Goal: Information Seeking & Learning: Learn about a topic

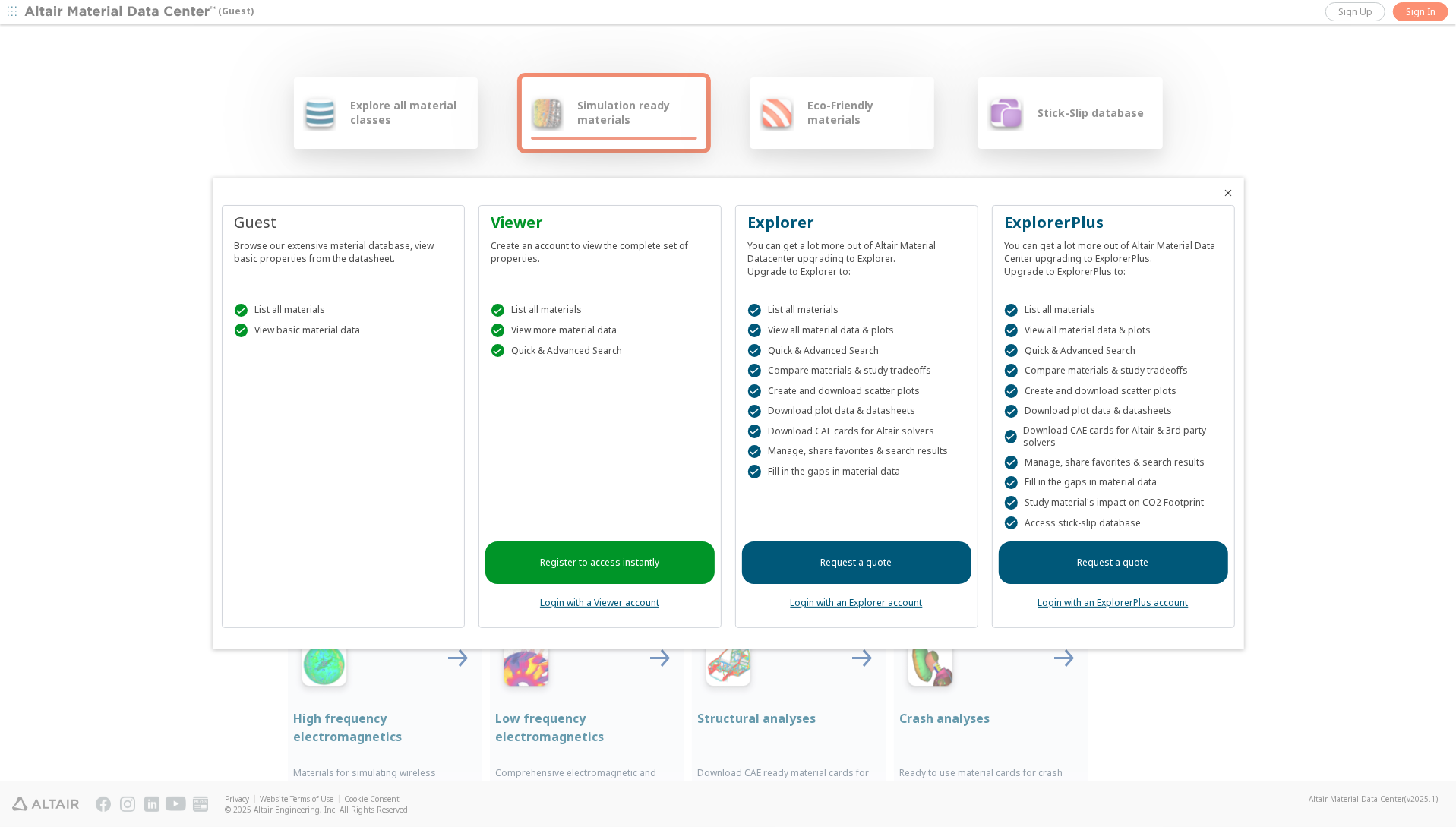
click at [643, 560] on link "Register to access instantly" at bounding box center [600, 563] width 229 height 43
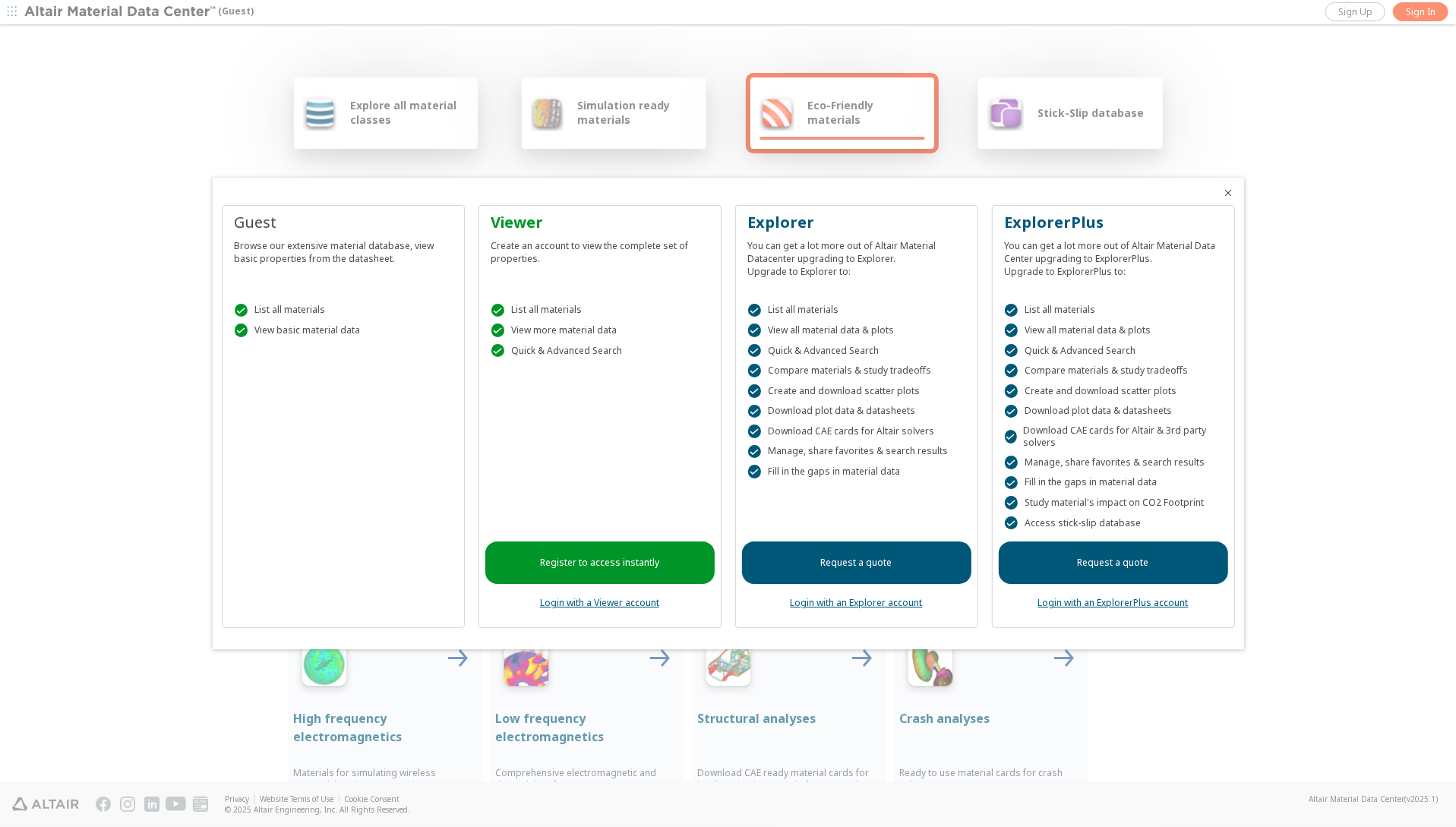
click at [109, 649] on div at bounding box center [728, 414] width 1456 height 827
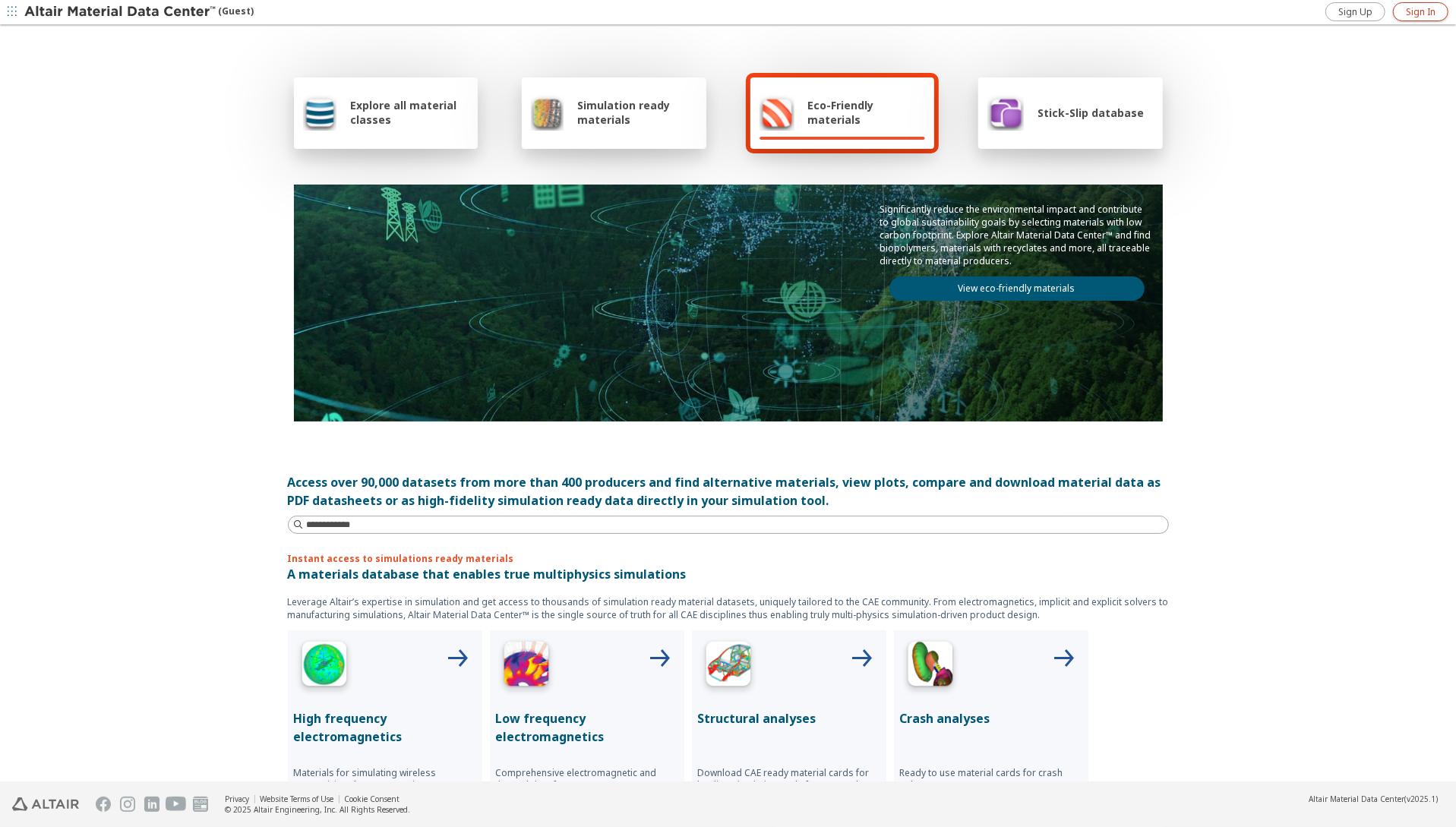
click at [1426, 13] on span "Sign In" at bounding box center [1420, 13] width 30 height 13
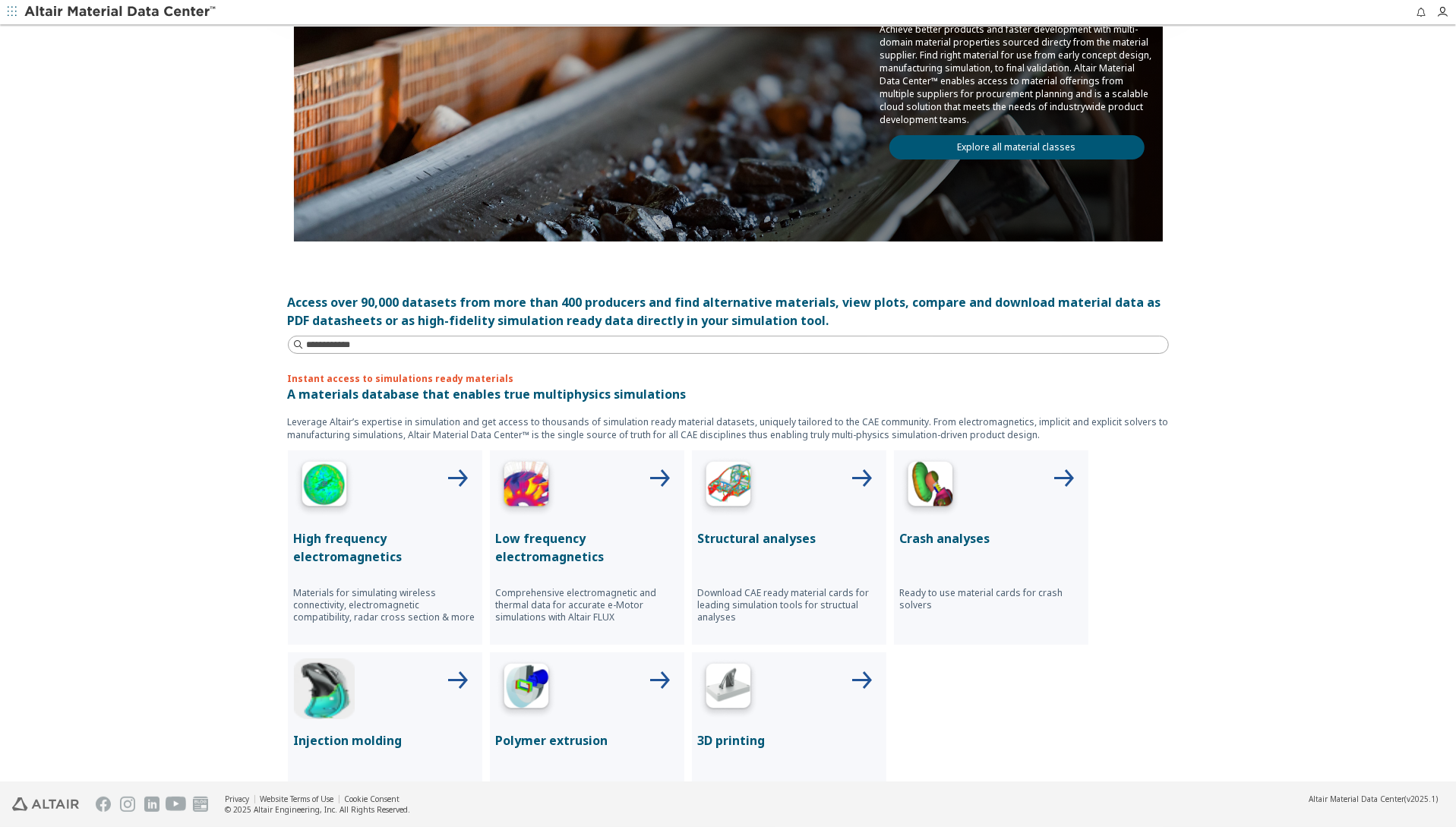
scroll to position [76, 0]
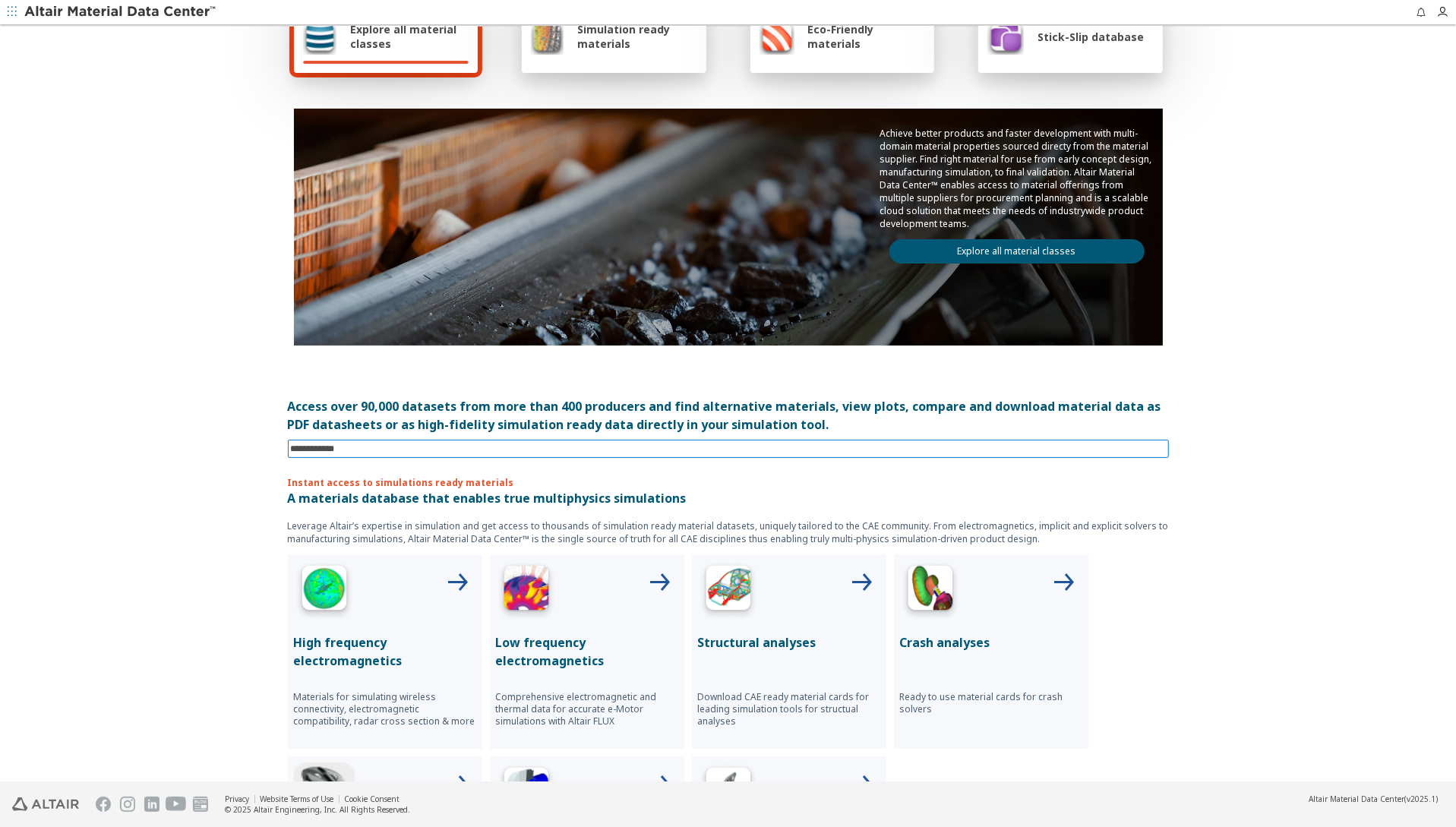
click at [348, 448] on div "Explore all material classes Simulation ready materials Eco-Friendly materials …" at bounding box center [728, 328] width 911 height 755
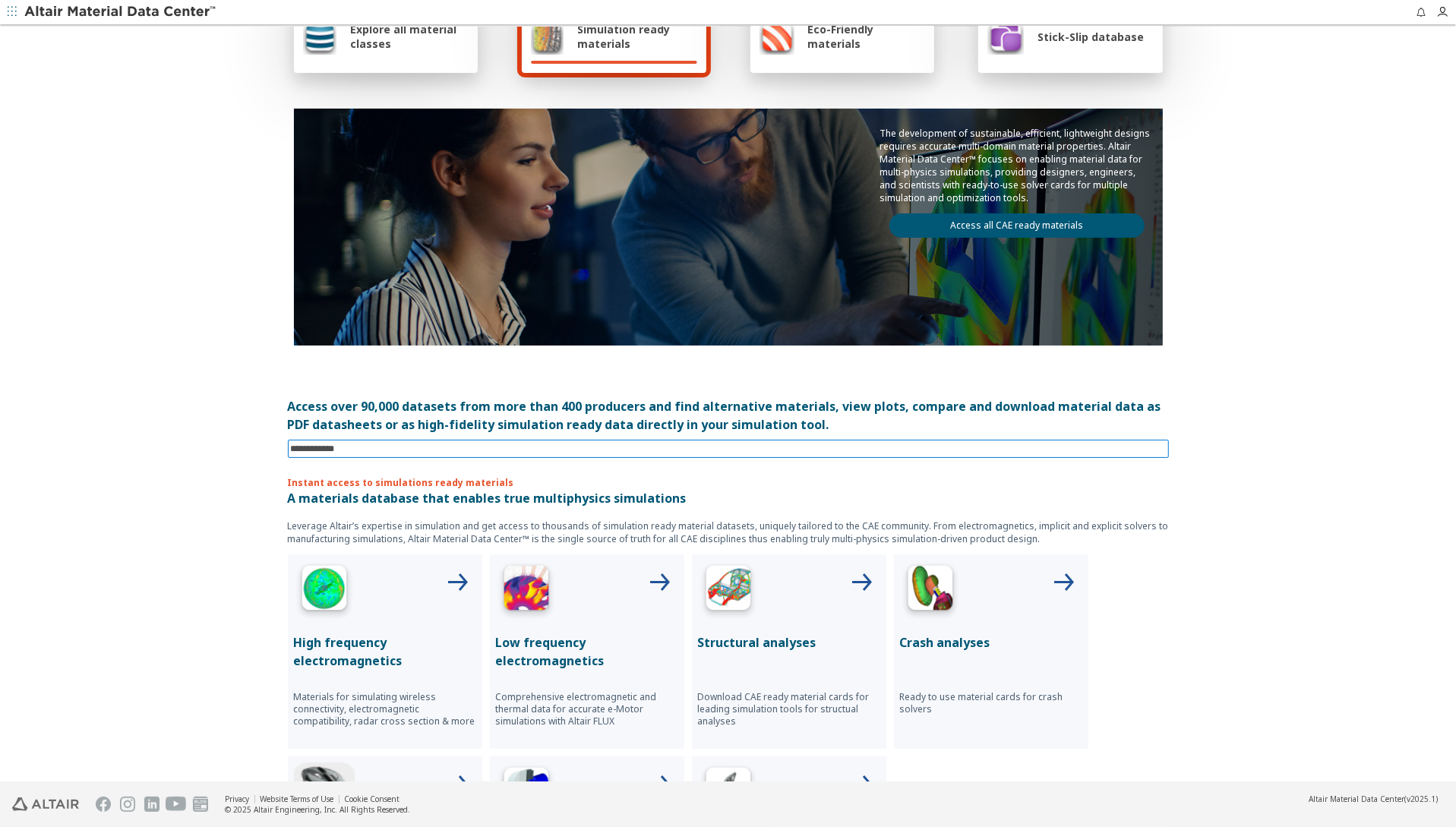
click at [346, 448] on input at bounding box center [729, 448] width 878 height 17
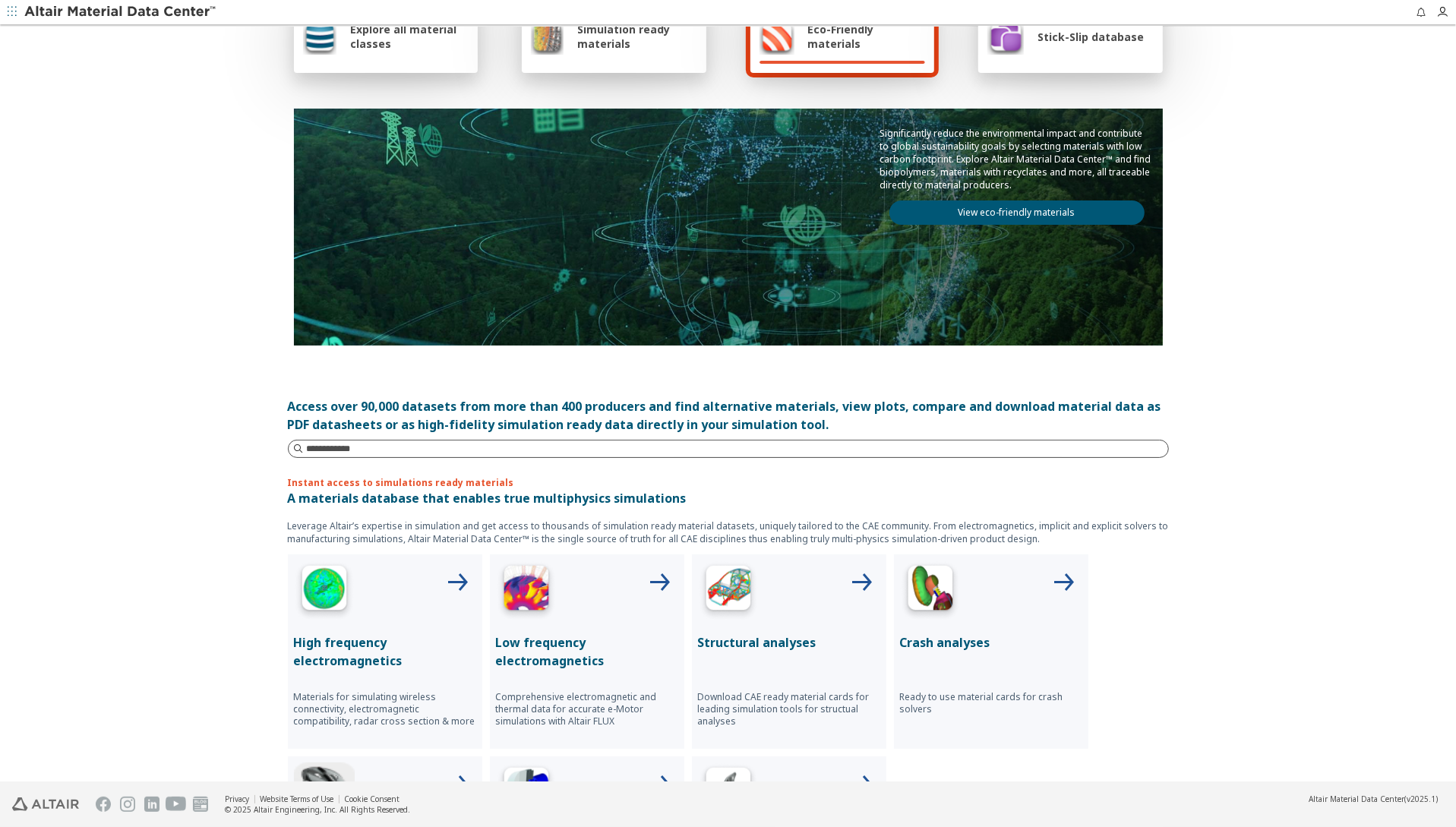
click at [341, 446] on input at bounding box center [737, 448] width 861 height 15
type input "*"
type input "*******"
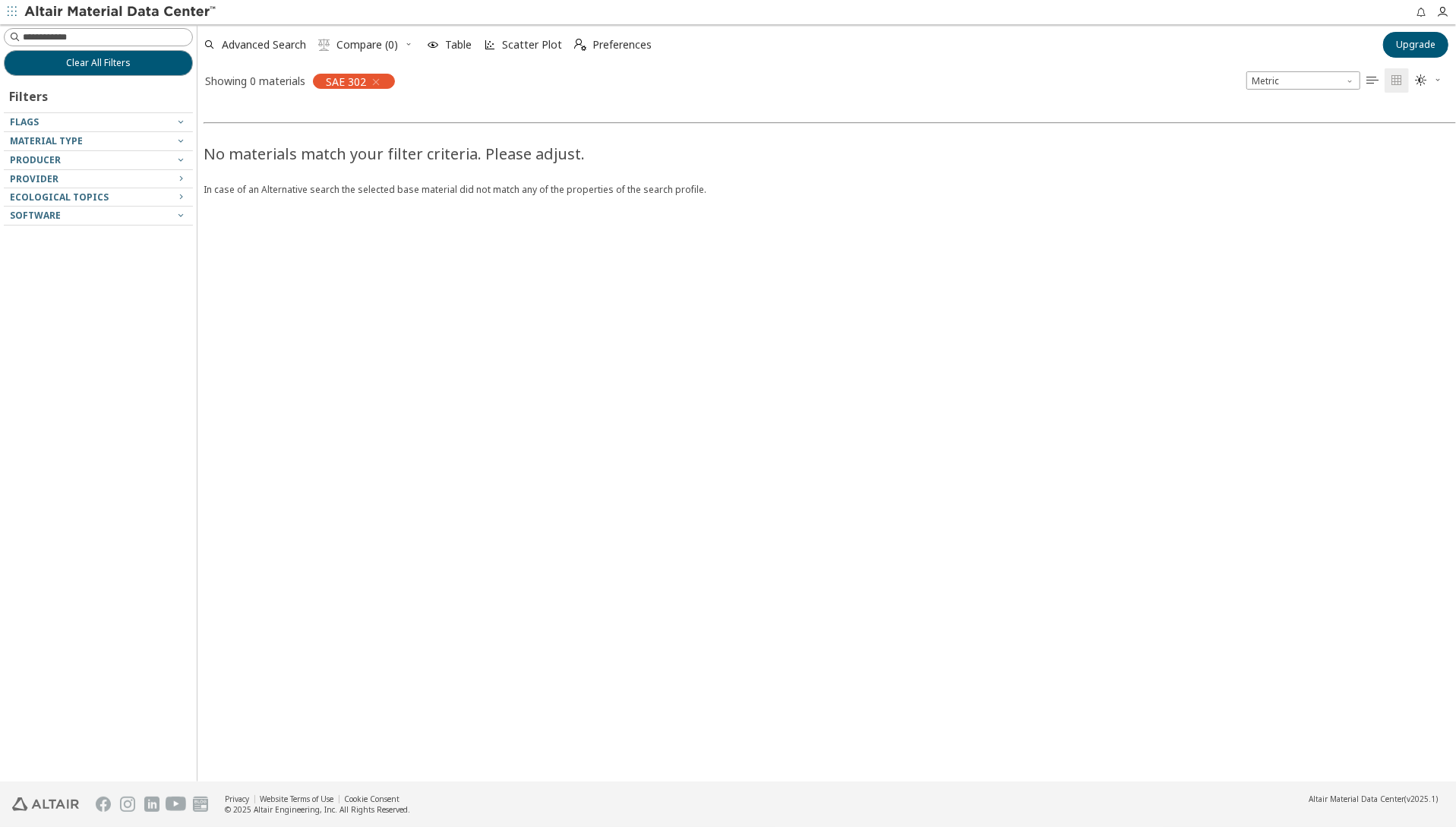
click at [378, 81] on icon "button" at bounding box center [376, 82] width 13 height 13
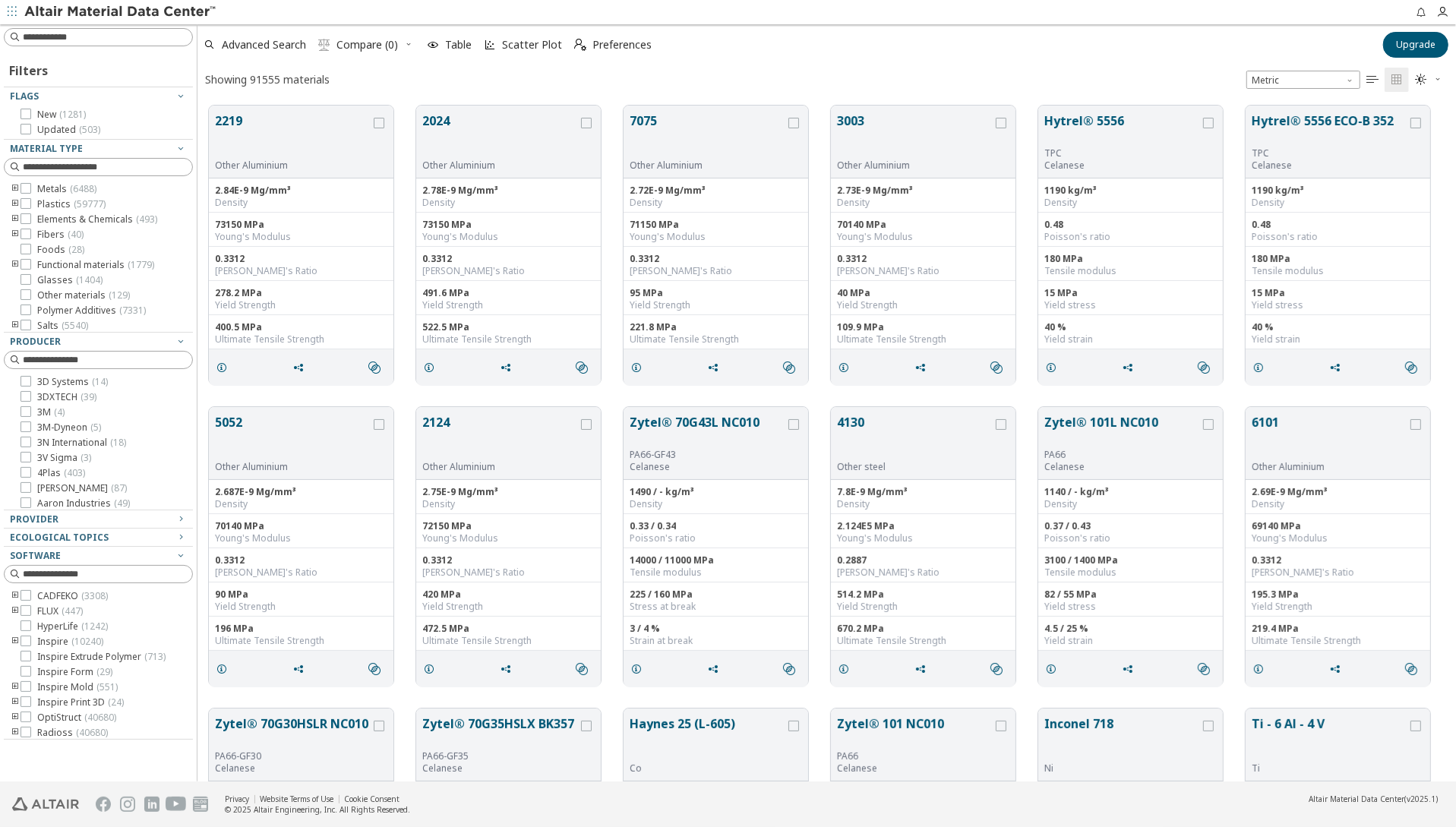
scroll to position [676, 1247]
click at [87, 34] on input at bounding box center [100, 37] width 186 height 17
type input "***"
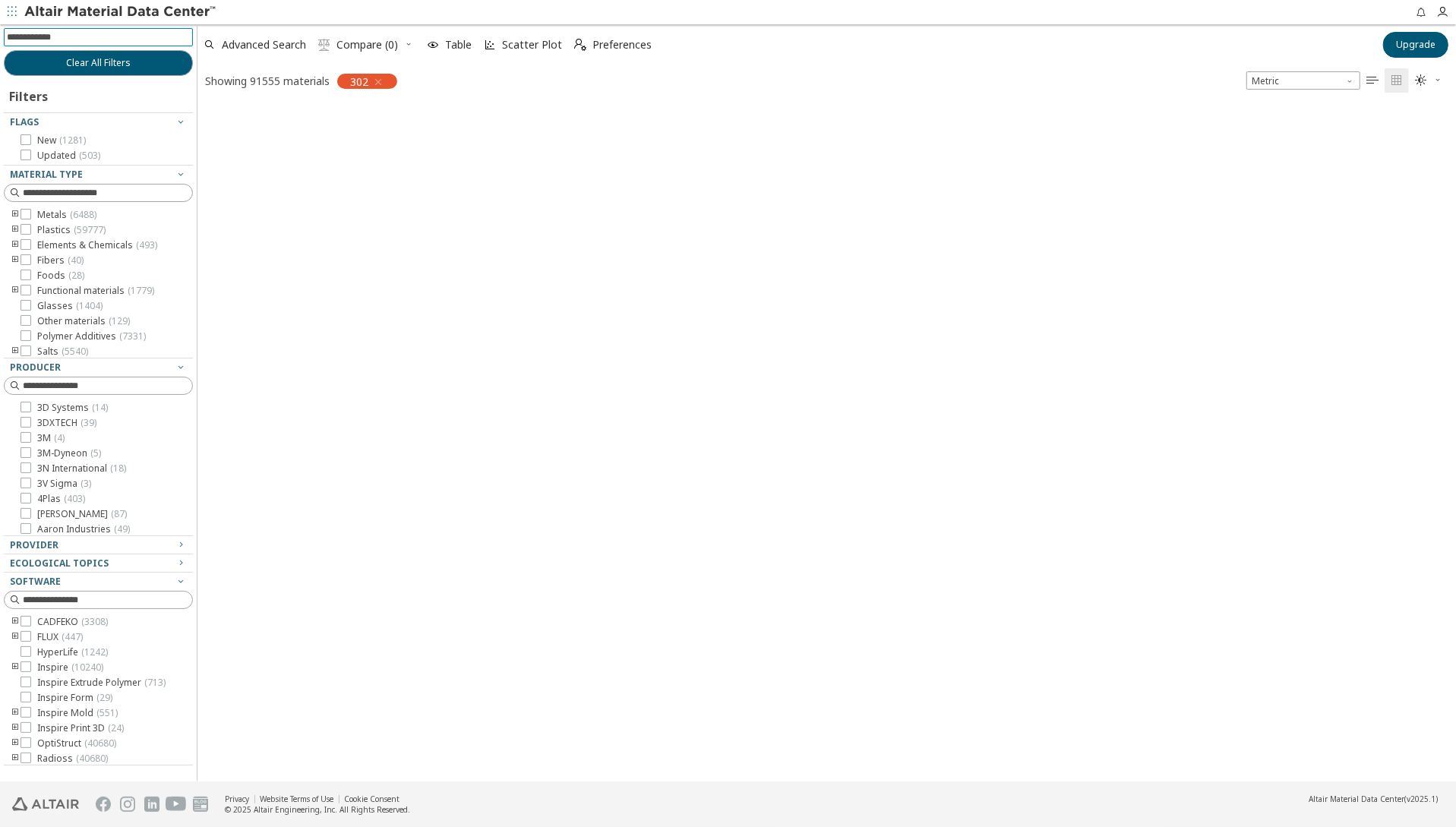
scroll to position [674, 1247]
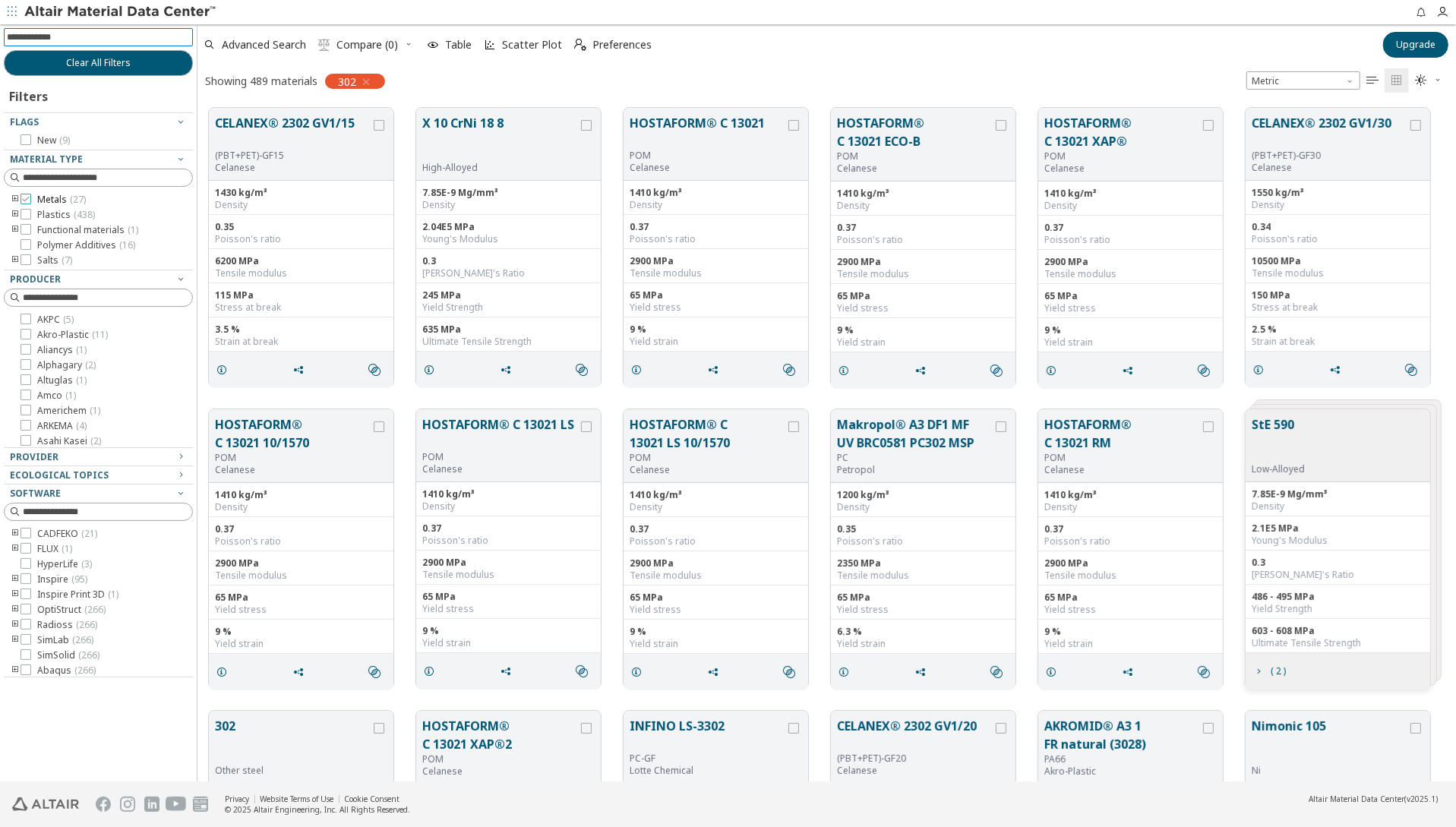
click at [22, 198] on icon at bounding box center [26, 199] width 11 height 11
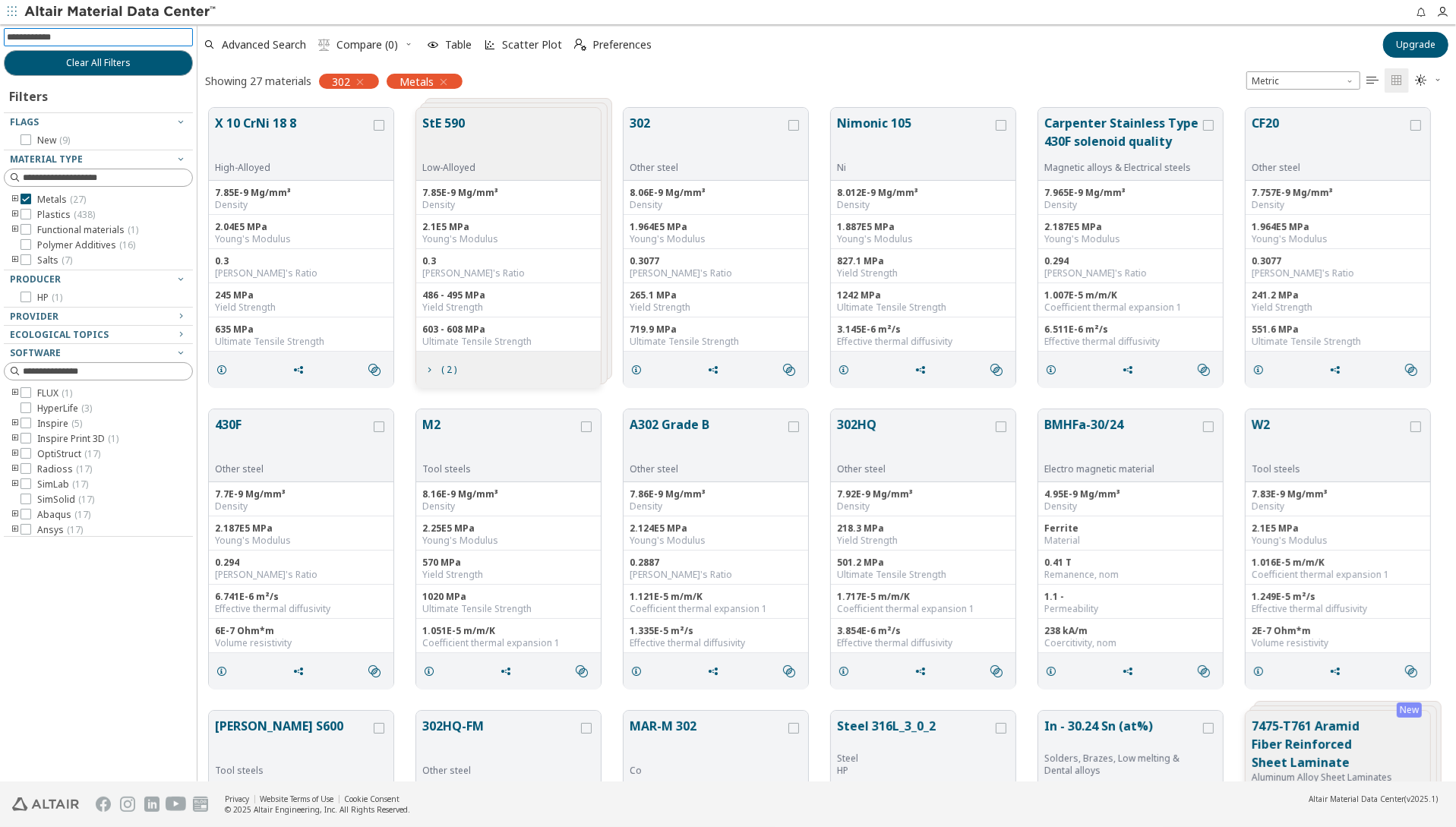
click at [52, 38] on input at bounding box center [100, 37] width 186 height 17
type input "*"
type input "***"
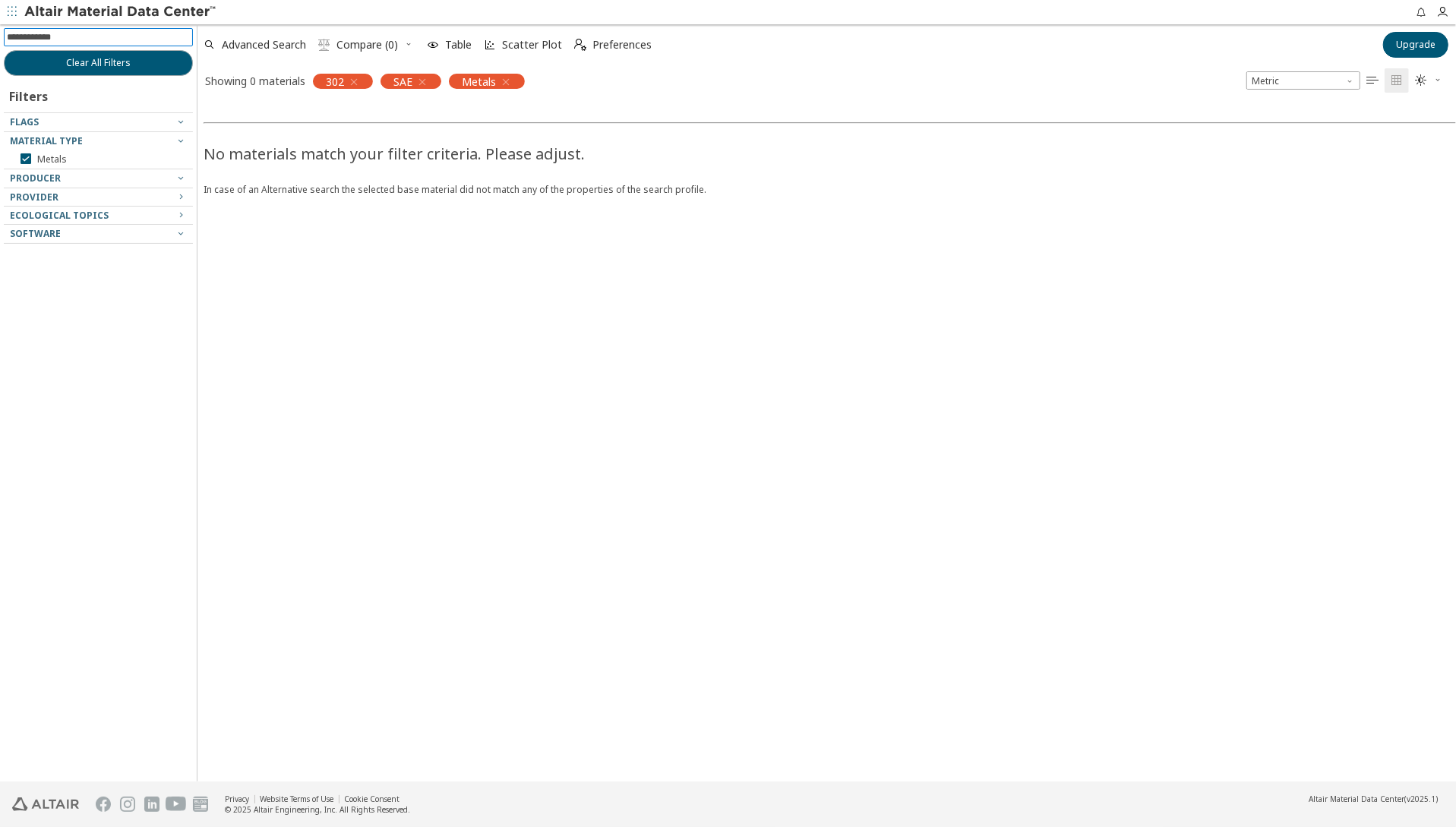
click at [421, 83] on icon "button" at bounding box center [422, 82] width 13 height 13
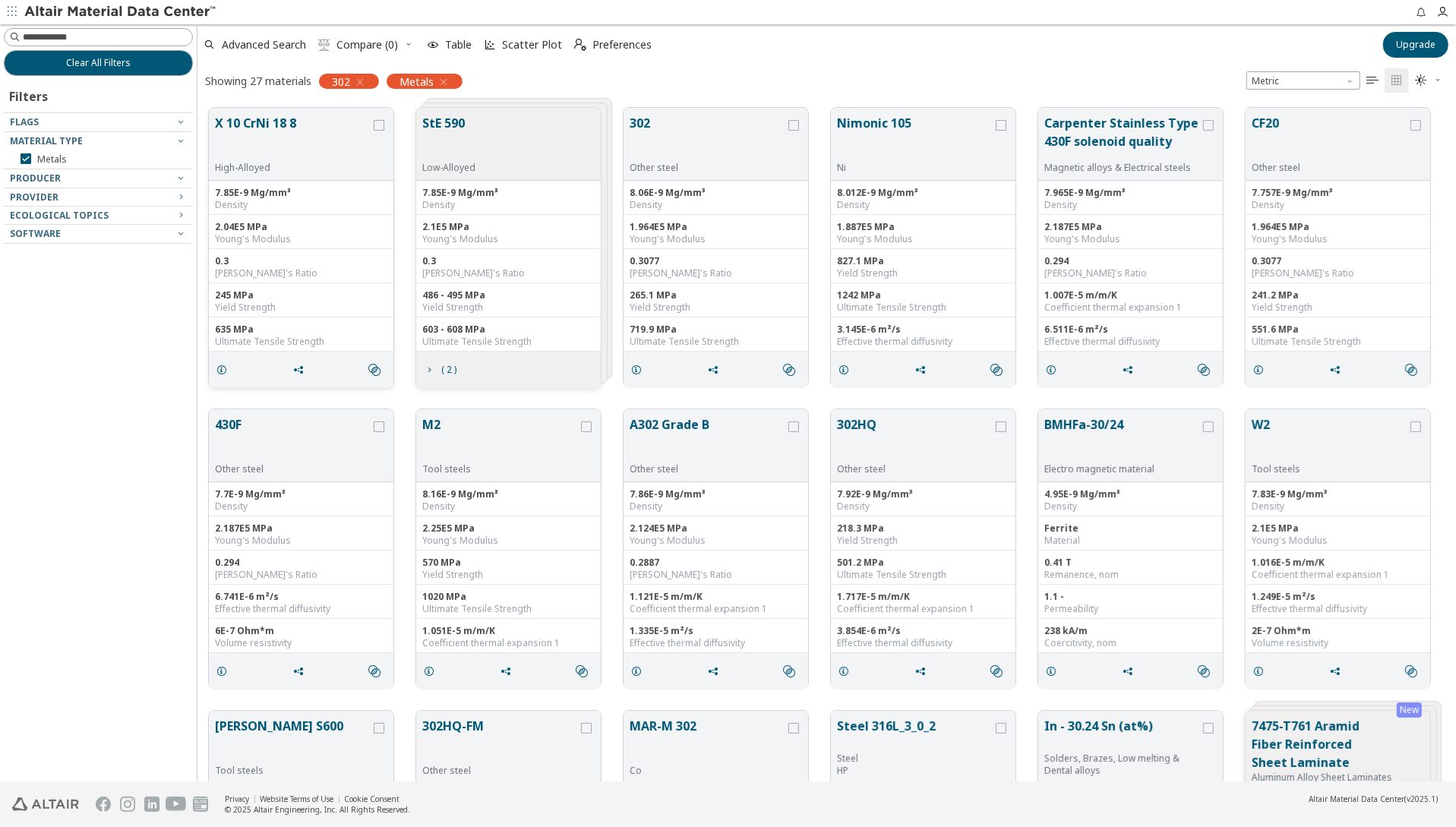
scroll to position [674, 1247]
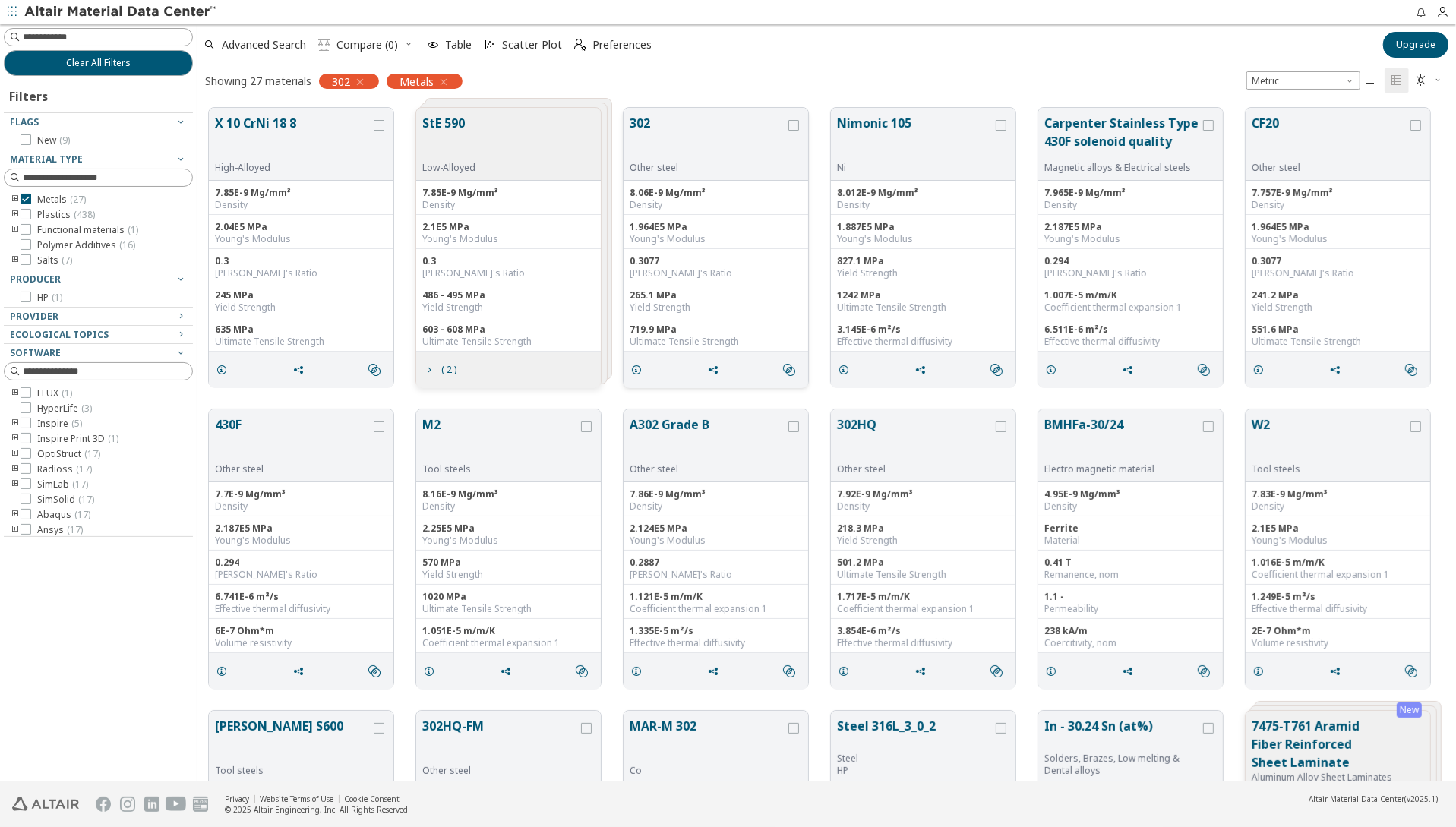
click at [677, 150] on button "302" at bounding box center [707, 137] width 156 height 47
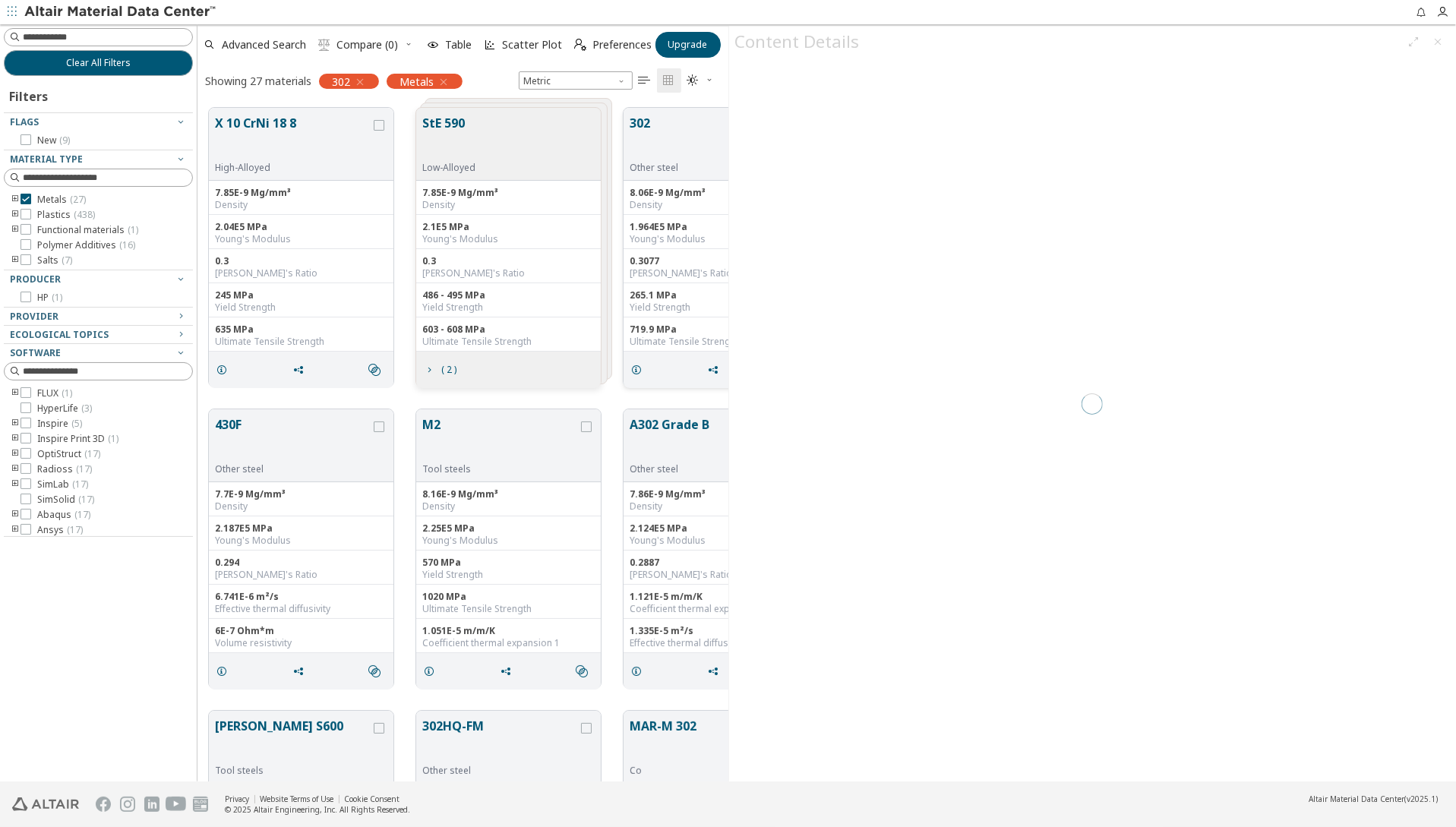
scroll to position [12, 13]
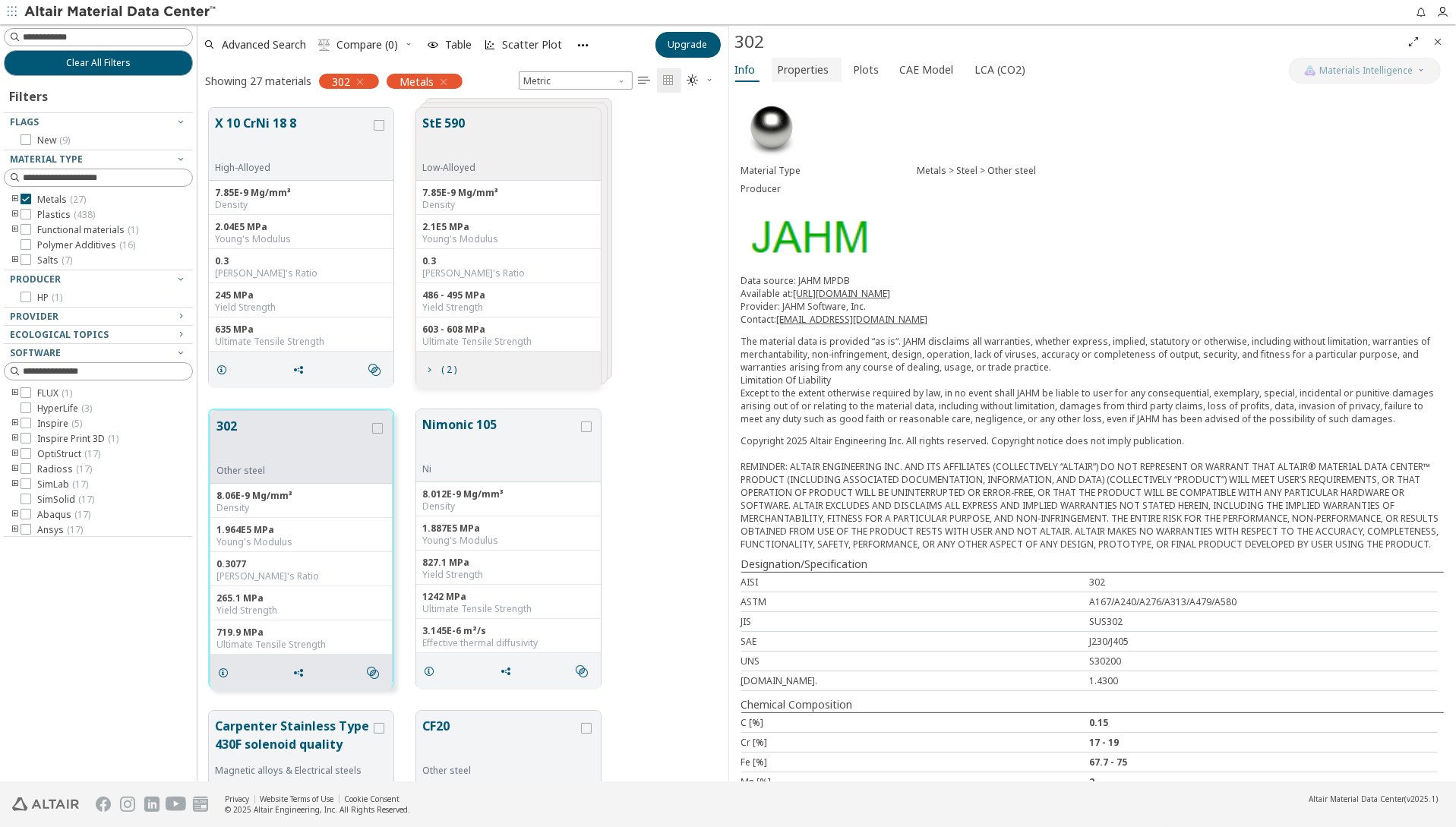
click at [799, 77] on span "Properties" at bounding box center [804, 69] width 52 height 24
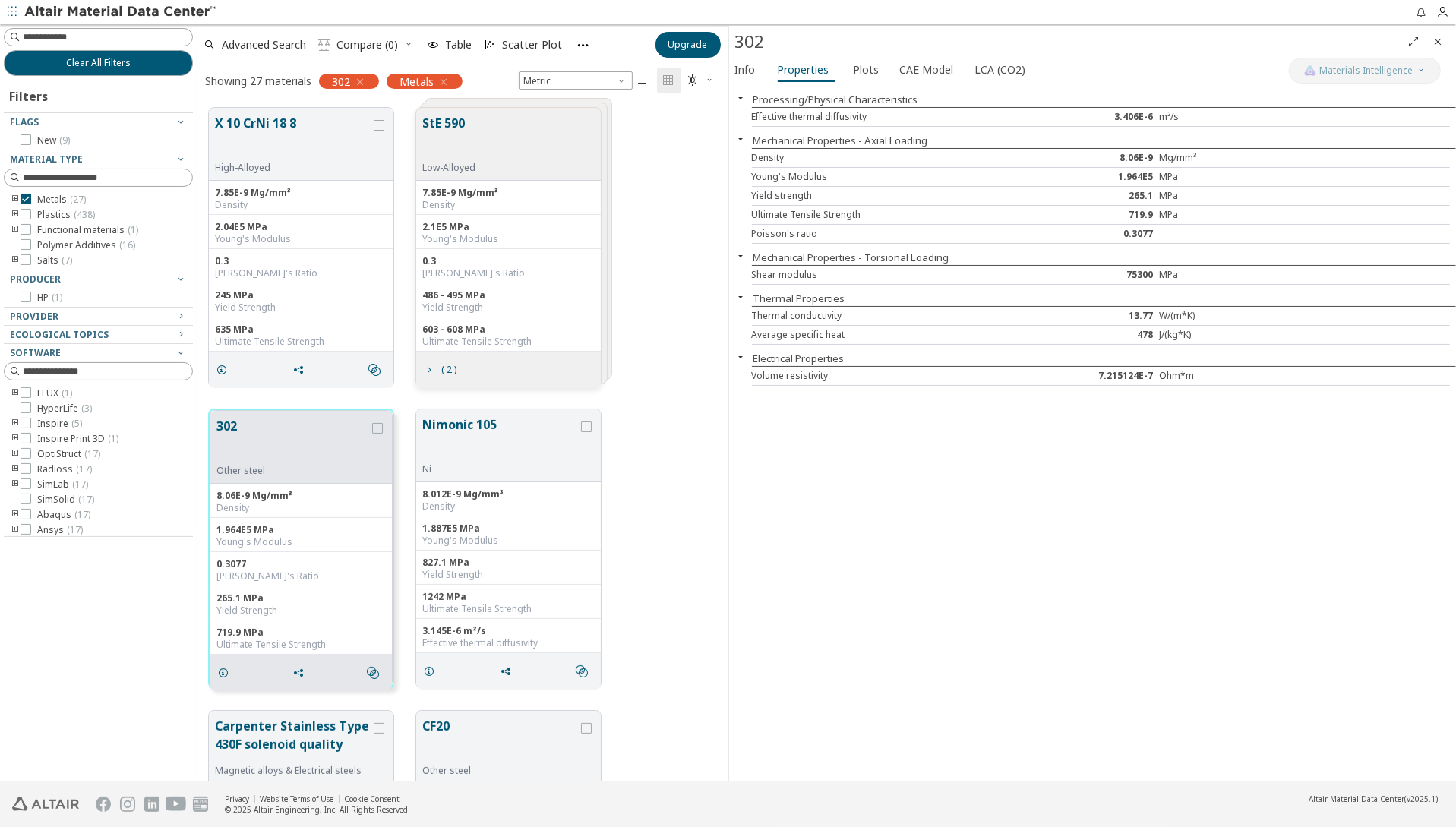
click at [1434, 38] on icon "Close" at bounding box center [1437, 42] width 13 height 13
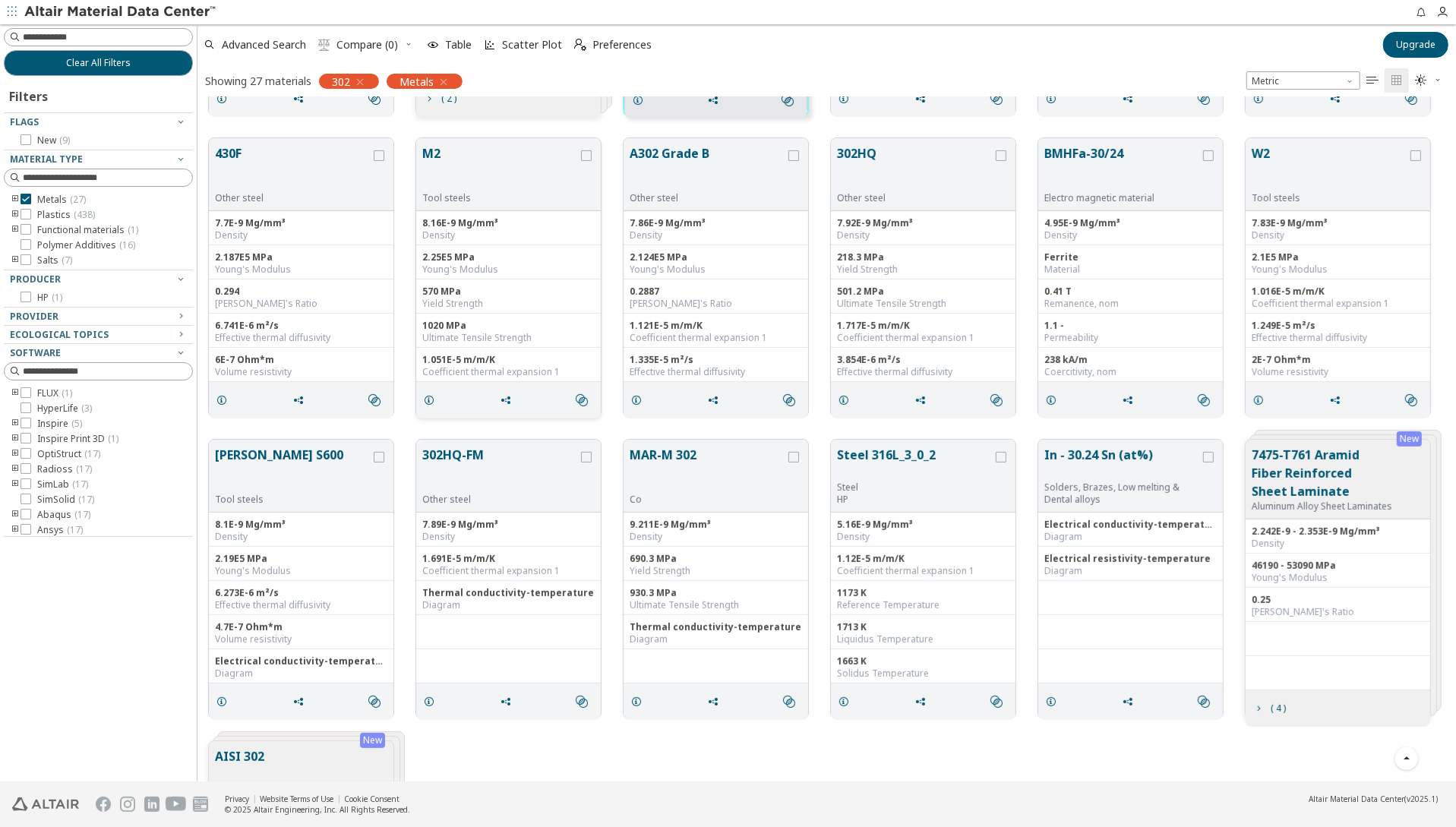
scroll to position [379, 0]
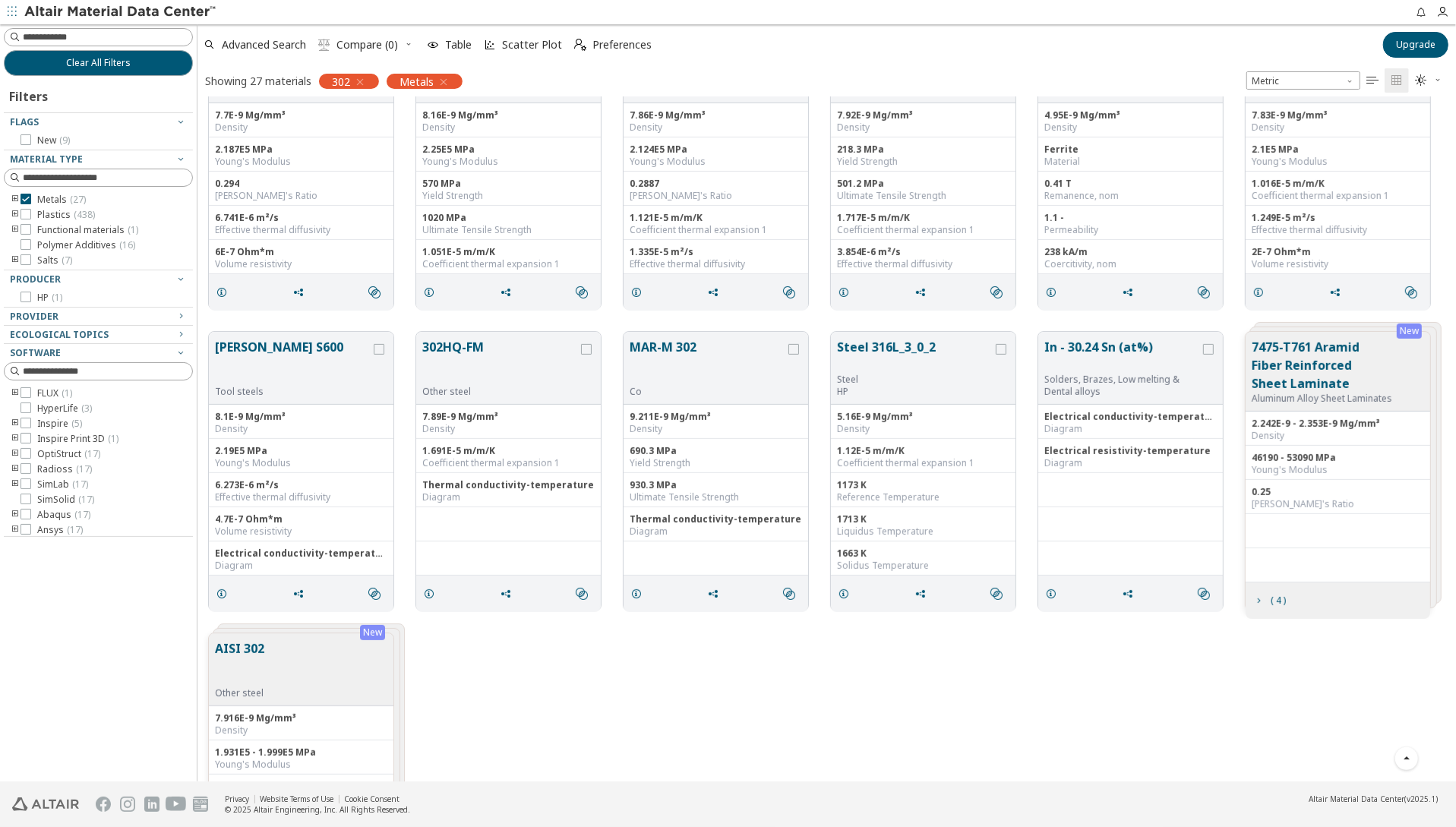
click at [282, 677] on div "AISI 302 Other steel" at bounding box center [301, 669] width 184 height 72
click at [253, 726] on div "Density" at bounding box center [301, 730] width 173 height 13
click at [266, 678] on div "AISI 302 Other steel" at bounding box center [243, 669] width 55 height 60
click at [371, 629] on div "New" at bounding box center [372, 632] width 25 height 15
click at [312, 639] on div "AISI 302 Other steel" at bounding box center [301, 669] width 184 height 72
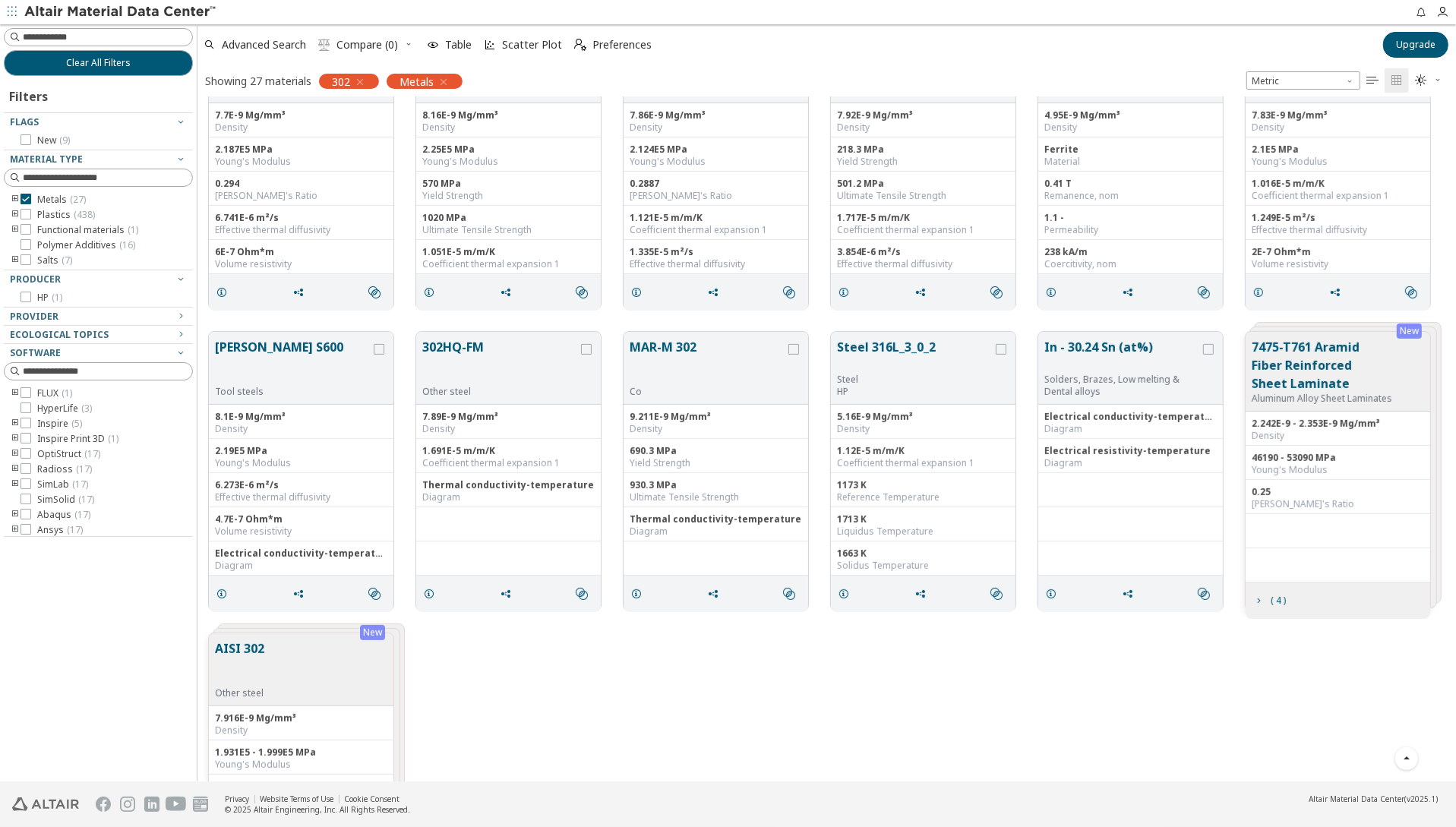
click at [227, 650] on button "AISI 302" at bounding box center [239, 662] width 49 height 47
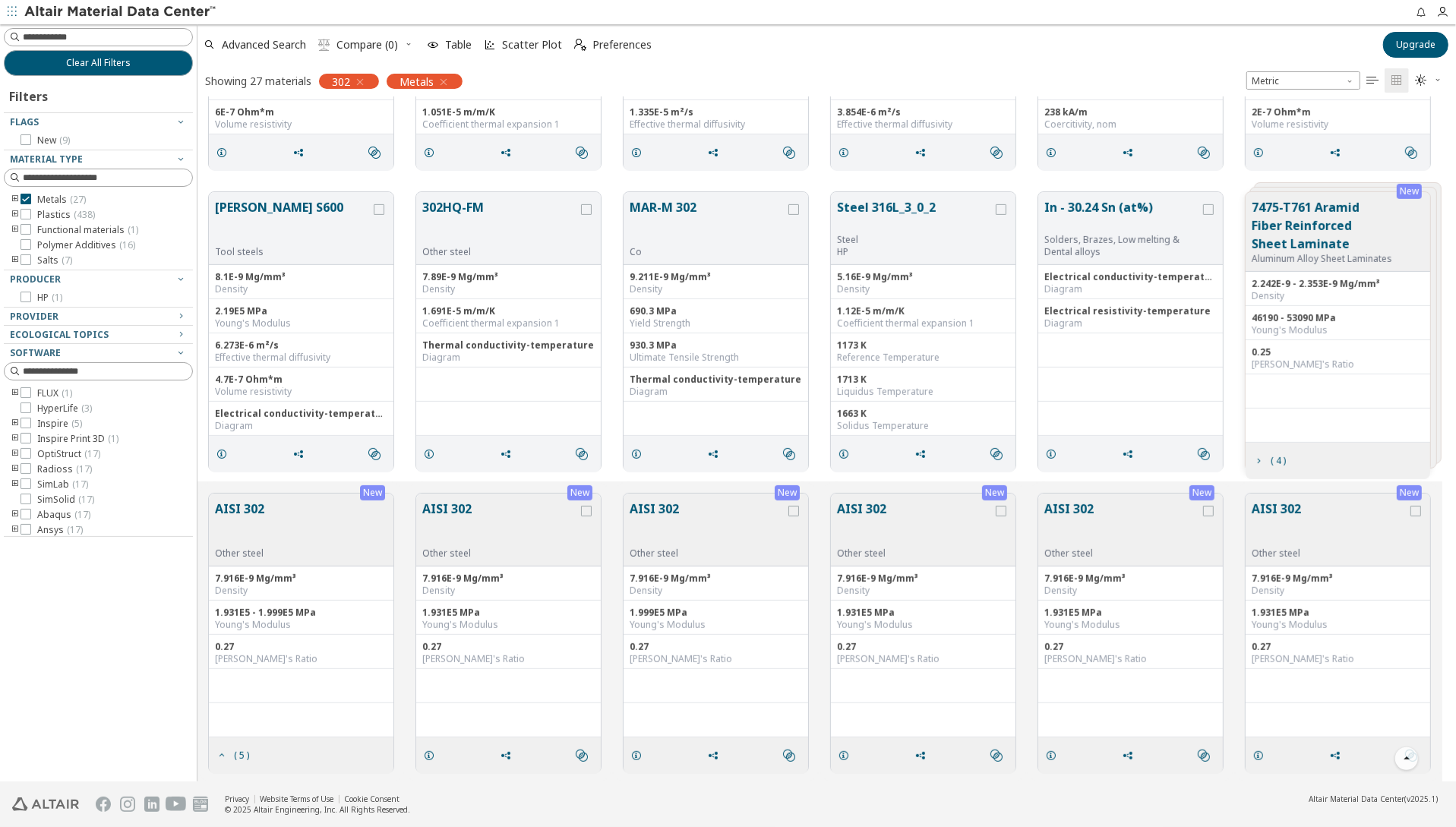
scroll to position [519, 0]
click at [246, 503] on button "AISI 302" at bounding box center [239, 522] width 49 height 47
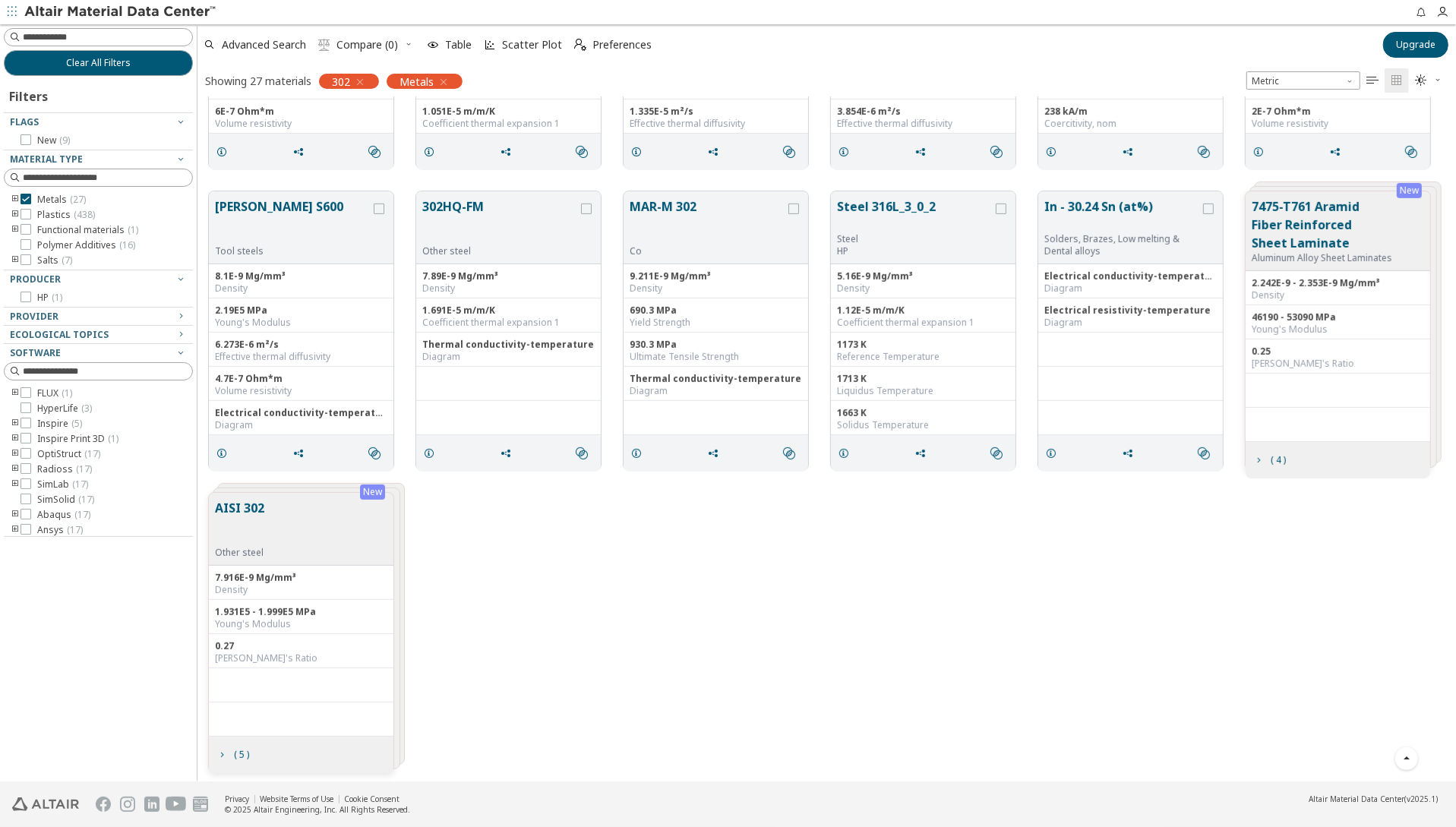
click at [246, 503] on button "AISI 302" at bounding box center [239, 522] width 49 height 47
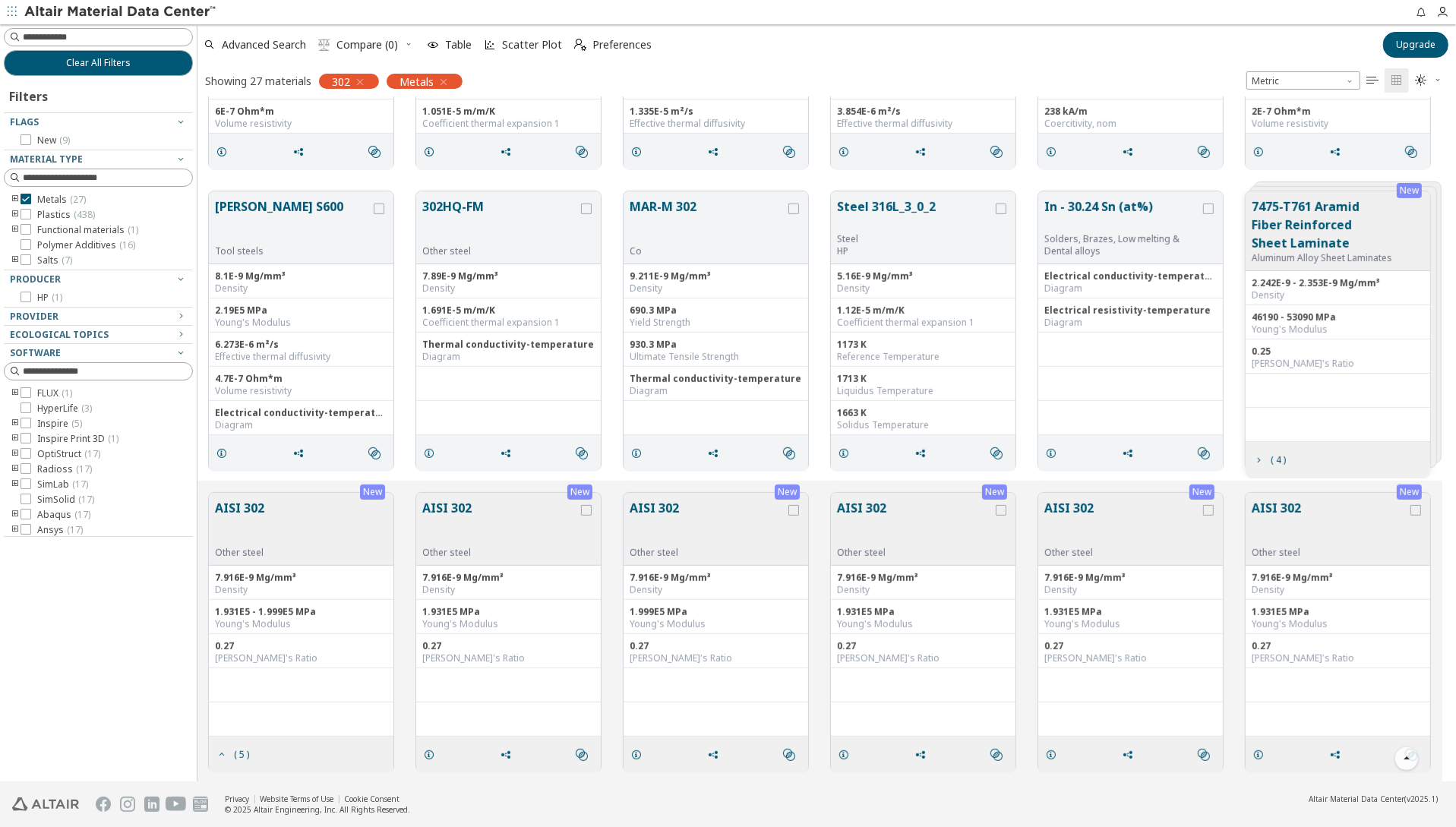
click at [464, 503] on button "AISI 302" at bounding box center [500, 522] width 156 height 47
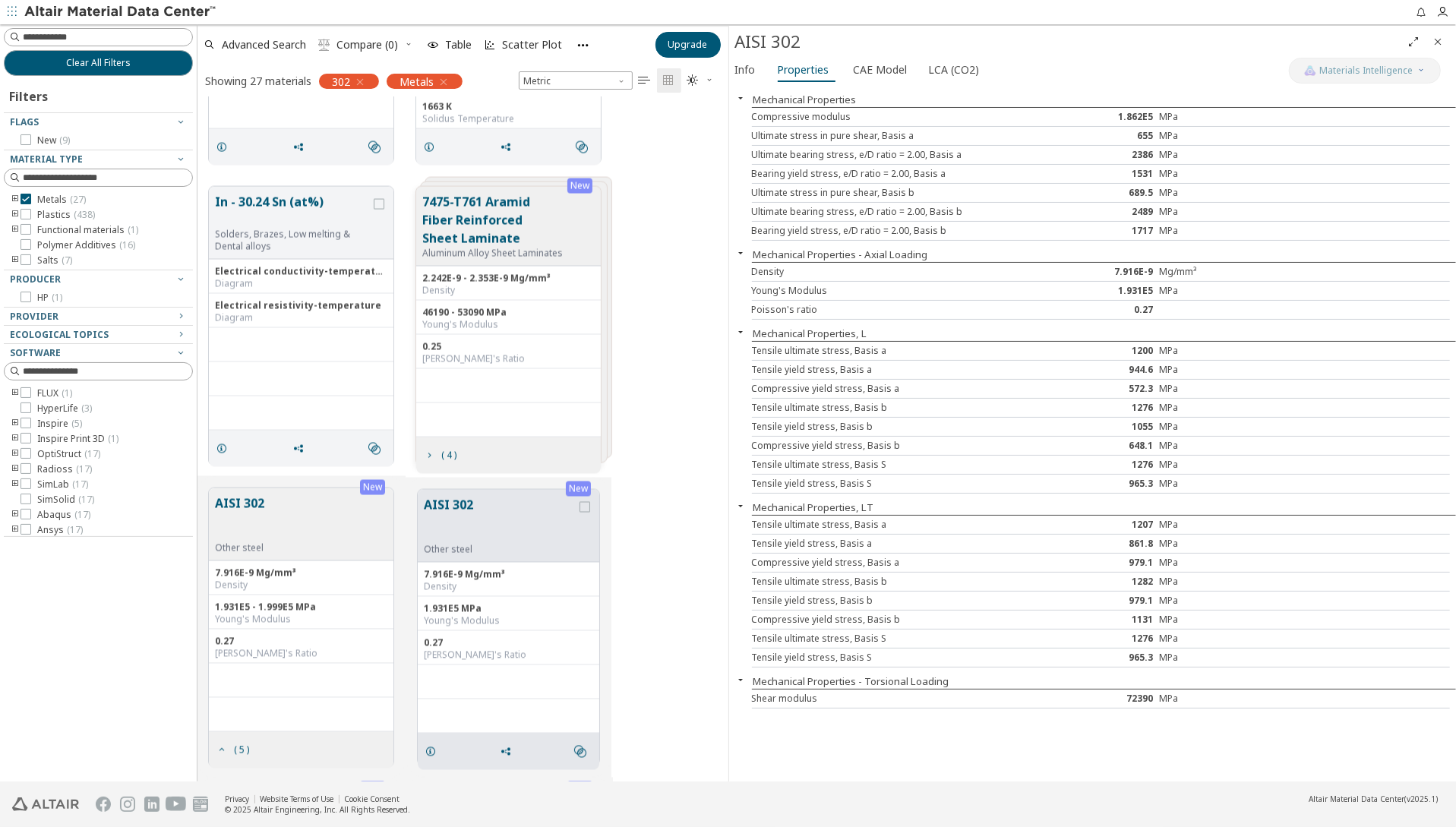
scroll to position [2257, 0]
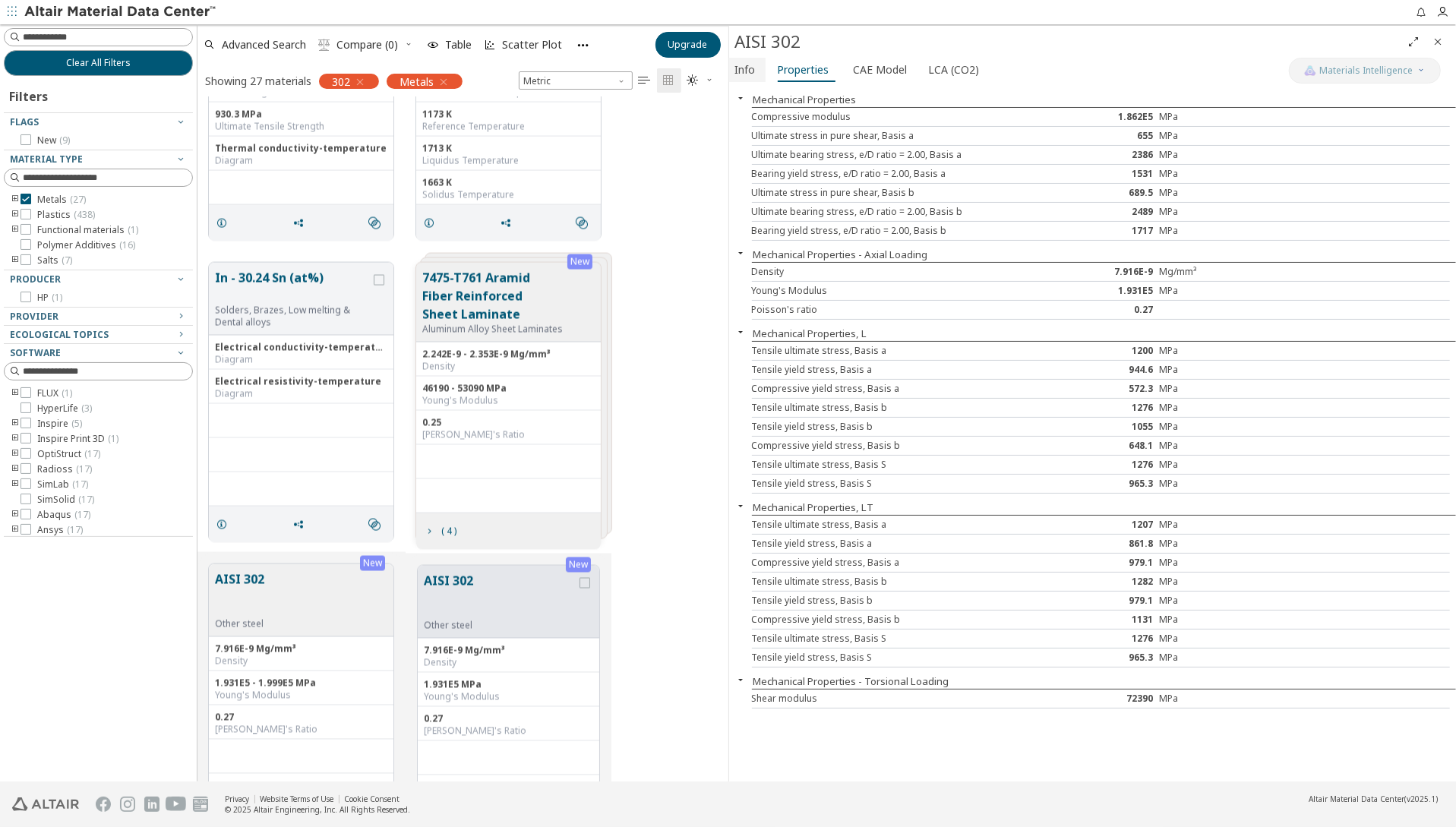
click at [751, 70] on span "Info" at bounding box center [745, 69] width 21 height 24
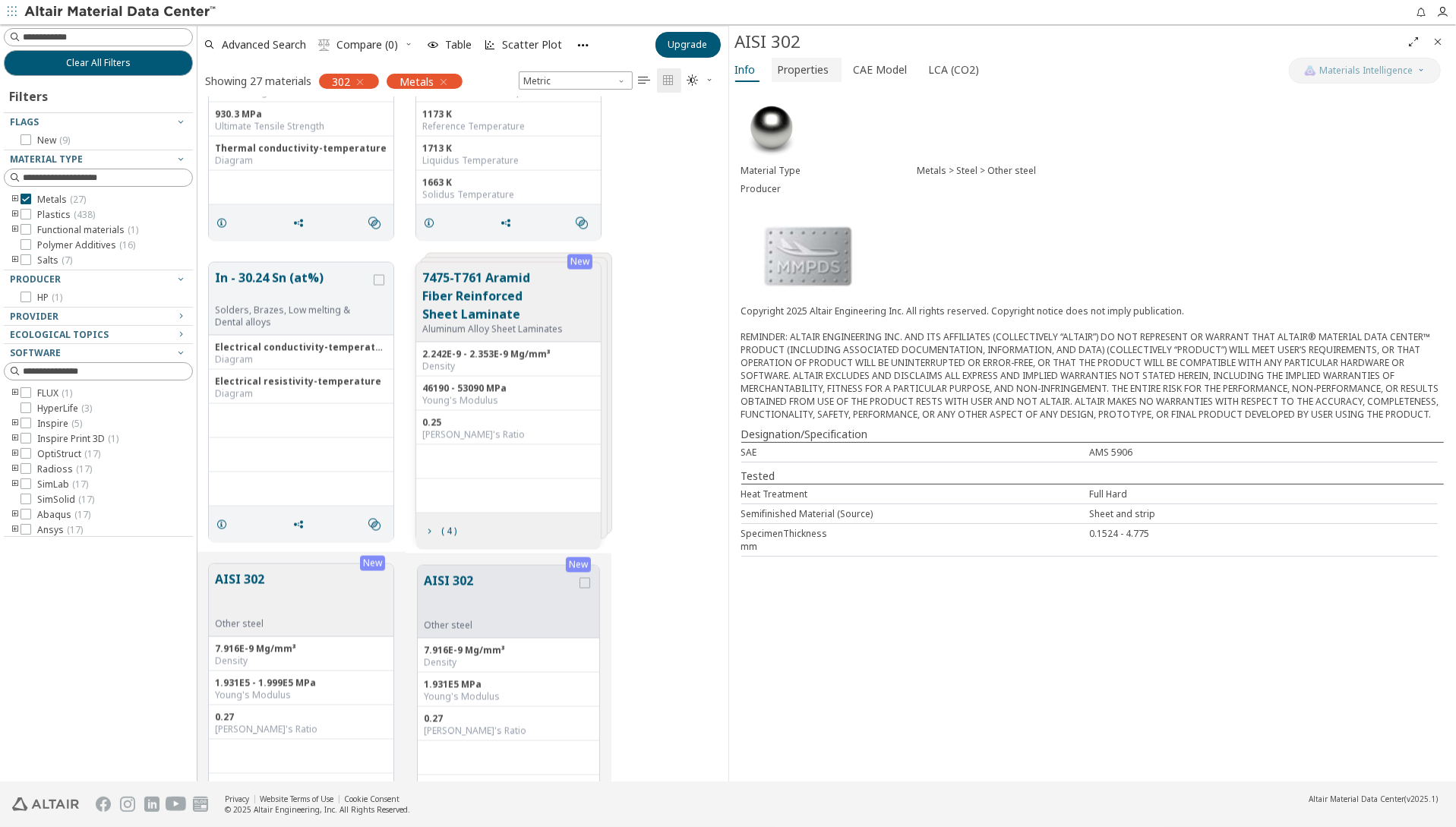
click at [788, 70] on span "Properties" at bounding box center [804, 69] width 52 height 24
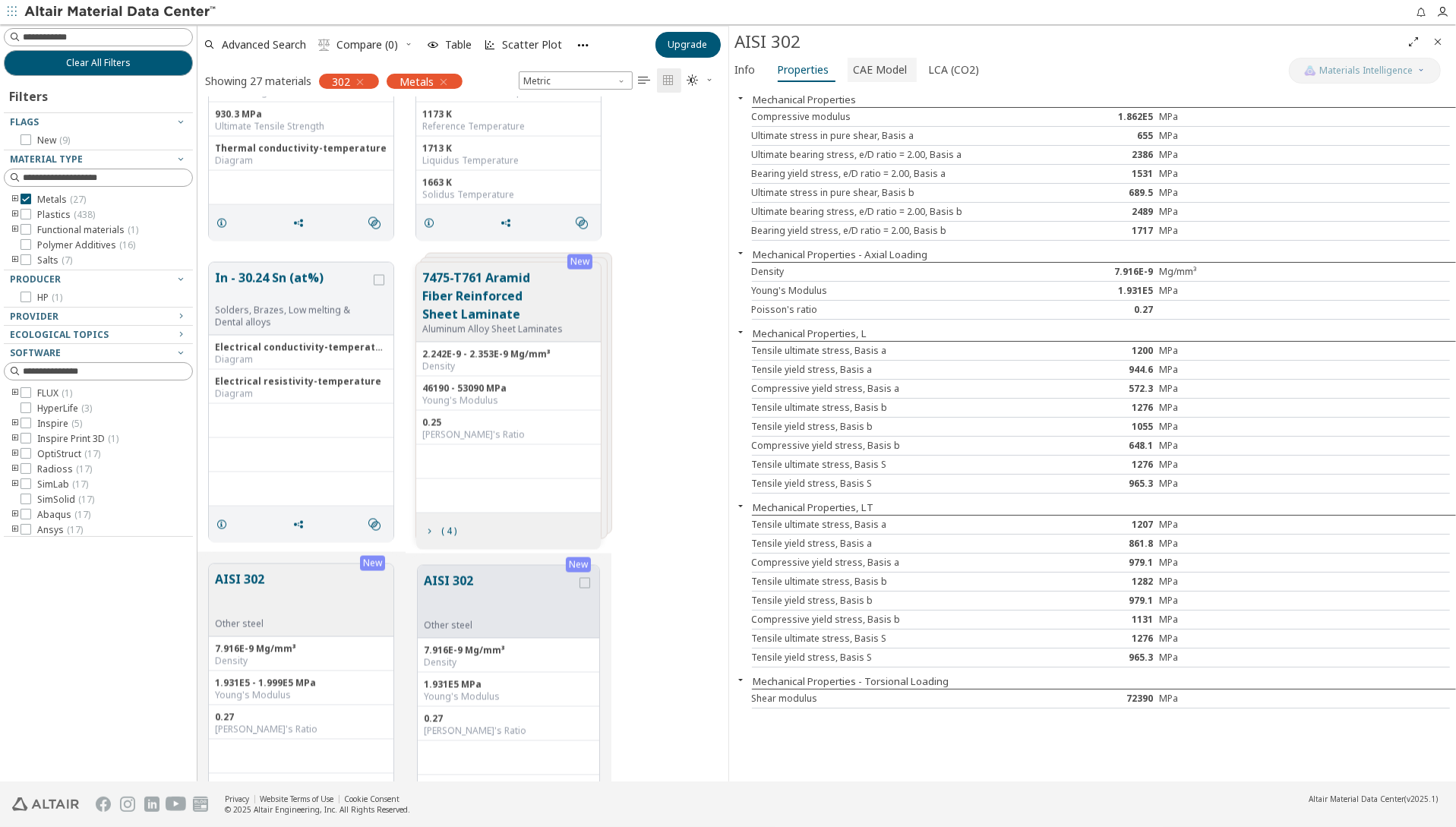
click at [876, 74] on span "CAE Model" at bounding box center [881, 69] width 54 height 24
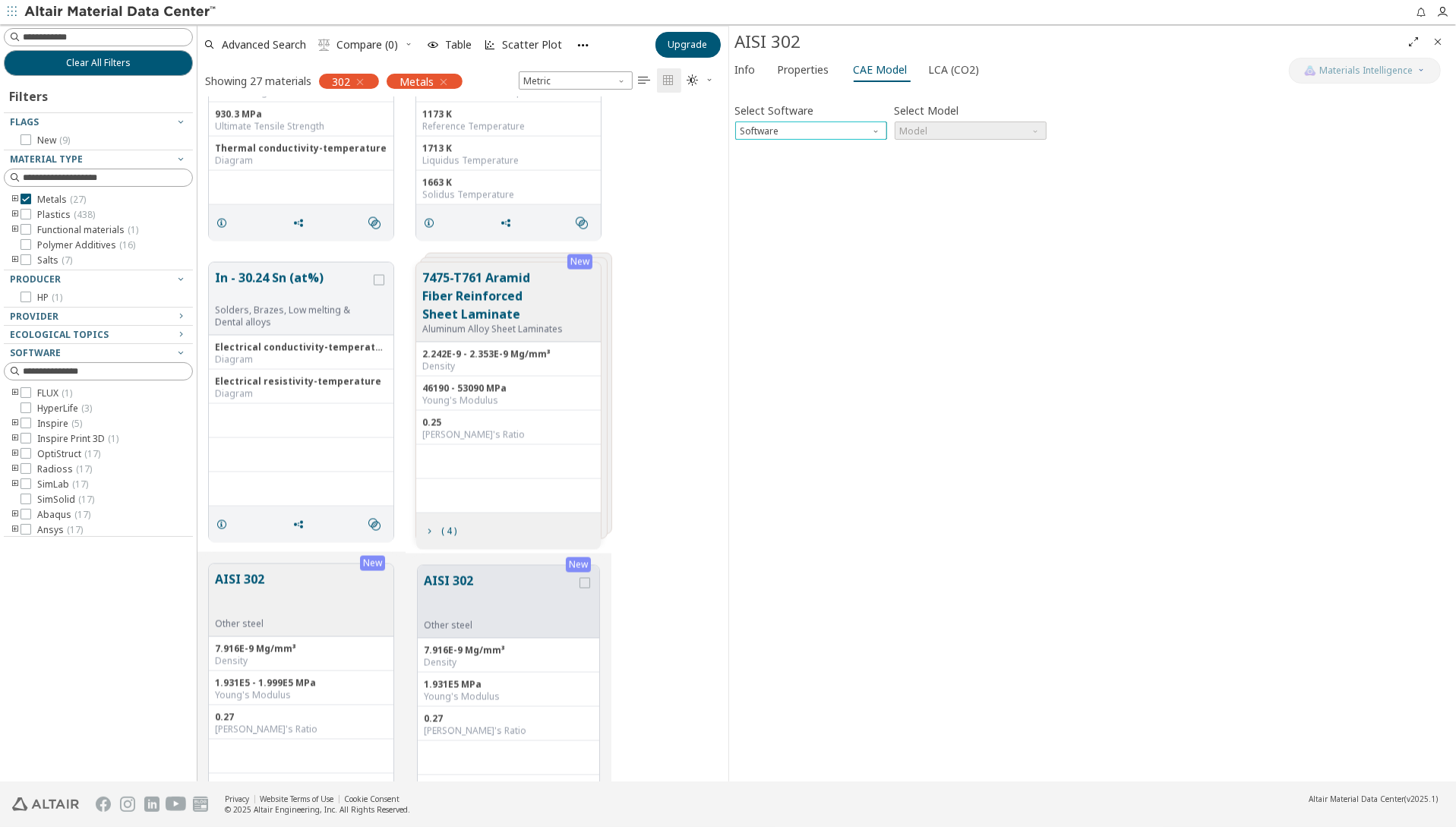
click at [876, 128] on span "Software" at bounding box center [878, 128] width 13 height 13
click at [837, 241] on span "Ansys" at bounding box center [810, 240] width 140 height 11
click at [1035, 128] on span "Model" at bounding box center [1037, 128] width 13 height 13
click at [874, 131] on span "Software" at bounding box center [878, 128] width 13 height 13
click at [770, 153] on span "OptiStruct" at bounding box center [762, 149] width 44 height 13
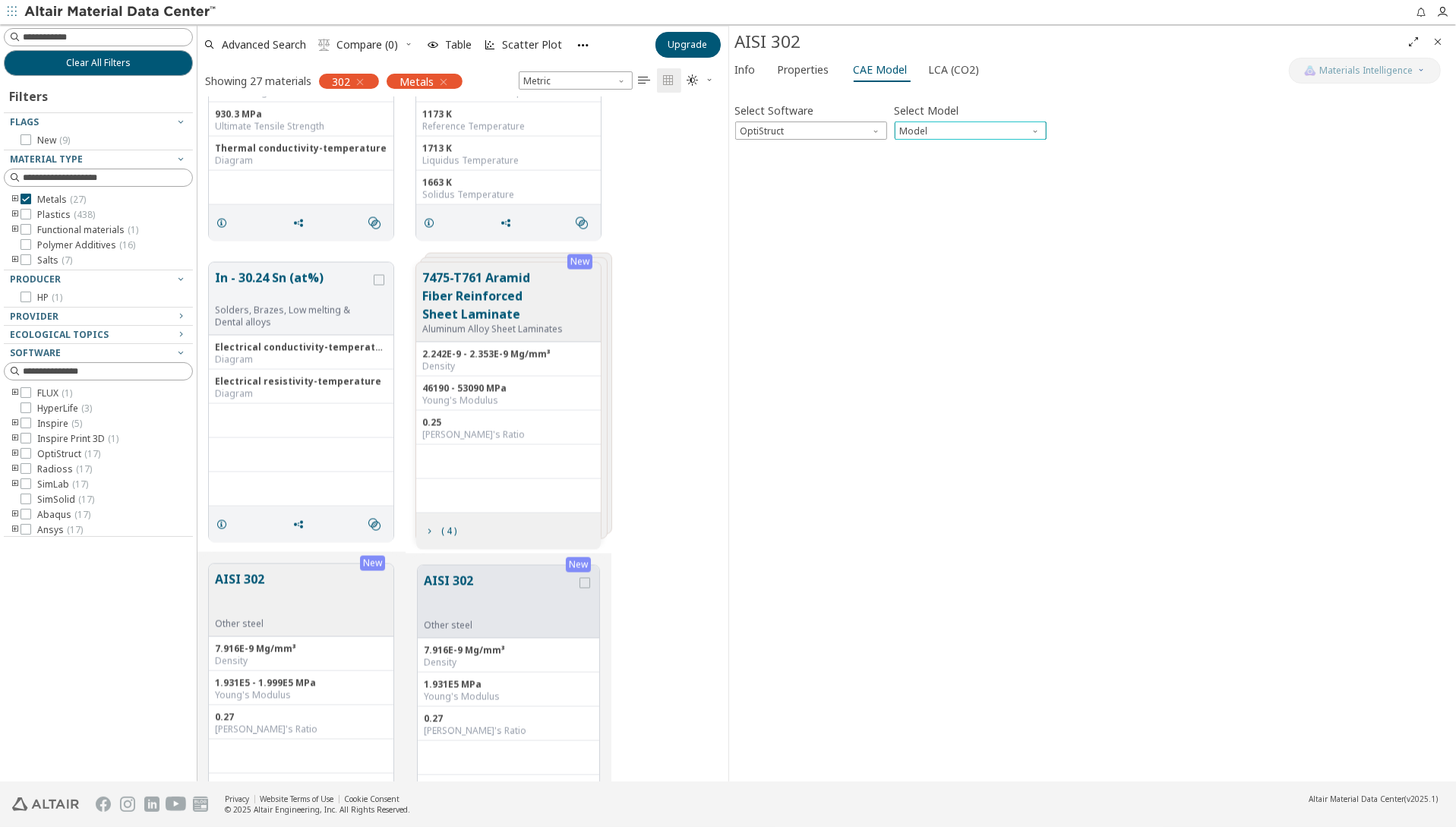
click at [1035, 129] on span "Model" at bounding box center [1037, 128] width 13 height 13
click at [1101, 141] on div "Select Software OptiStruct Select Model Model Invalid data. Please check your i…" at bounding box center [1092, 434] width 715 height 684
click at [792, 72] on span "Properties" at bounding box center [804, 69] width 52 height 24
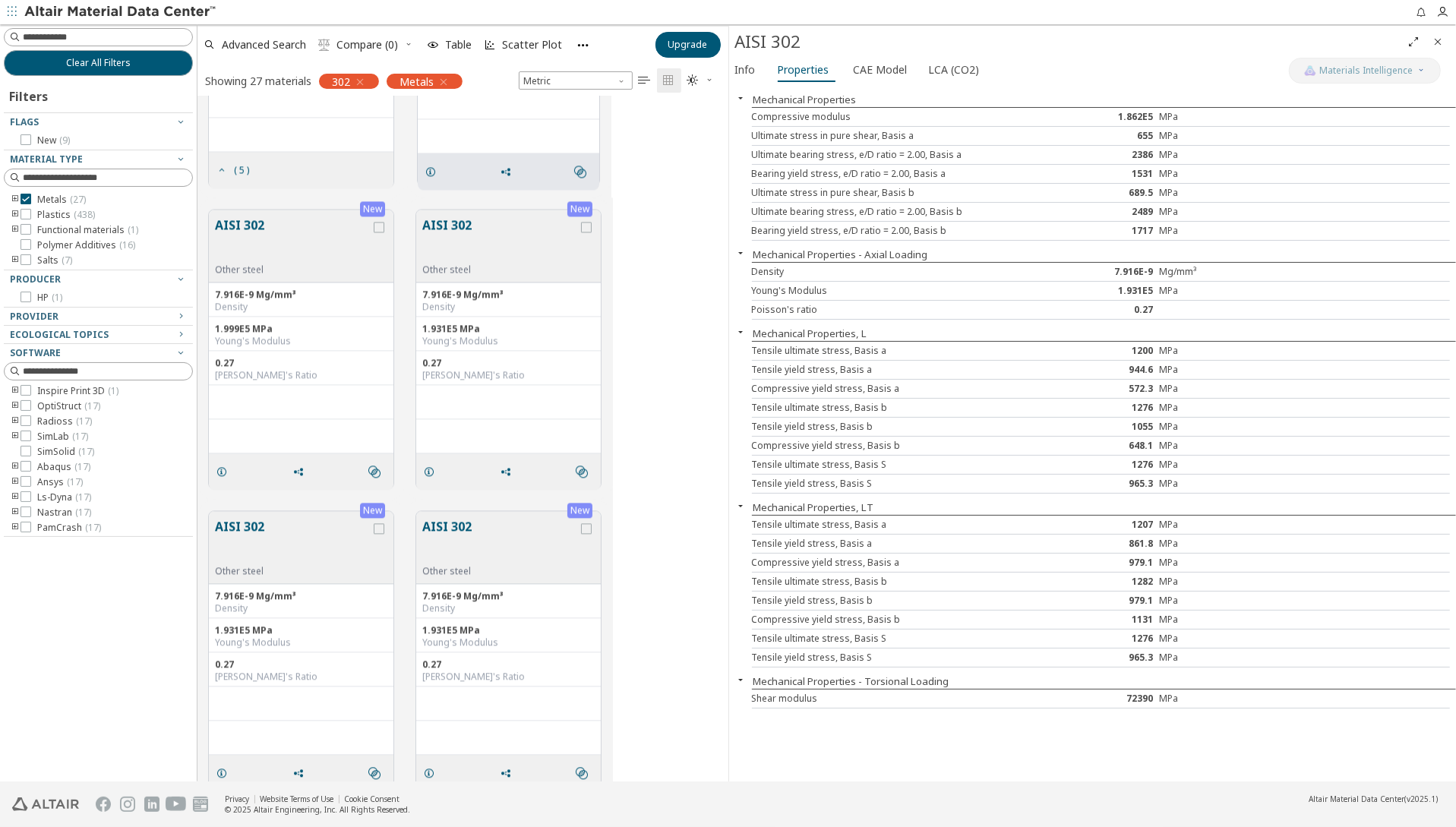
scroll to position [2931, 0]
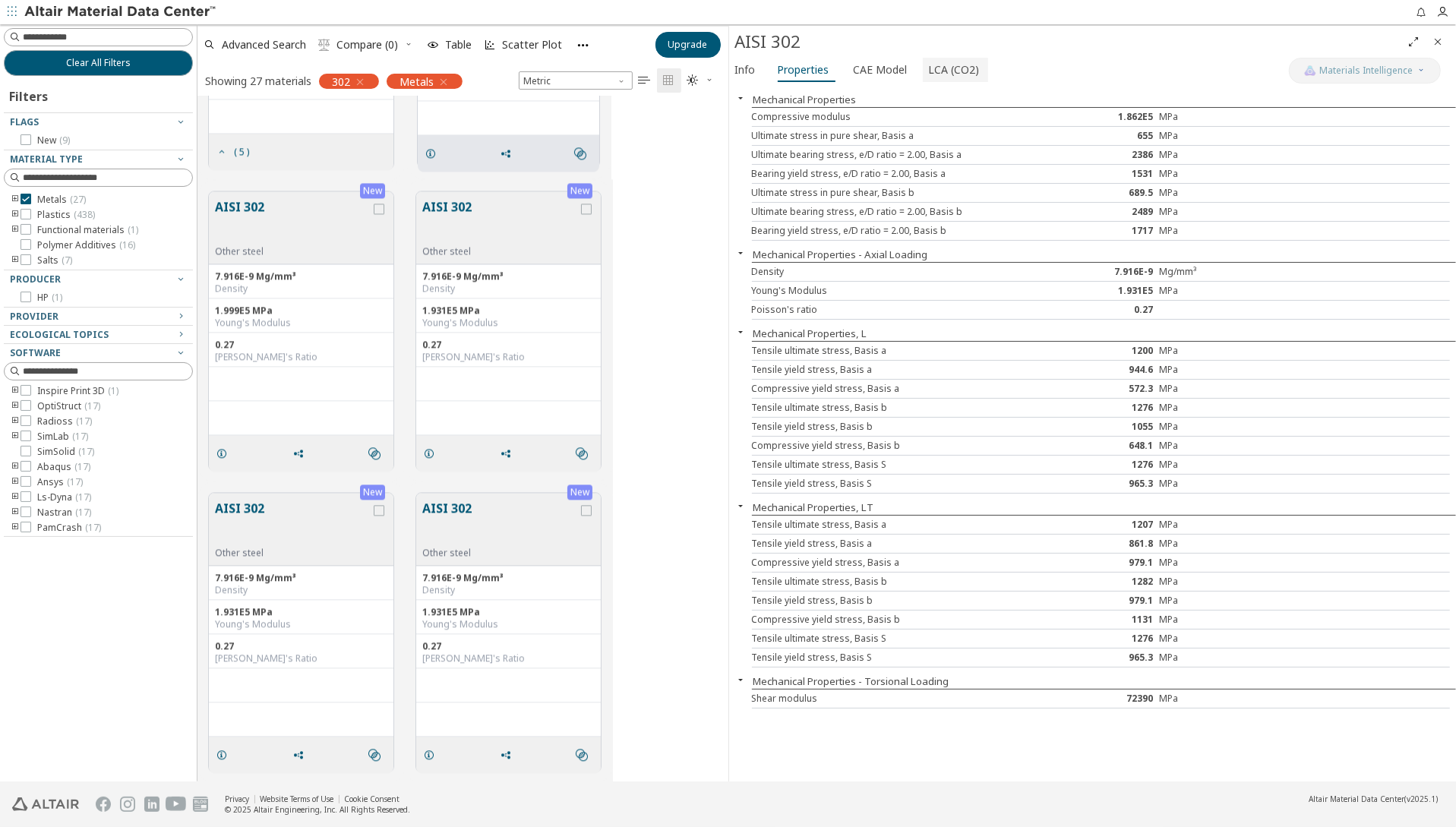
click at [947, 62] on span "LCA (CO2)" at bounding box center [954, 69] width 51 height 24
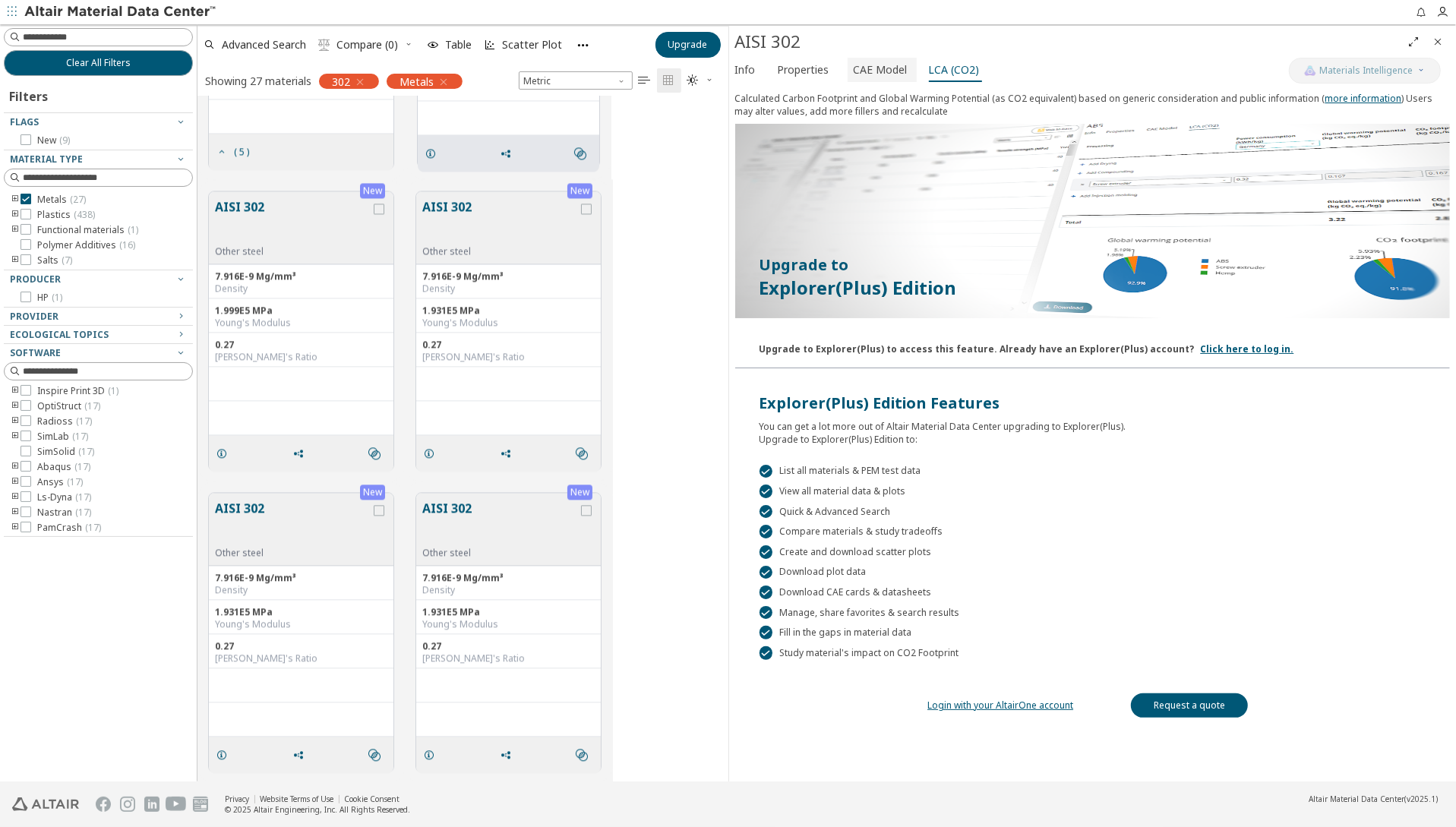
click at [854, 72] on span "CAE Model" at bounding box center [881, 69] width 54 height 24
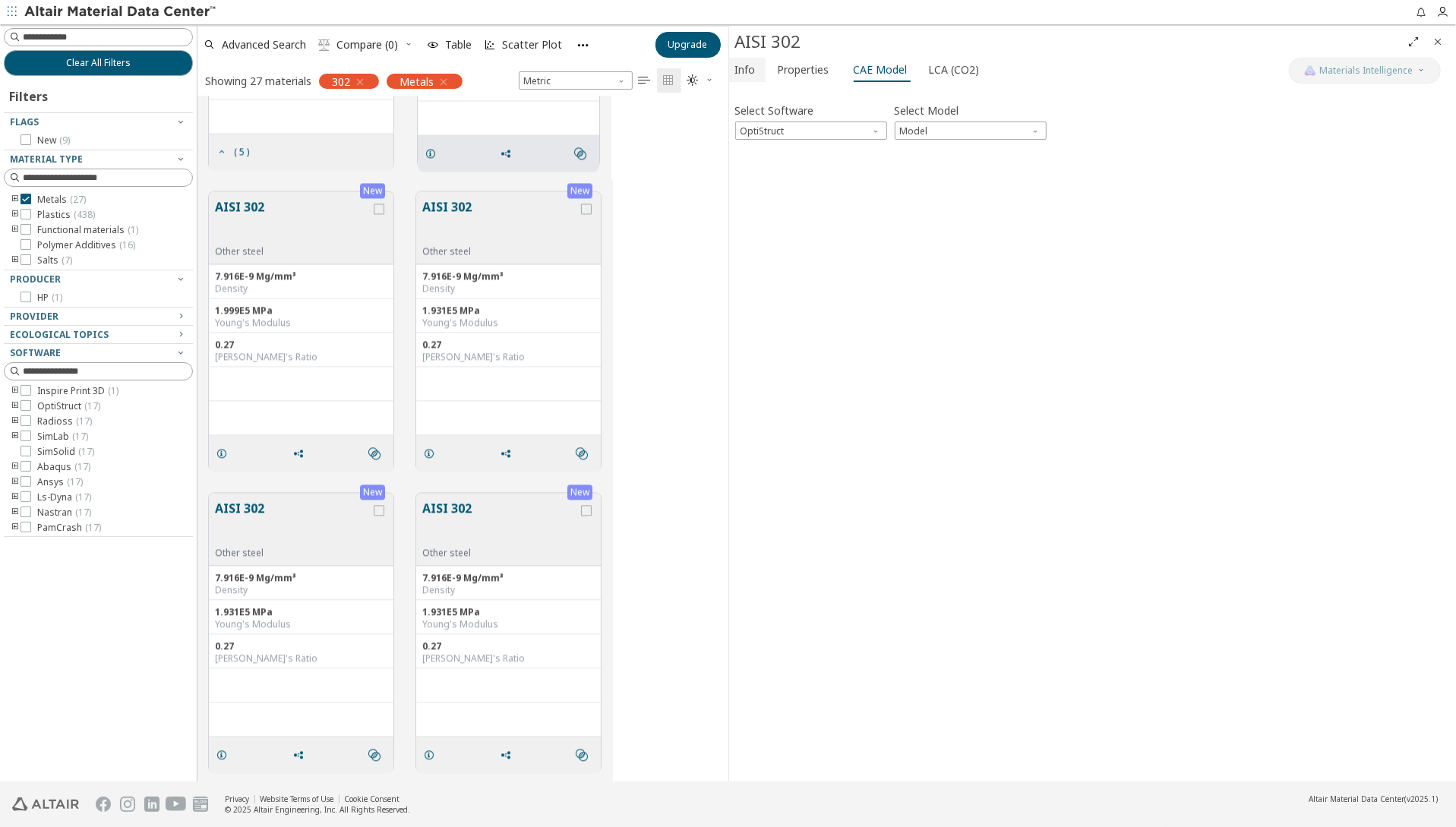
click at [750, 71] on span "Info" at bounding box center [745, 69] width 21 height 24
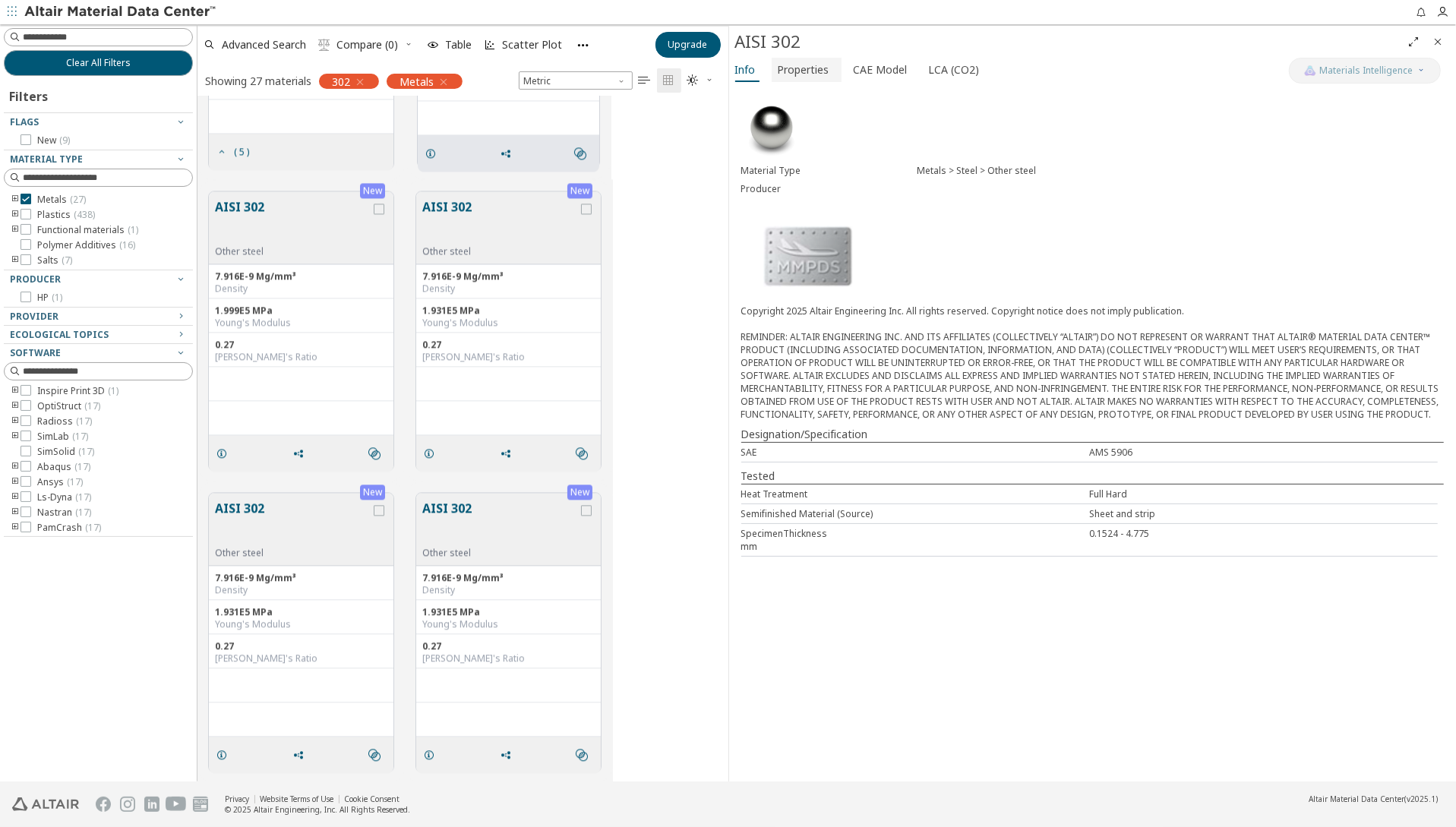
click at [778, 70] on span "Properties" at bounding box center [804, 69] width 52 height 24
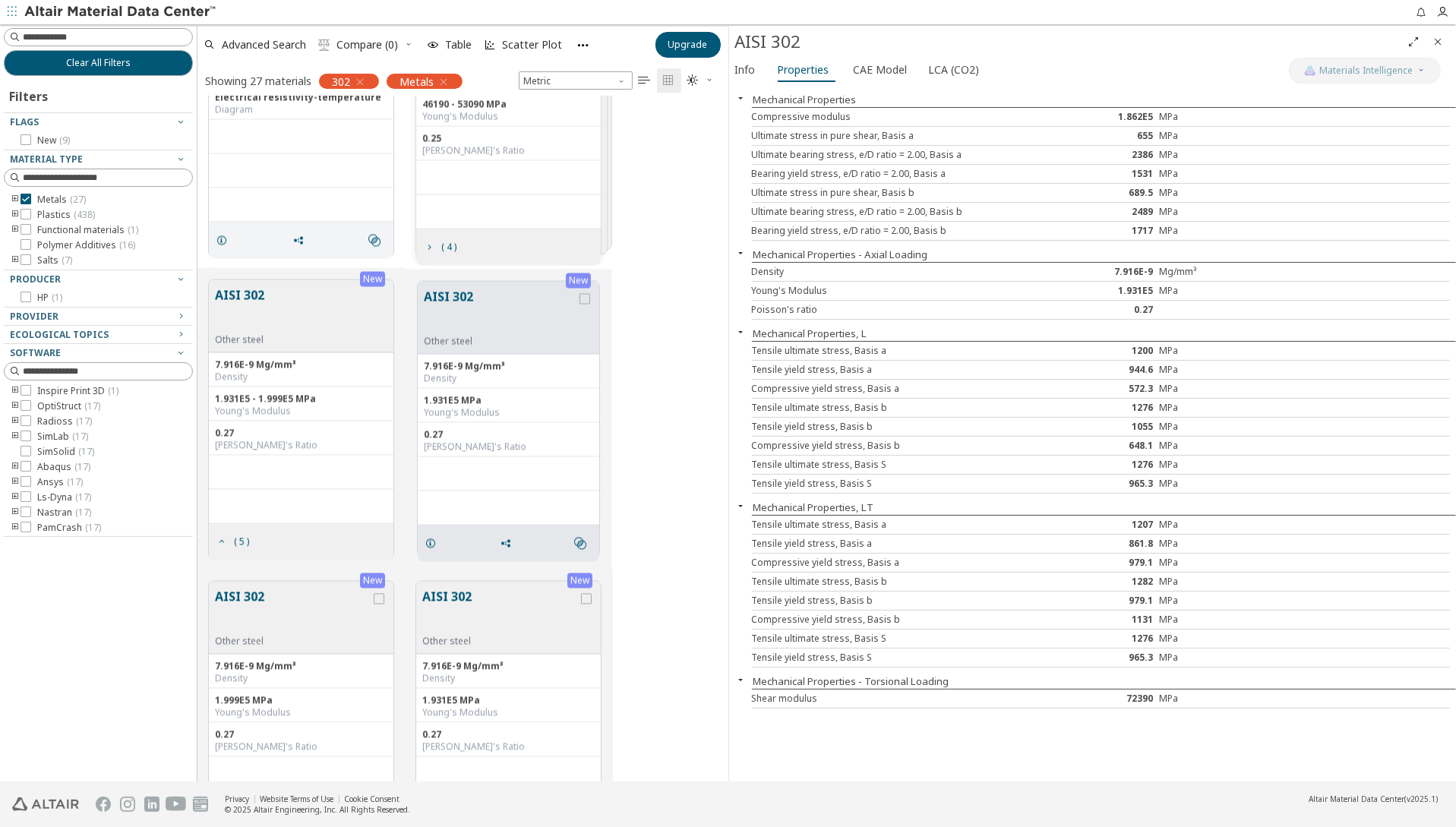
scroll to position [2628, 0]
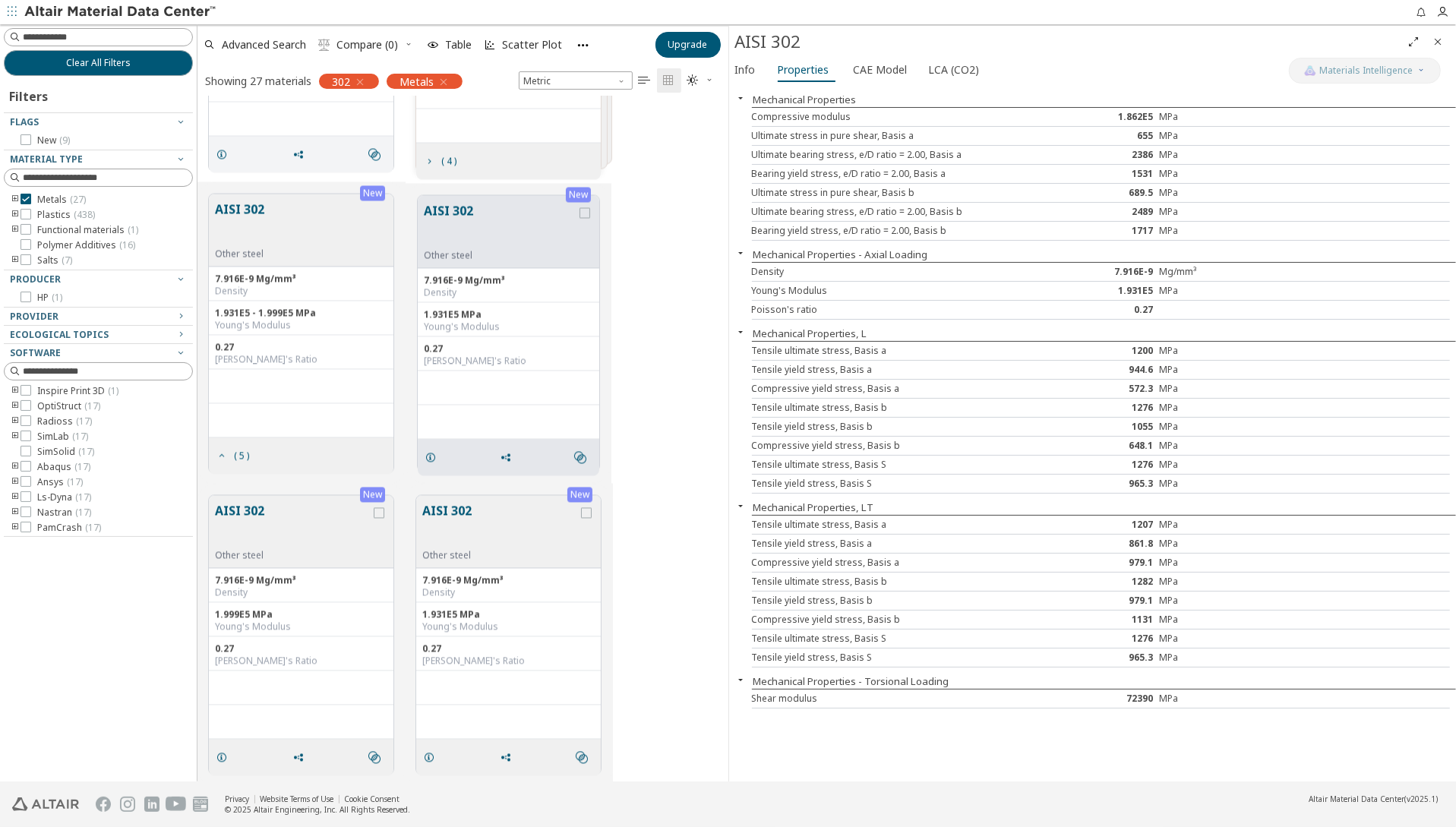
click at [241, 512] on button "AISI 302" at bounding box center [293, 524] width 156 height 47
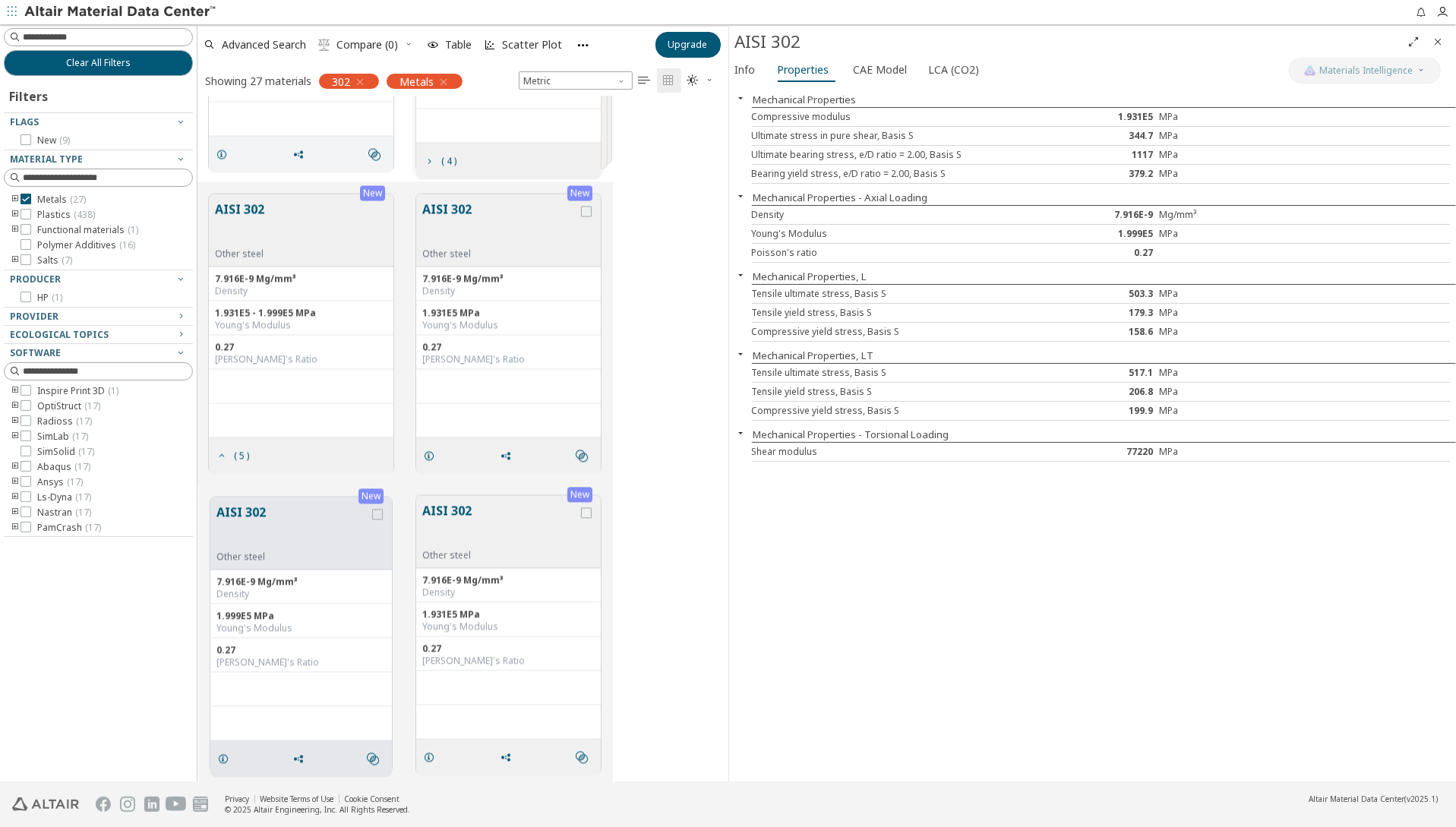
click at [426, 506] on button "AISI 302" at bounding box center [500, 524] width 156 height 47
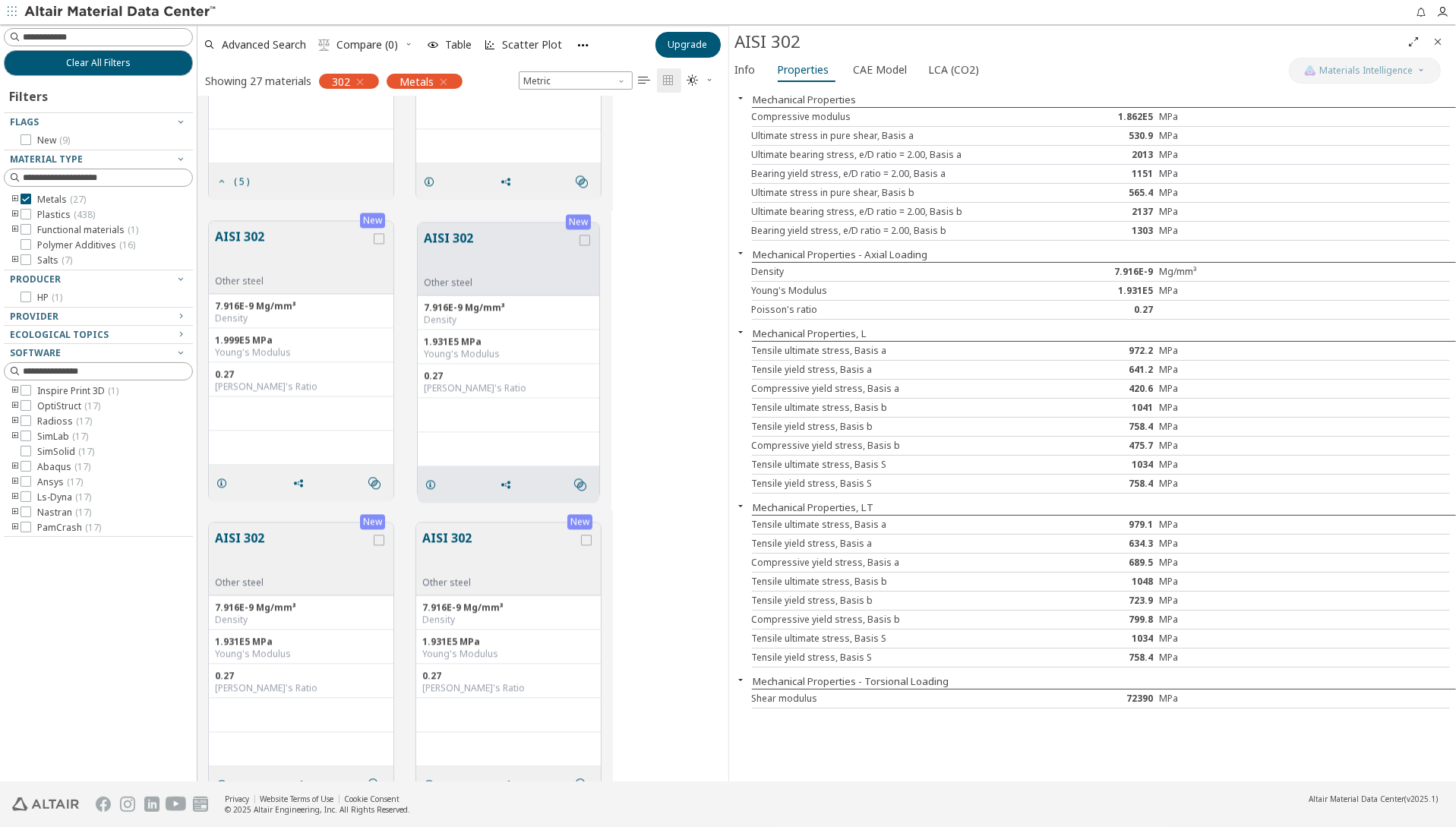
scroll to position [2931, 0]
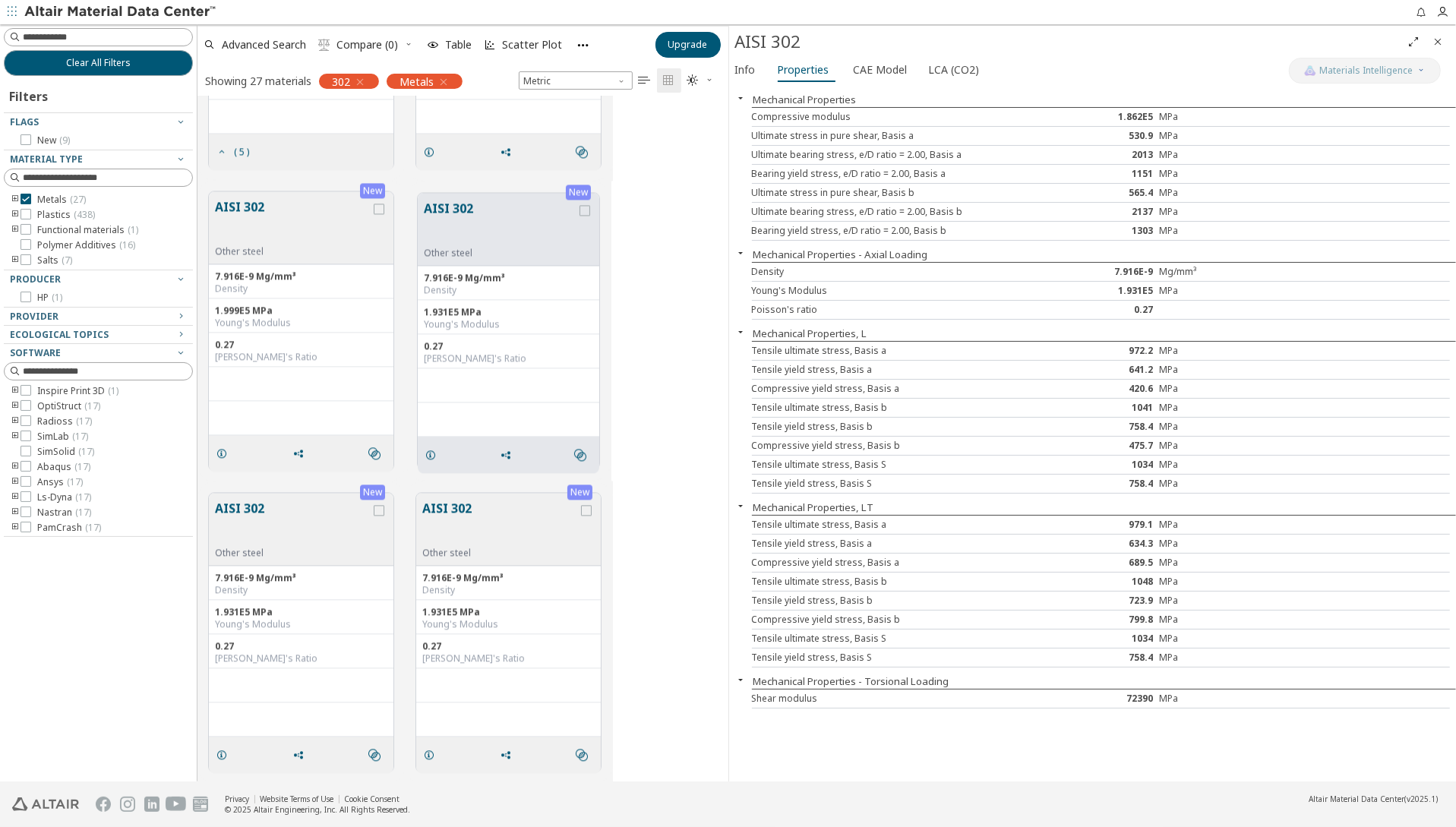
click at [245, 509] on button "AISI 302" at bounding box center [293, 522] width 156 height 47
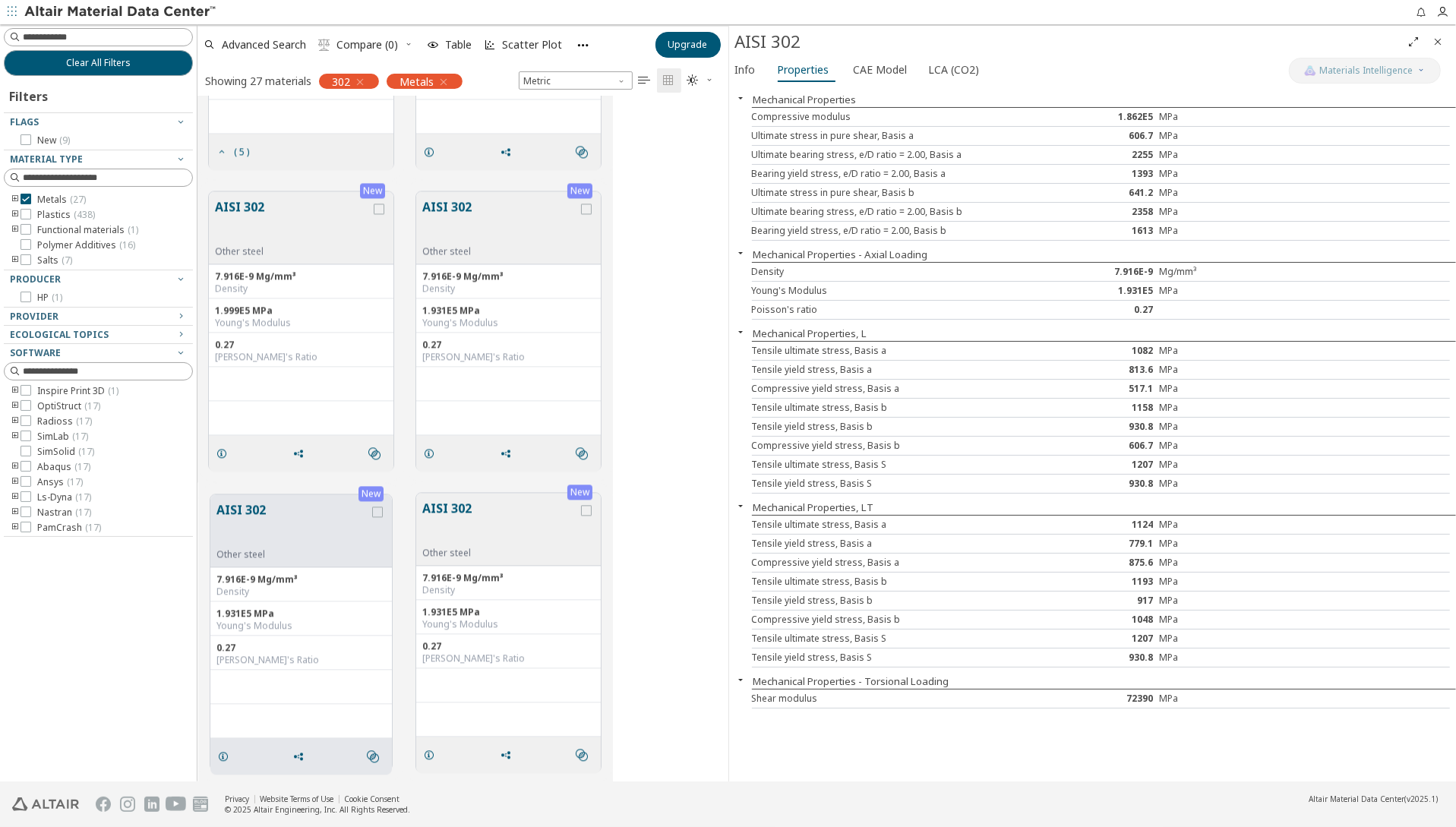
click at [472, 503] on button "AISI 302" at bounding box center [500, 522] width 156 height 47
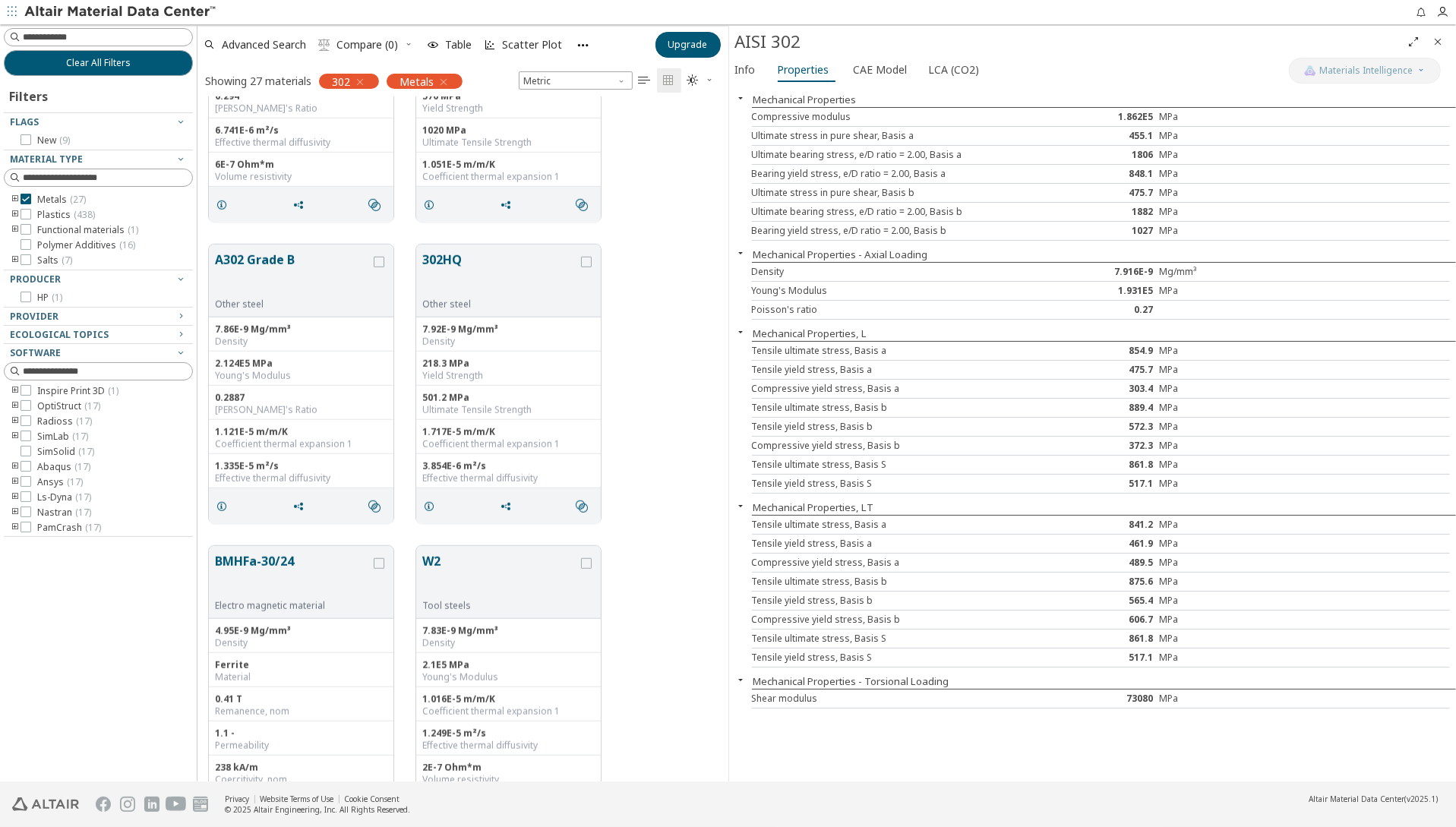
scroll to position [957, 0]
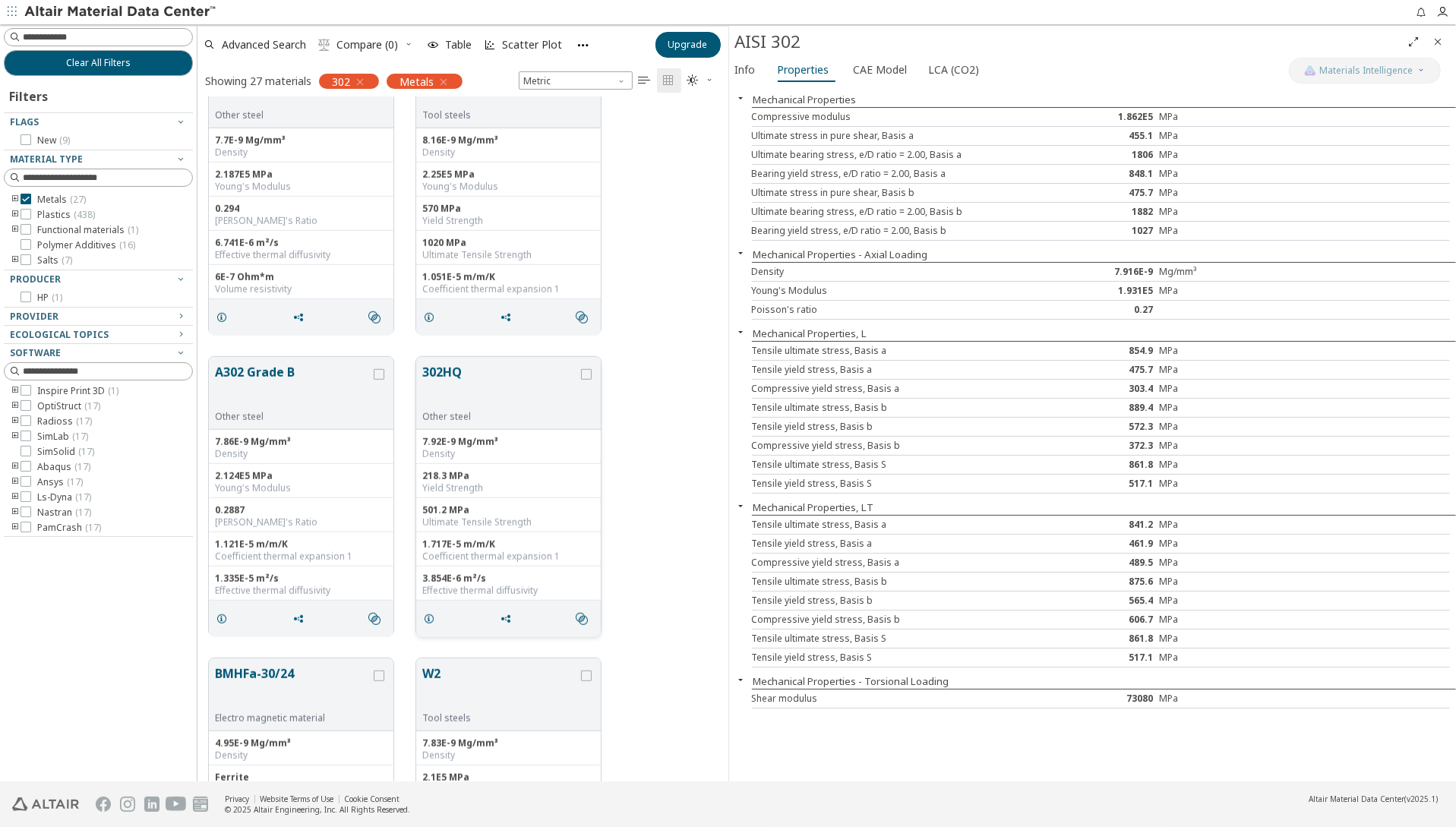
click at [430, 369] on button "302HQ" at bounding box center [500, 387] width 156 height 47
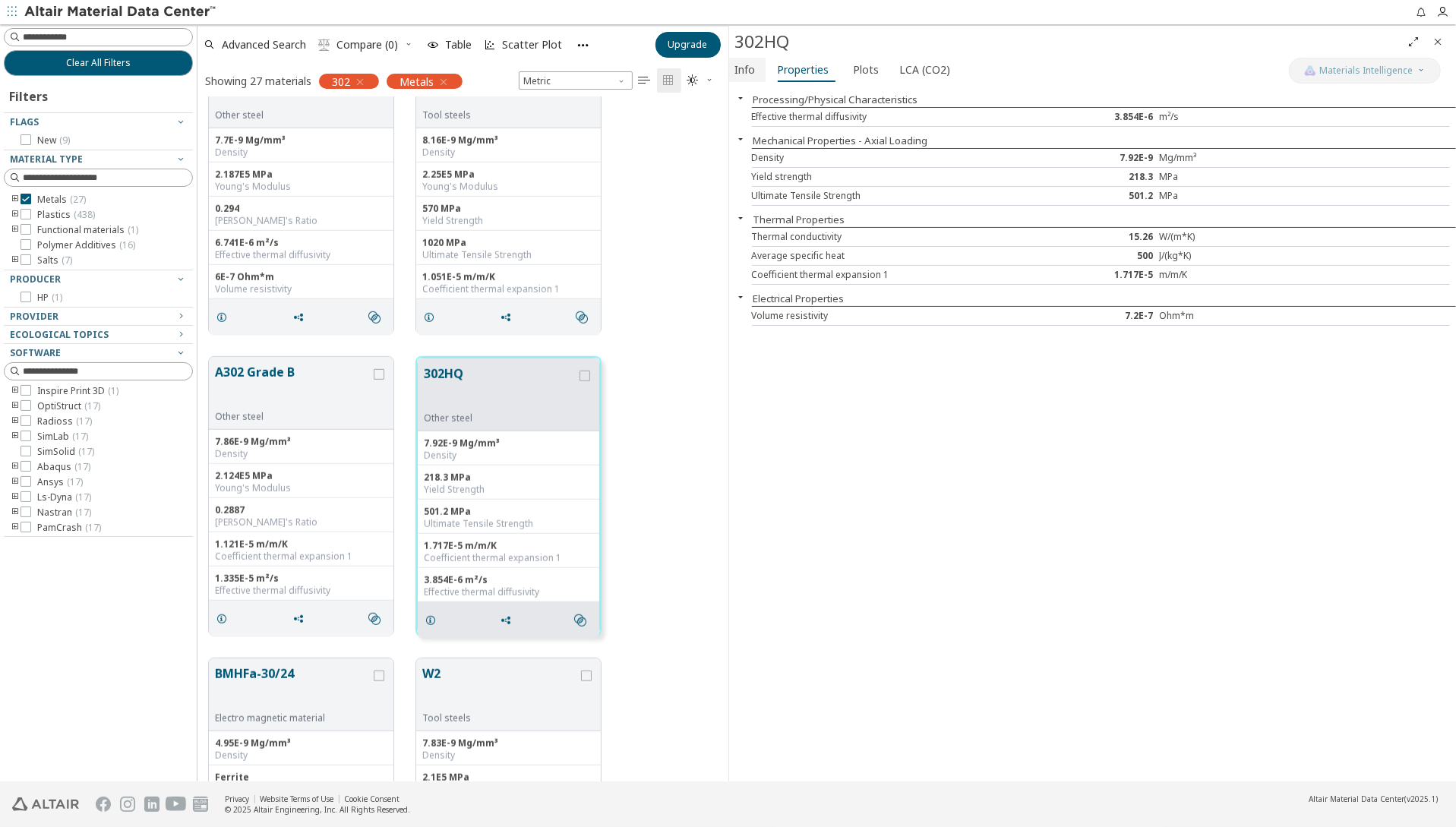
click at [736, 64] on span "Info" at bounding box center [745, 69] width 21 height 24
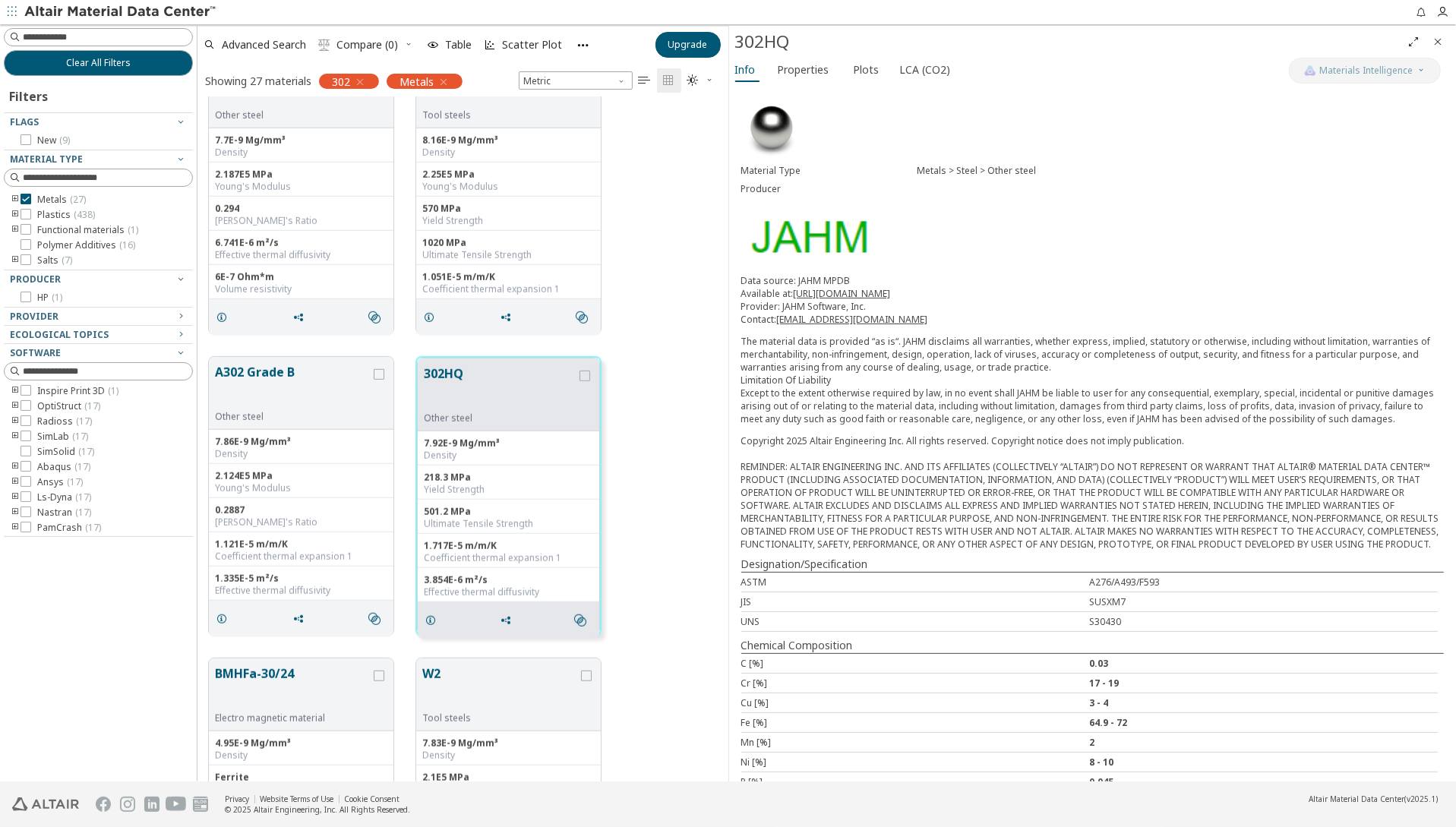
scroll to position [40, 0]
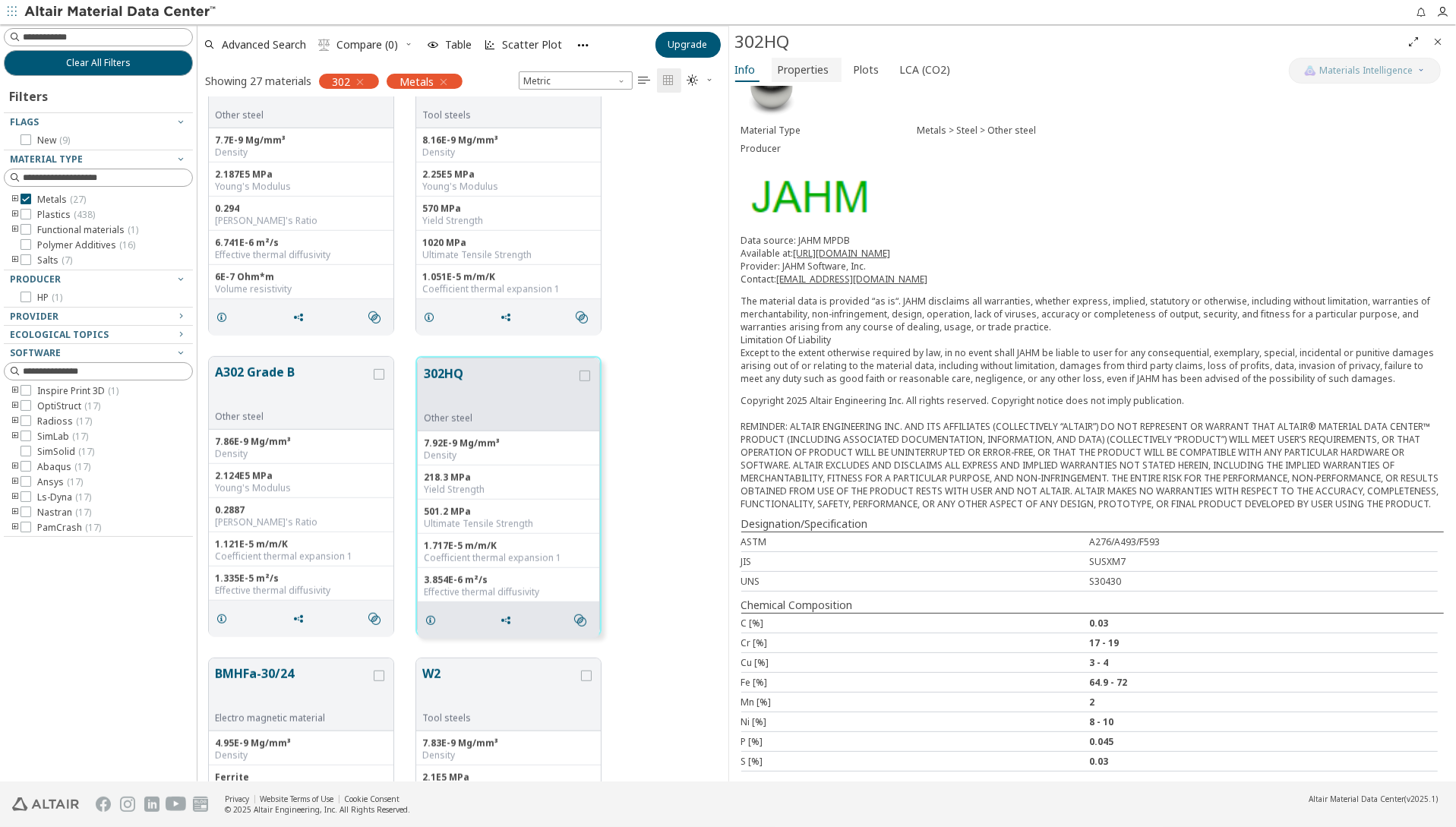
click at [809, 70] on span "Properties" at bounding box center [804, 69] width 52 height 24
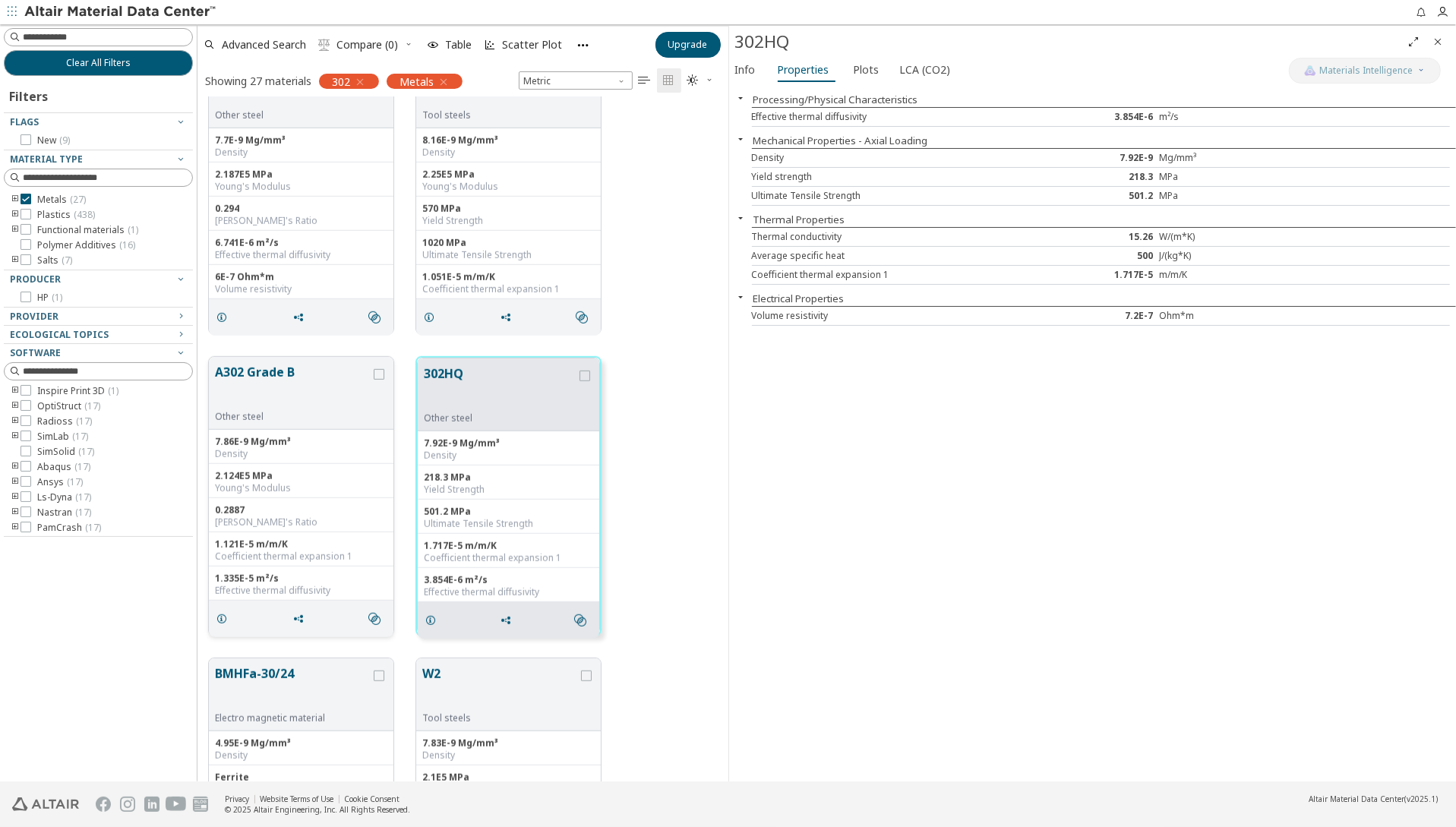
click at [270, 373] on button "A302 Grade B" at bounding box center [293, 387] width 156 height 47
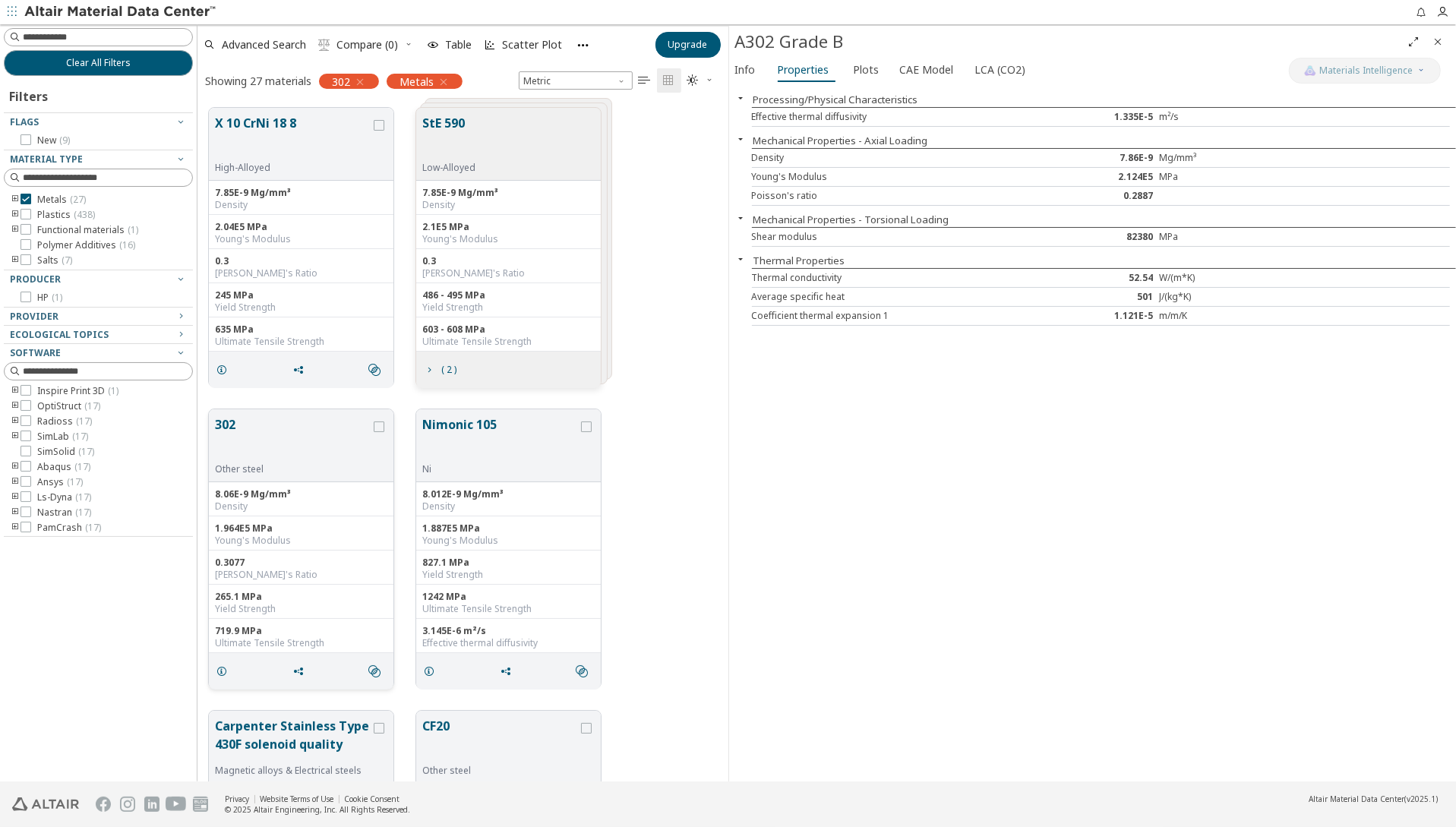
click at [229, 422] on button "302" at bounding box center [293, 439] width 156 height 47
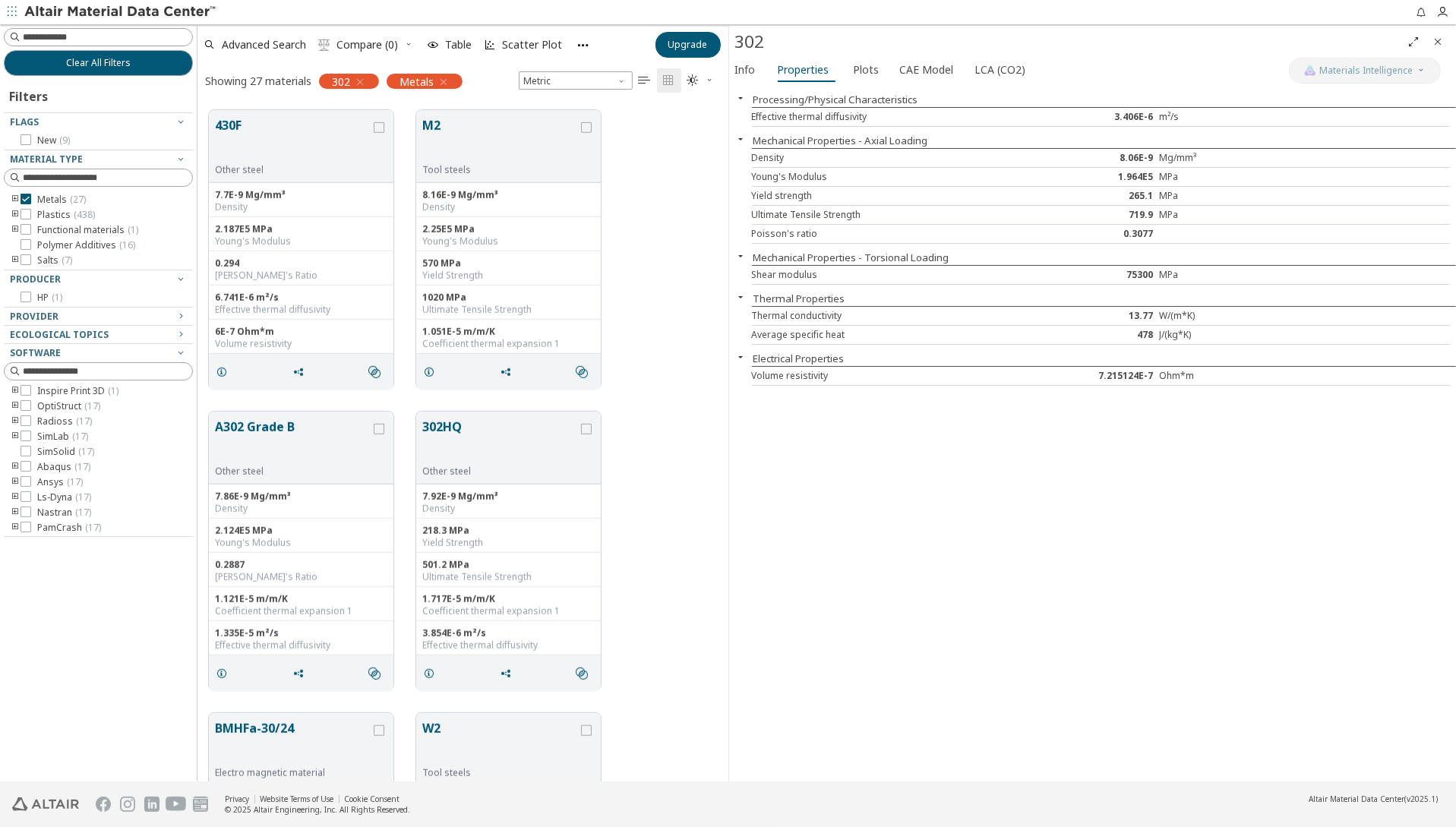
scroll to position [911, 0]
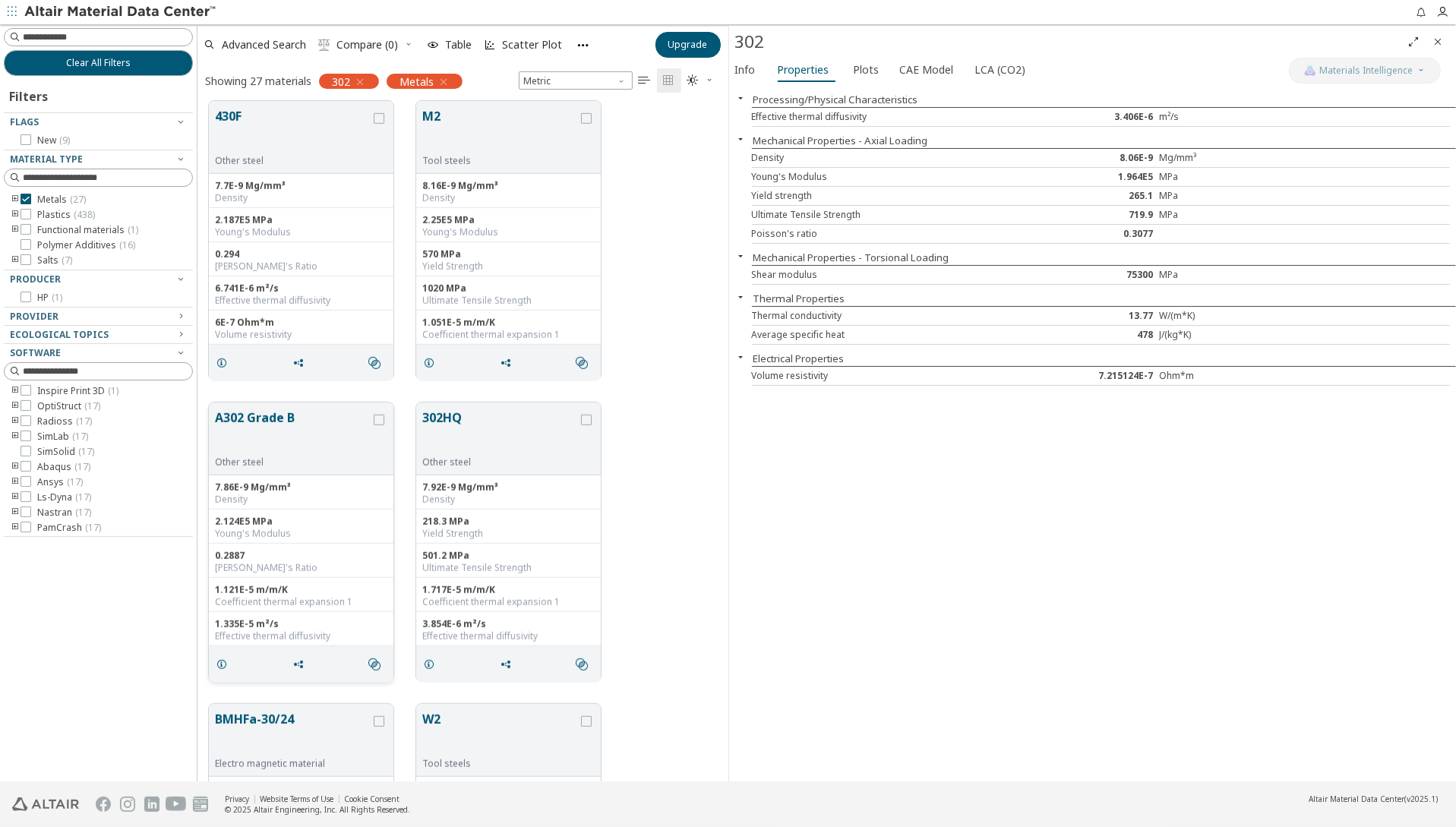
click at [247, 415] on button "A302 Grade B" at bounding box center [293, 431] width 156 height 47
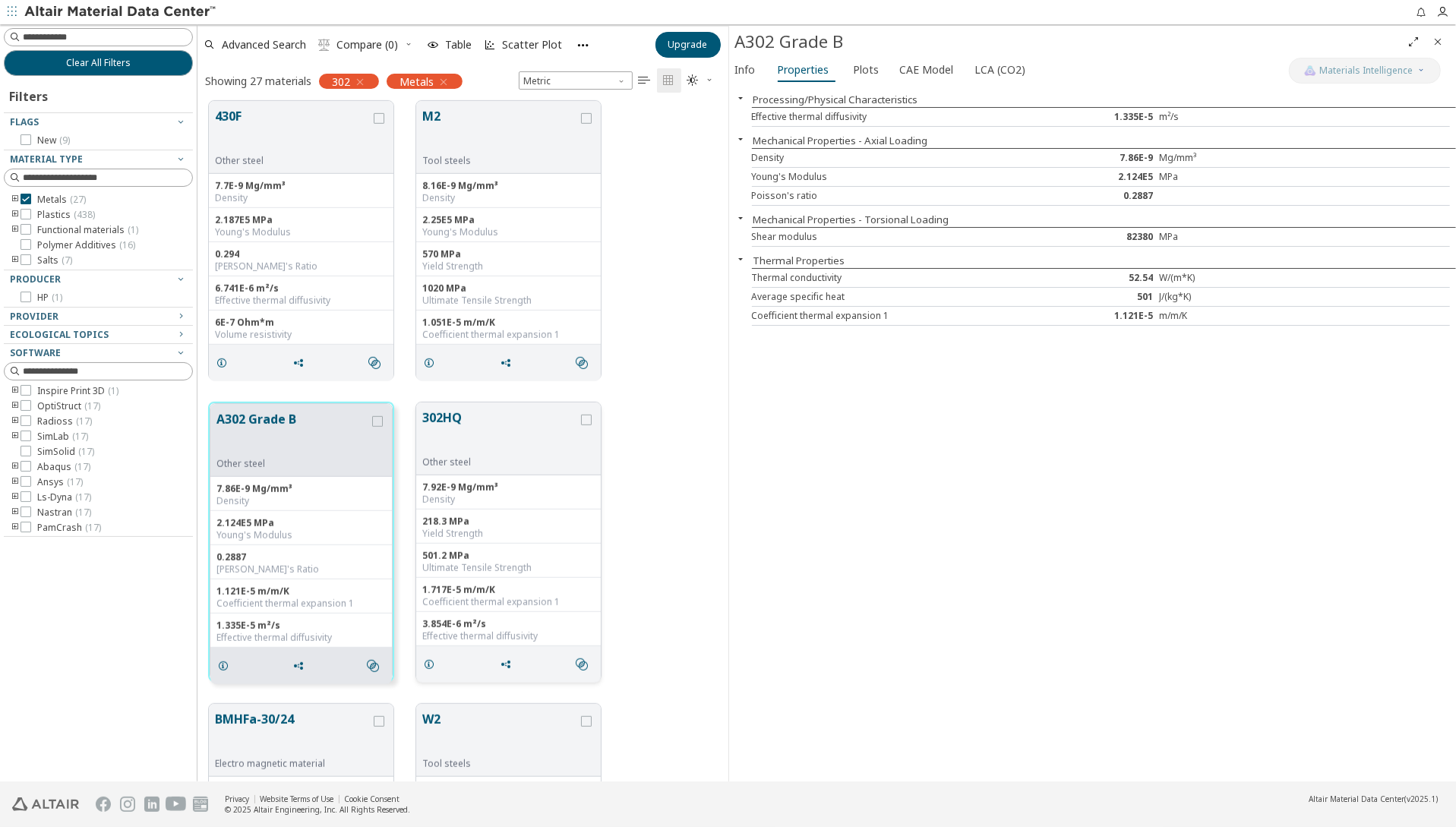
click at [444, 415] on button "302HQ" at bounding box center [500, 431] width 156 height 47
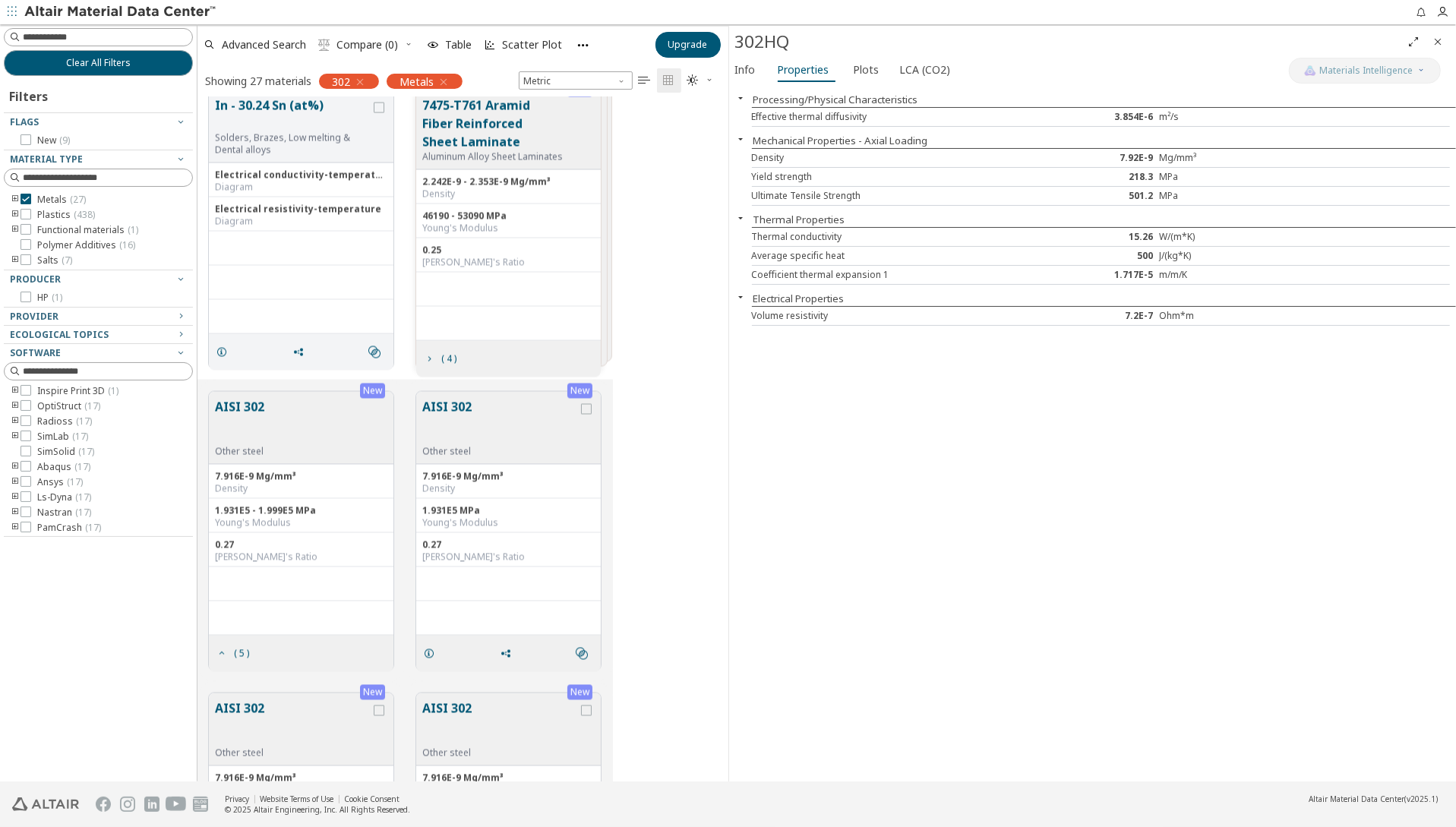
scroll to position [2430, 0]
click at [444, 406] on button "AISI 302" at bounding box center [500, 421] width 156 height 47
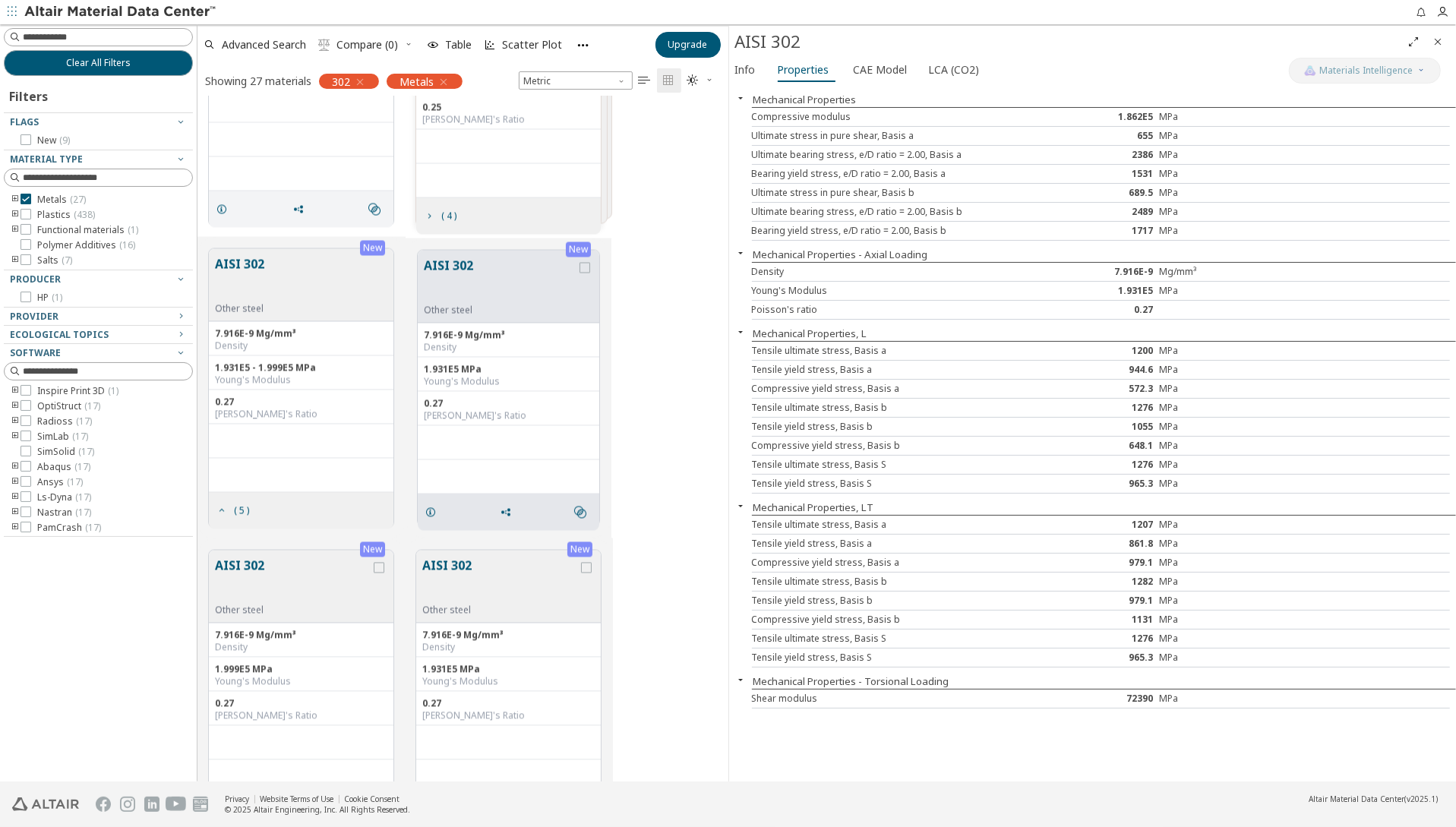
scroll to position [2476, 0]
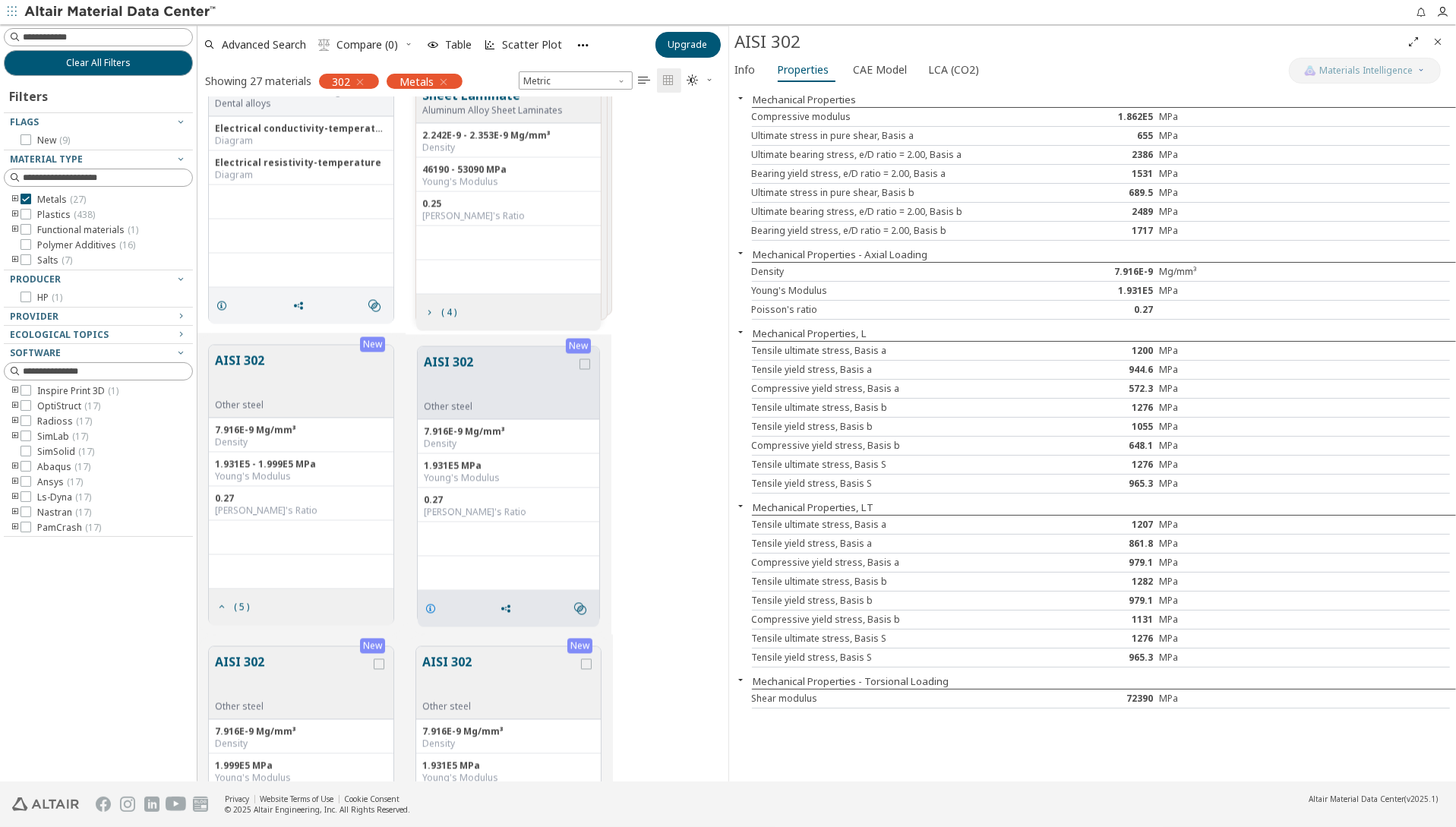
click at [430, 605] on icon "grid" at bounding box center [430, 610] width 13 height 13
drag, startPoint x: 864, startPoint y: 504, endPoint x: 874, endPoint y: 505, distance: 10.0
click at [874, 505] on div "Mechanical Properties, LT" at bounding box center [1093, 507] width 728 height 15
click at [740, 64] on span "Info" at bounding box center [745, 69] width 21 height 24
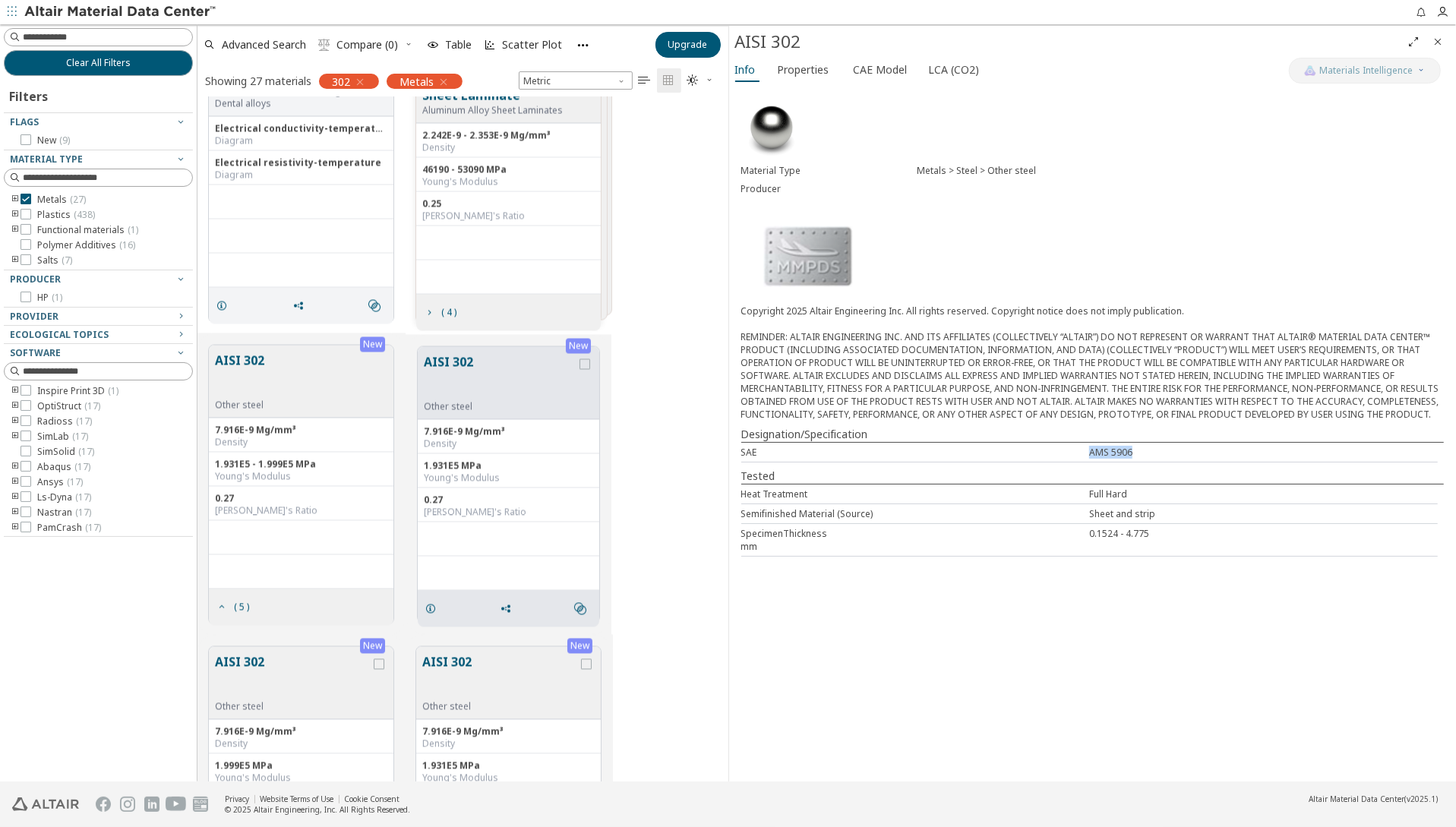
drag, startPoint x: 1130, startPoint y: 448, endPoint x: 1090, endPoint y: 443, distance: 40.3
click at [1090, 446] on div "AMS 5906" at bounding box center [1263, 452] width 348 height 13
drag, startPoint x: 1090, startPoint y: 443, endPoint x: 1086, endPoint y: 458, distance: 15.5
click at [1086, 458] on div "Material Type Metals > Steel > Other steel Producer Copyright 2025 Altair Engin…" at bounding box center [1093, 328] width 728 height 483
drag, startPoint x: 1086, startPoint y: 458, endPoint x: 1112, endPoint y: 546, distance: 91.8
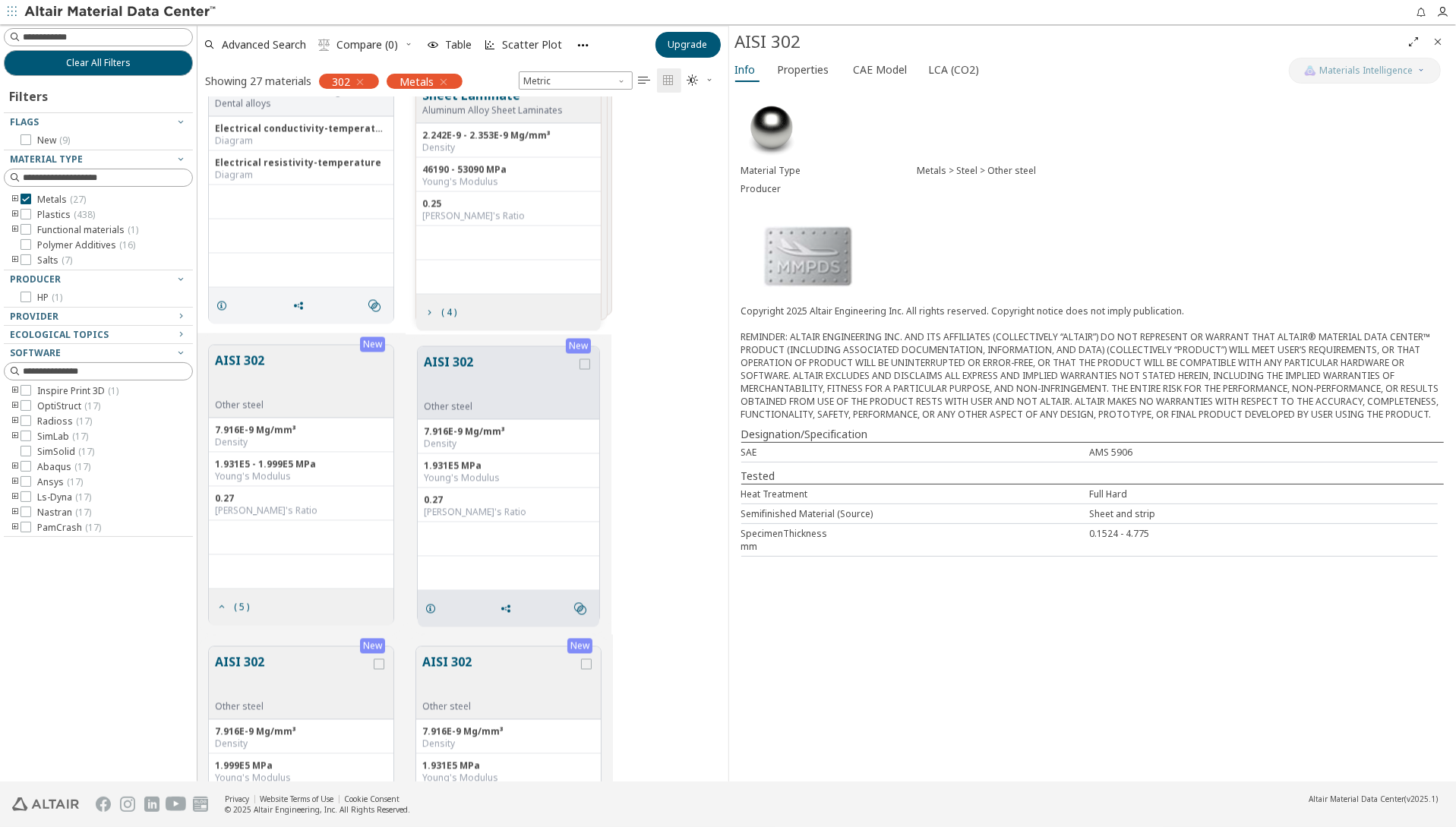
click at [1112, 546] on div "SpecimenThickness 0.1524 - 4.775 mm" at bounding box center [1089, 540] width 697 height 32
click at [801, 76] on span "Properties" at bounding box center [804, 69] width 52 height 24
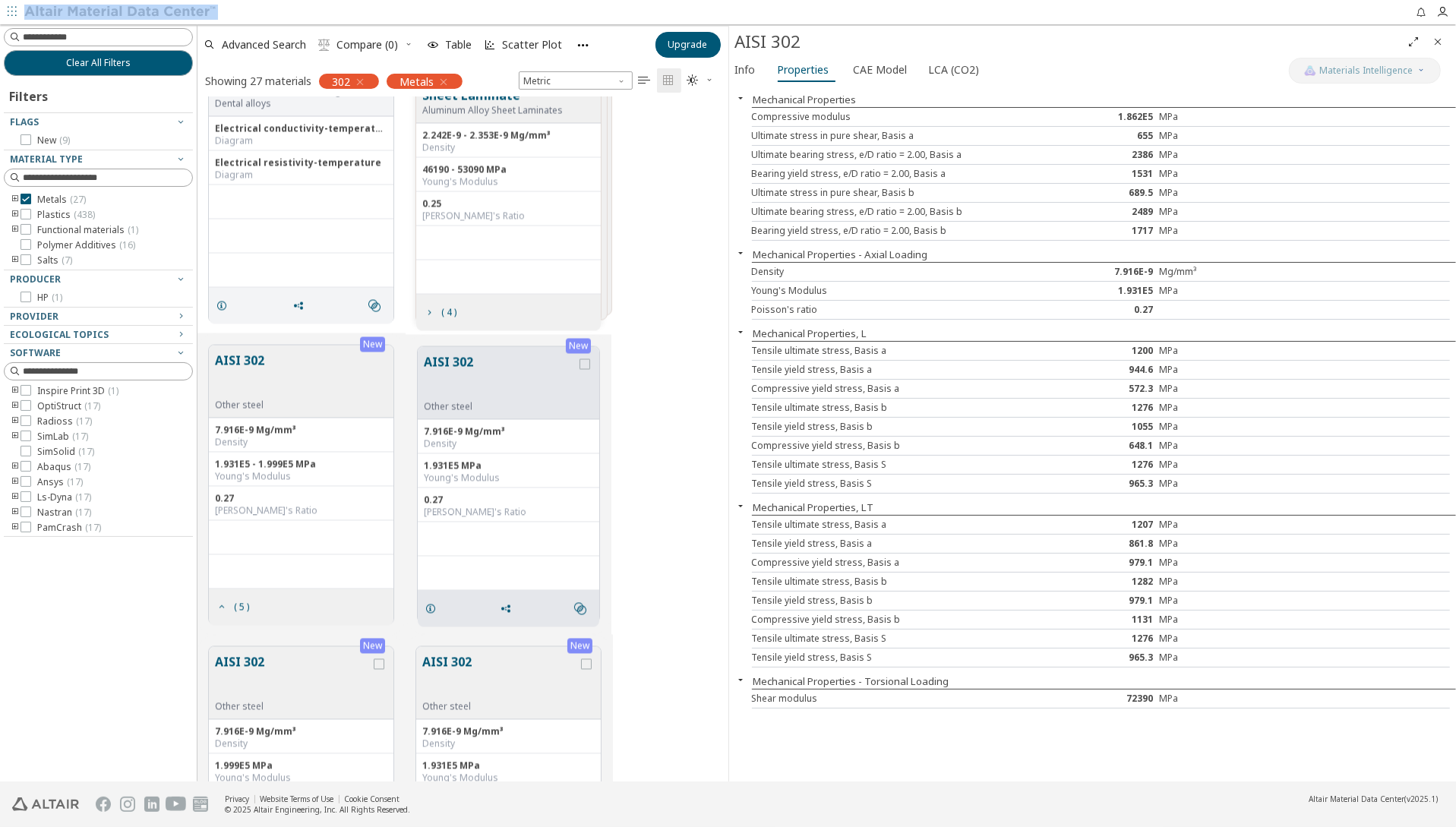
drag, startPoint x: 220, startPoint y: 12, endPoint x: 195, endPoint y: 11, distance: 25.0
click at [195, 11] on div "Feedback" at bounding box center [728, 12] width 1456 height 24
click at [195, 11] on img at bounding box center [121, 12] width 193 height 15
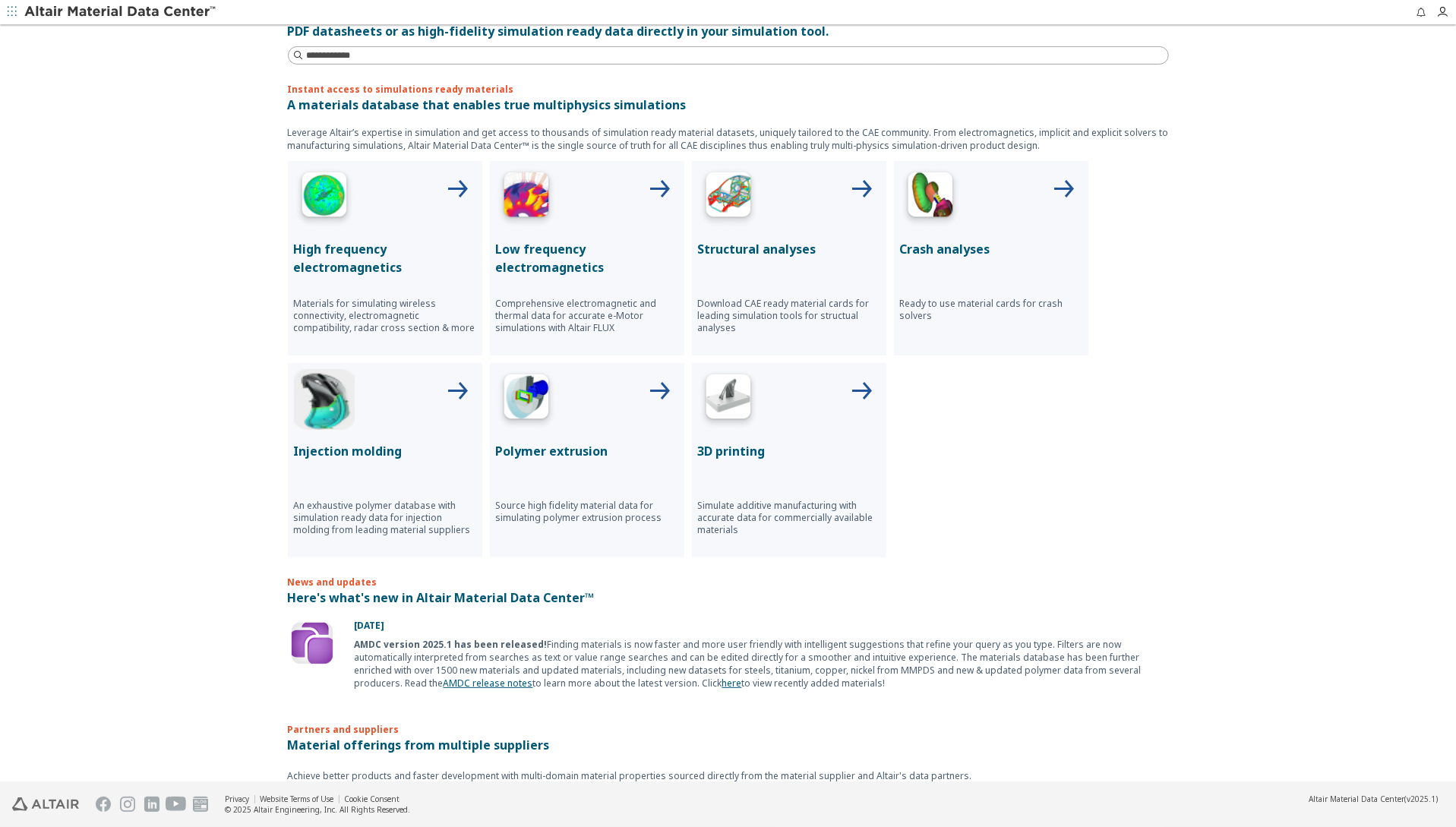
scroll to position [532, 0]
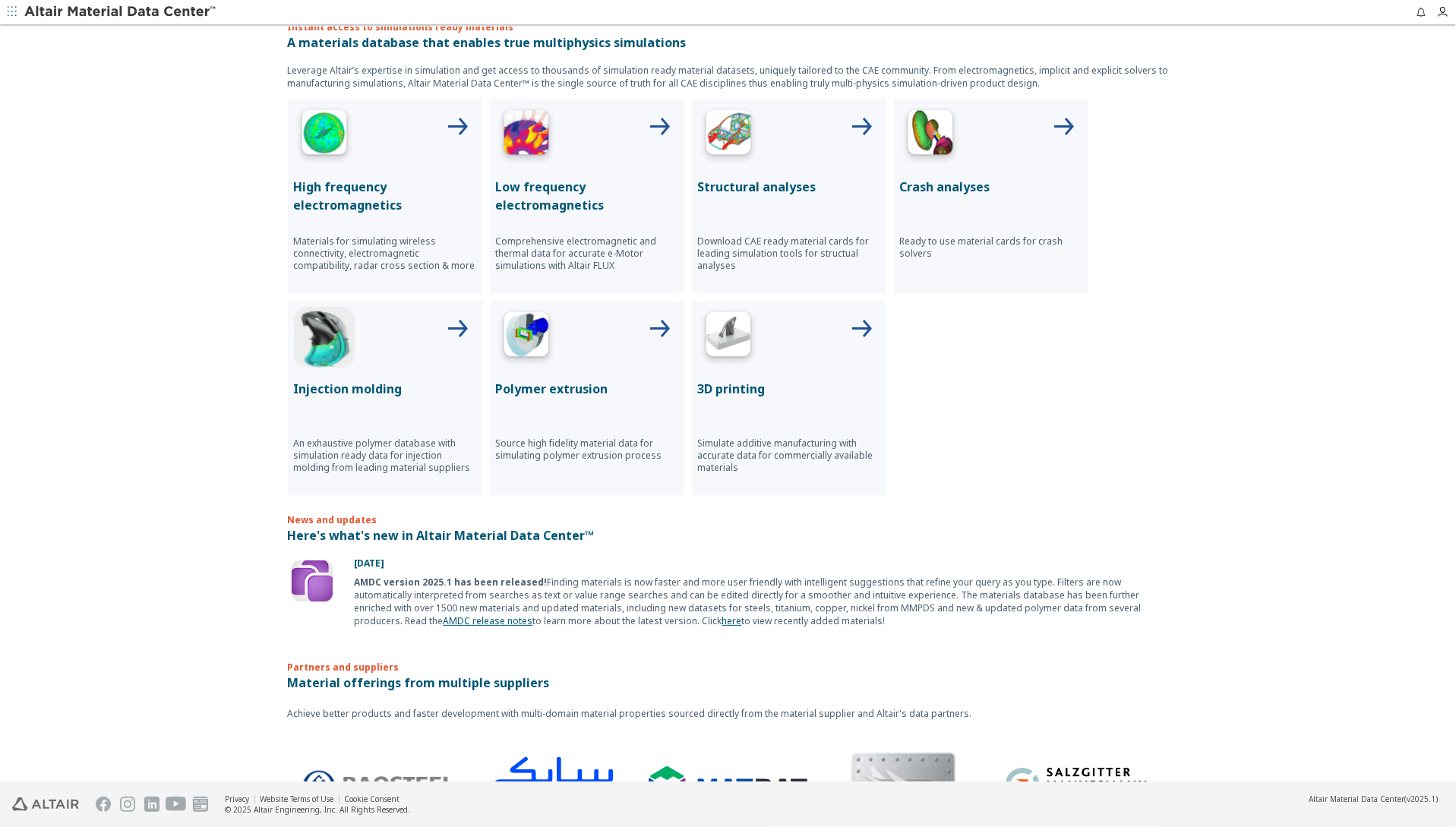
click at [298, 363] on img at bounding box center [324, 337] width 61 height 61
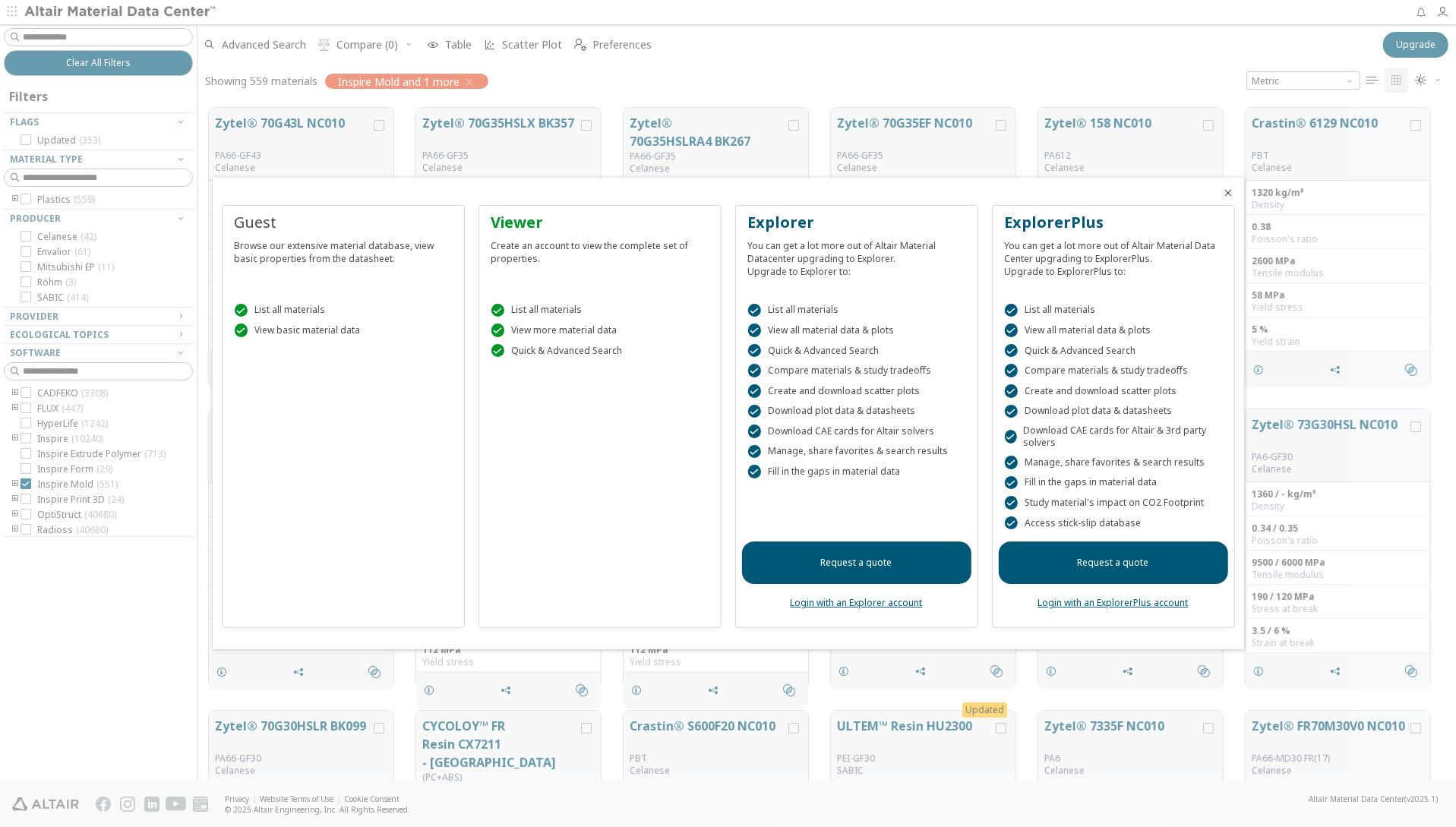
scroll to position [674, 1247]
click at [774, 55] on div at bounding box center [728, 414] width 1456 height 827
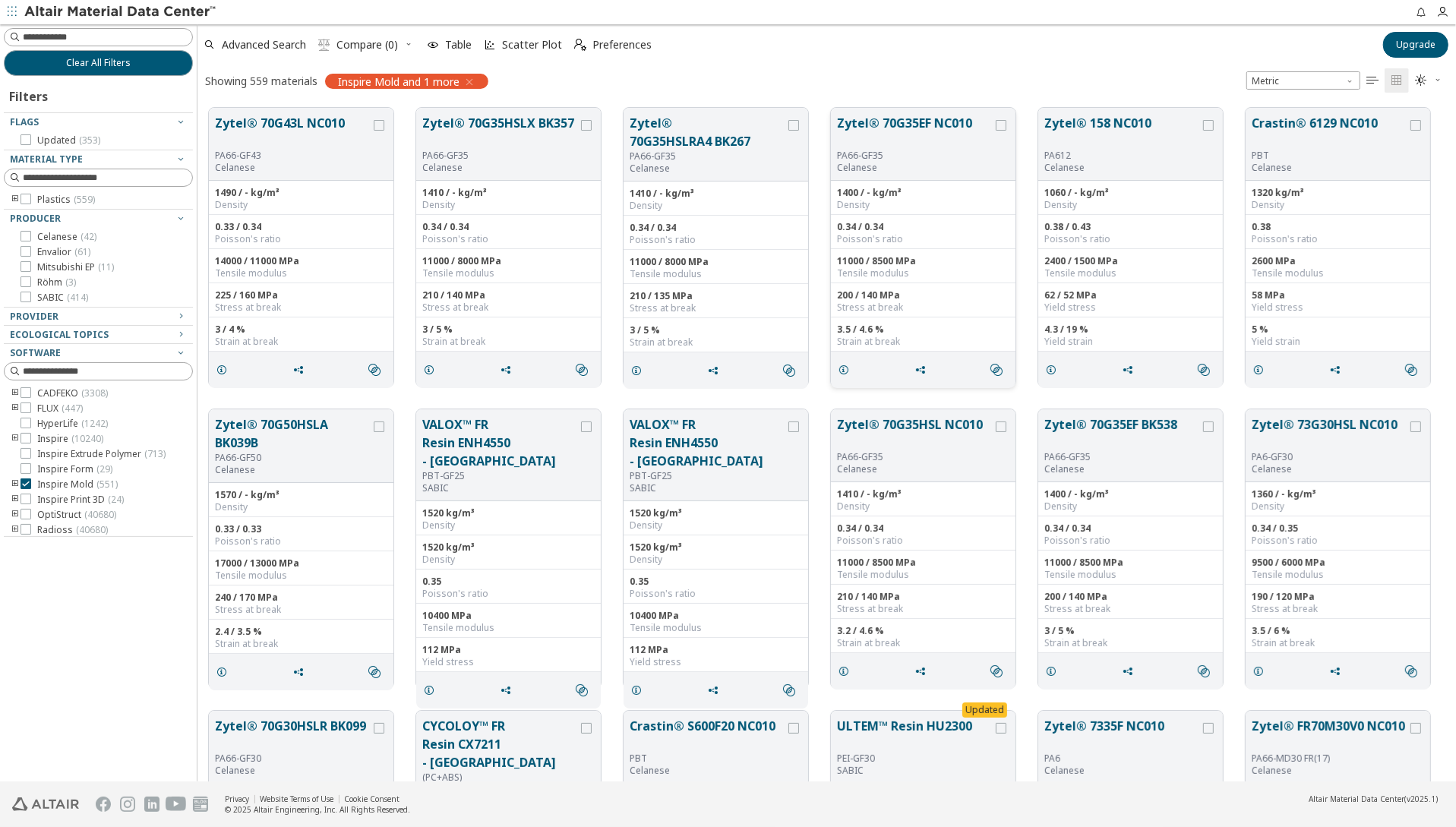
click at [915, 121] on button "Zytel® 70G35EF NC010" at bounding box center [915, 132] width 156 height 36
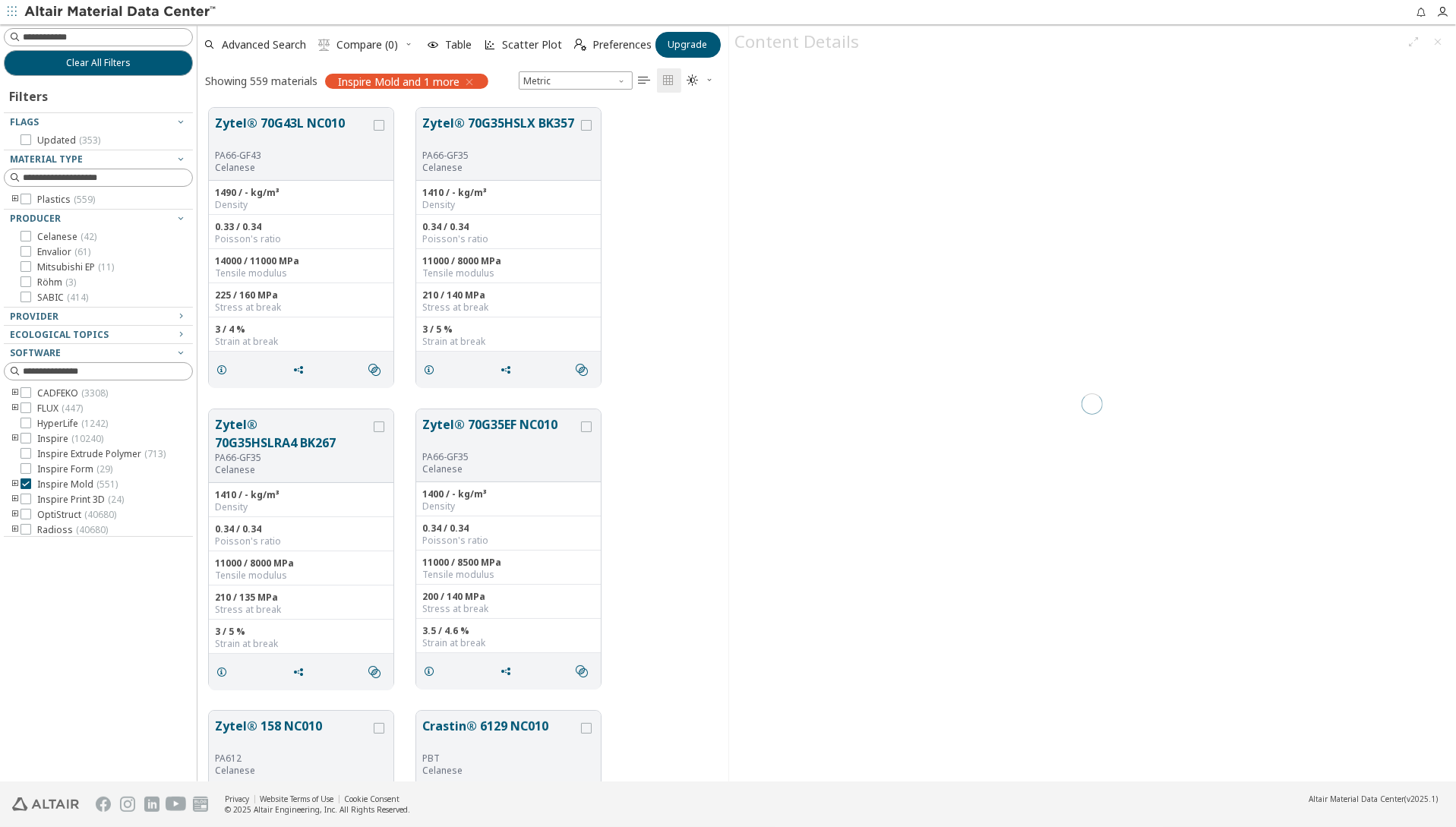
scroll to position [12, 13]
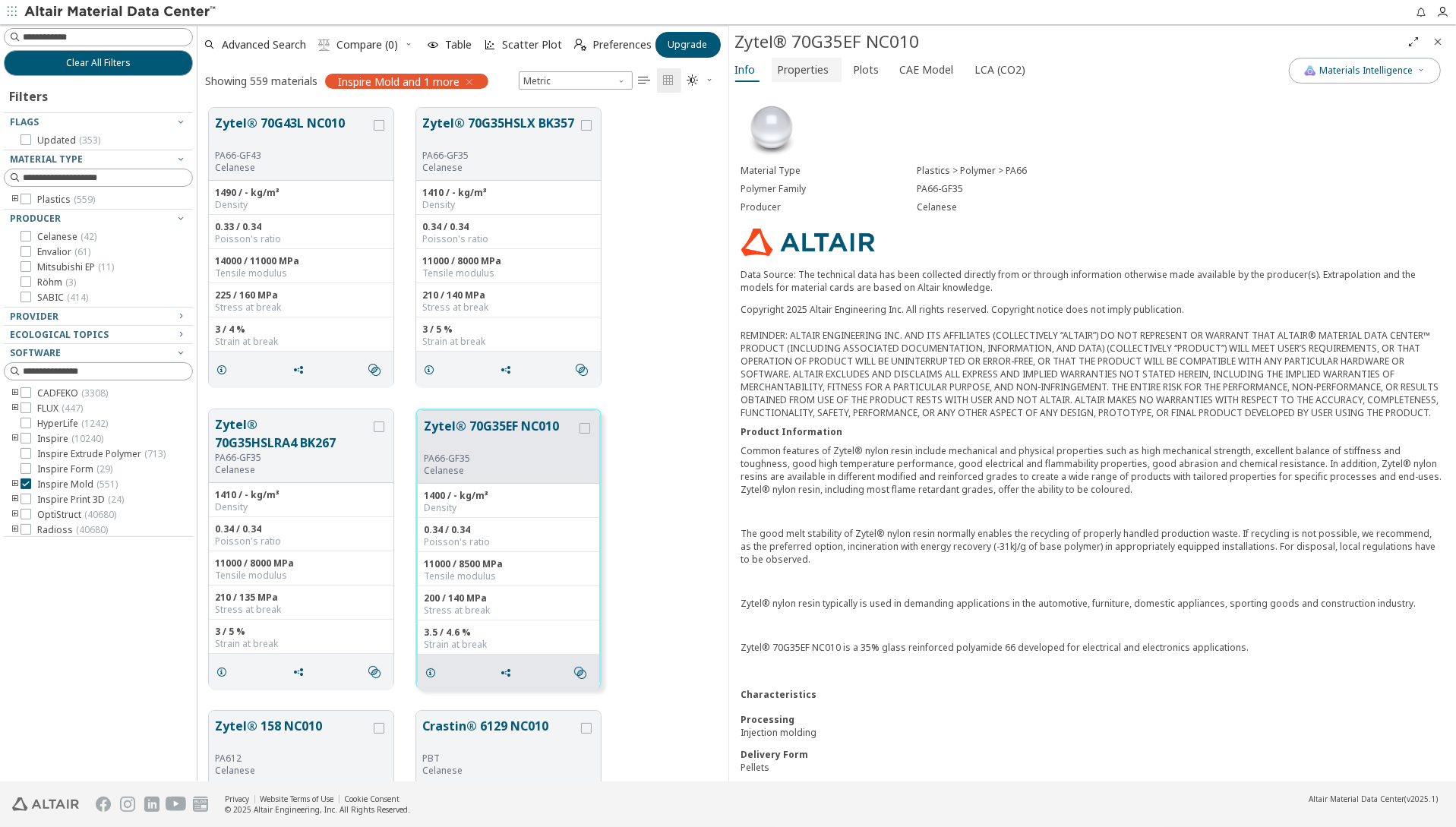
click at [785, 72] on span "Properties" at bounding box center [804, 69] width 52 height 24
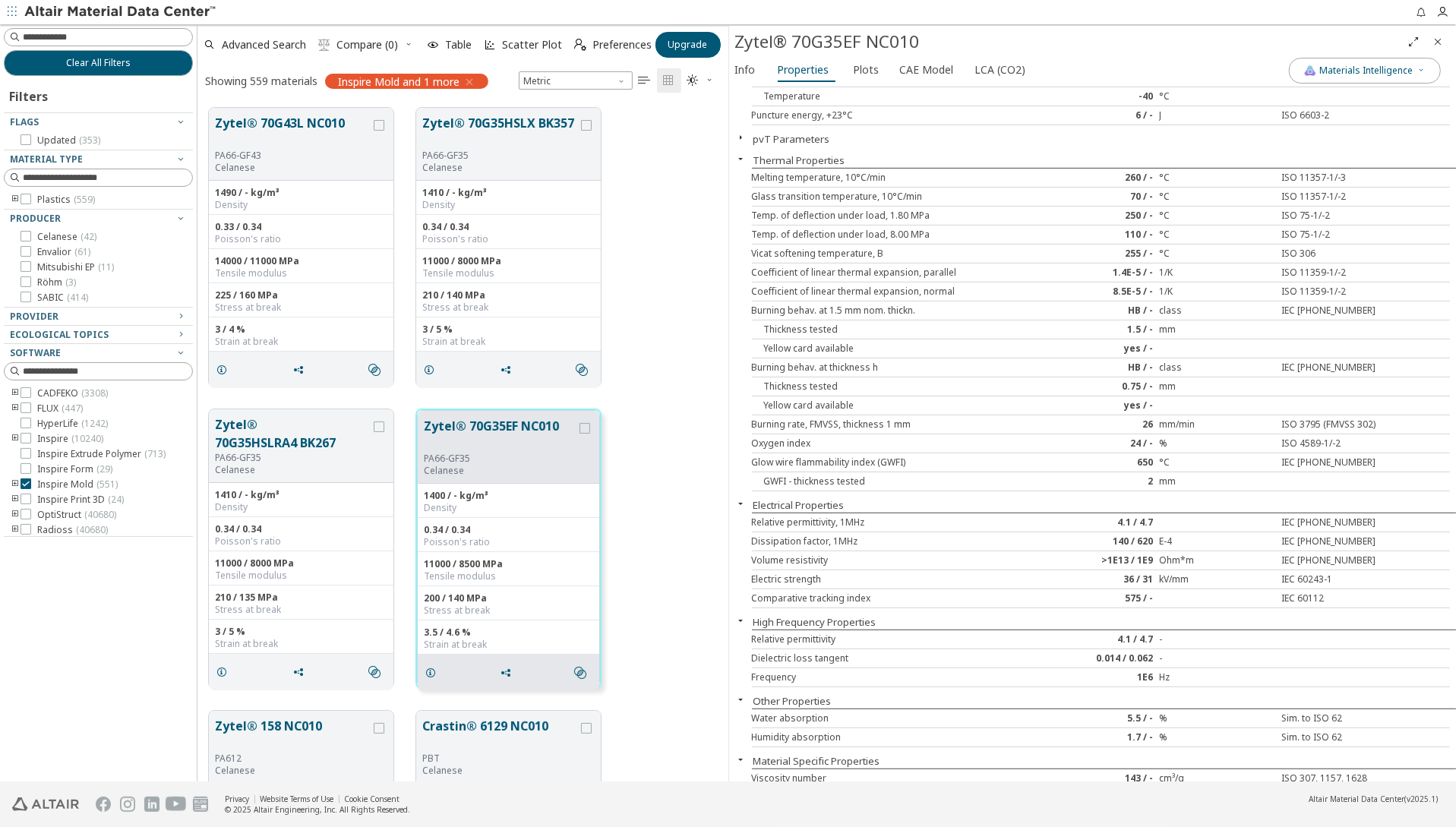
scroll to position [532, 0]
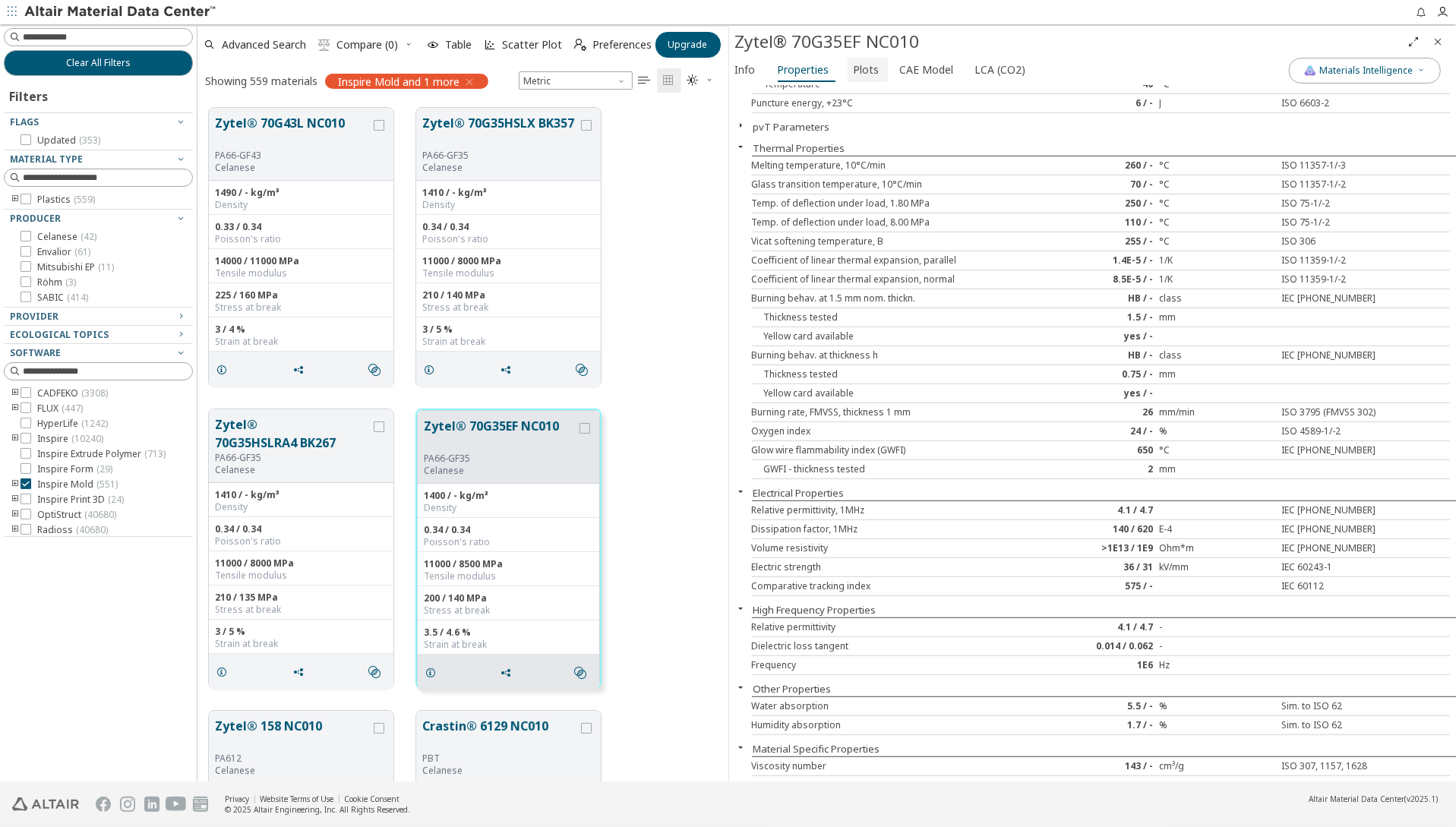
click at [864, 79] on span "Plots" at bounding box center [866, 69] width 26 height 24
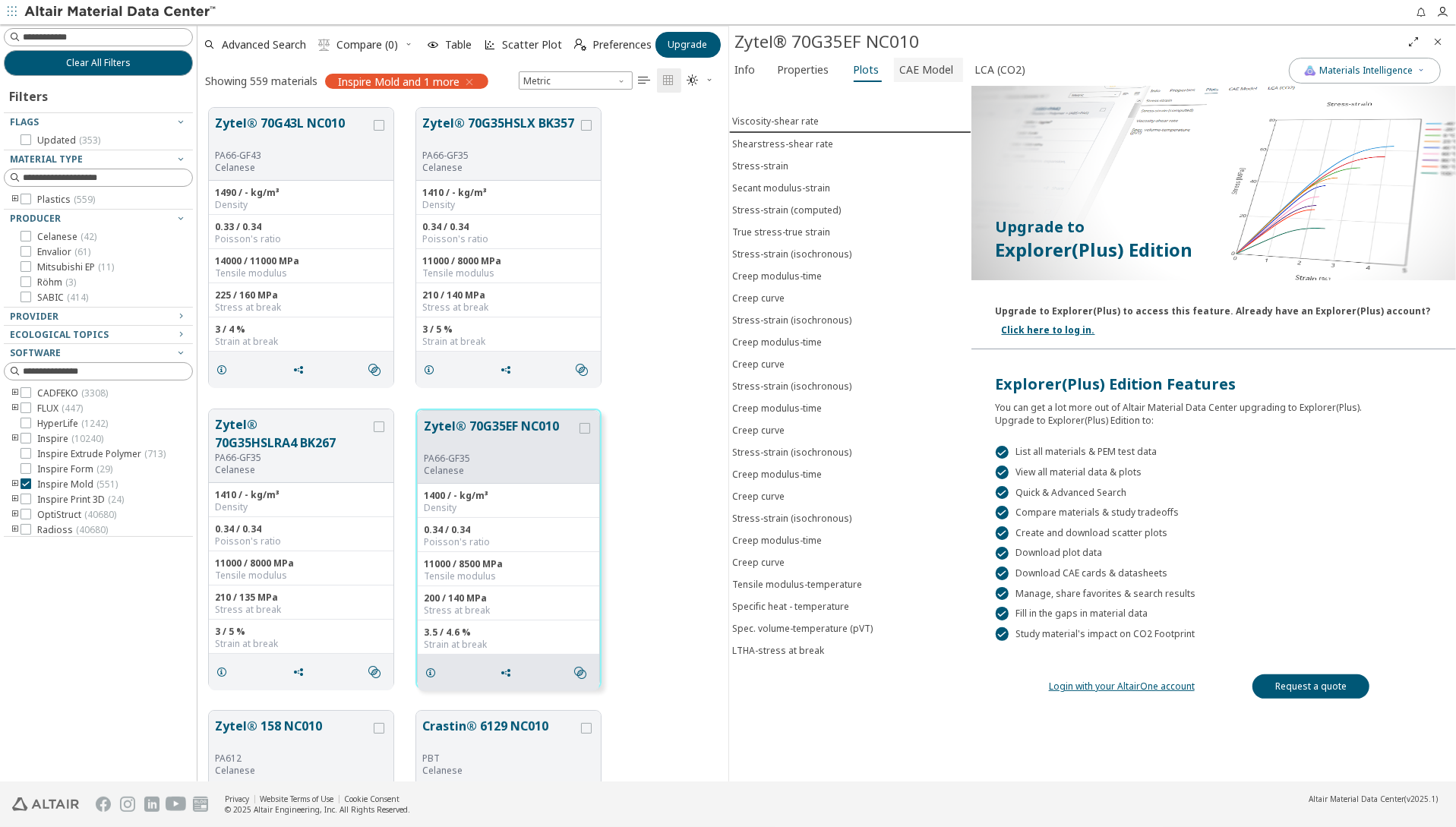
click at [902, 62] on span "CAE Model" at bounding box center [926, 69] width 54 height 24
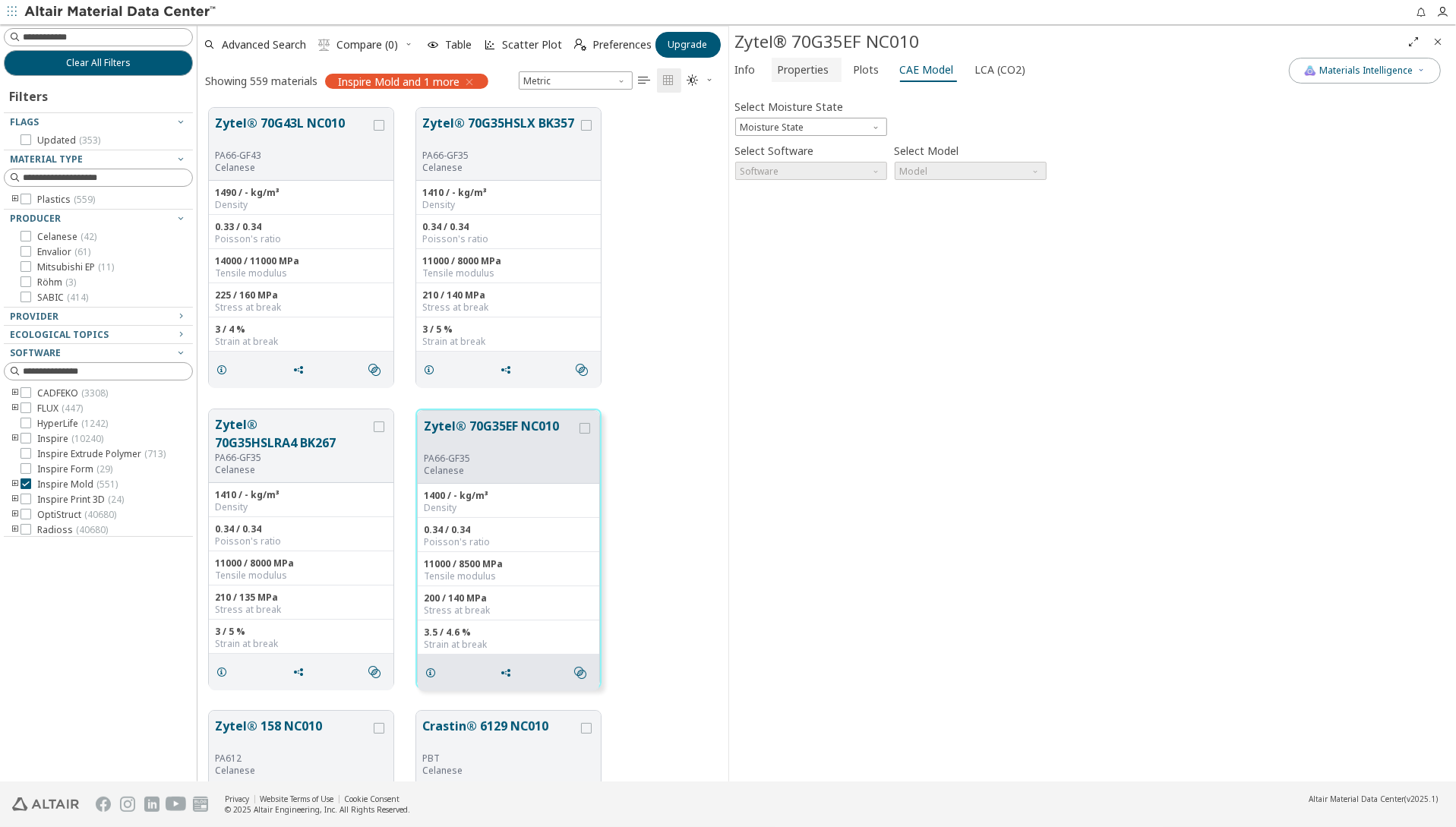
click at [806, 71] on span "Properties" at bounding box center [804, 69] width 52 height 24
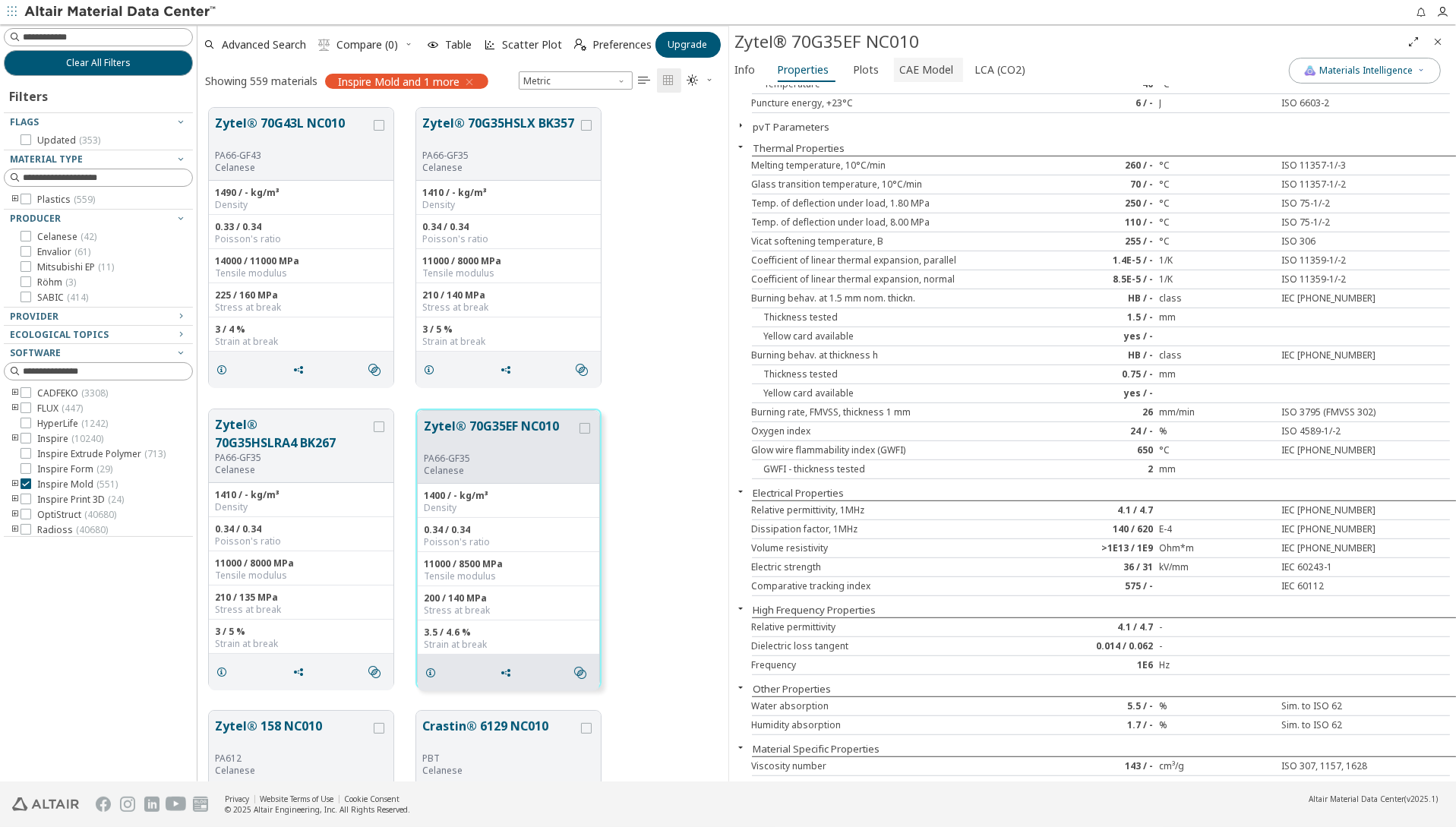
click at [908, 68] on span "CAE Model" at bounding box center [926, 69] width 54 height 24
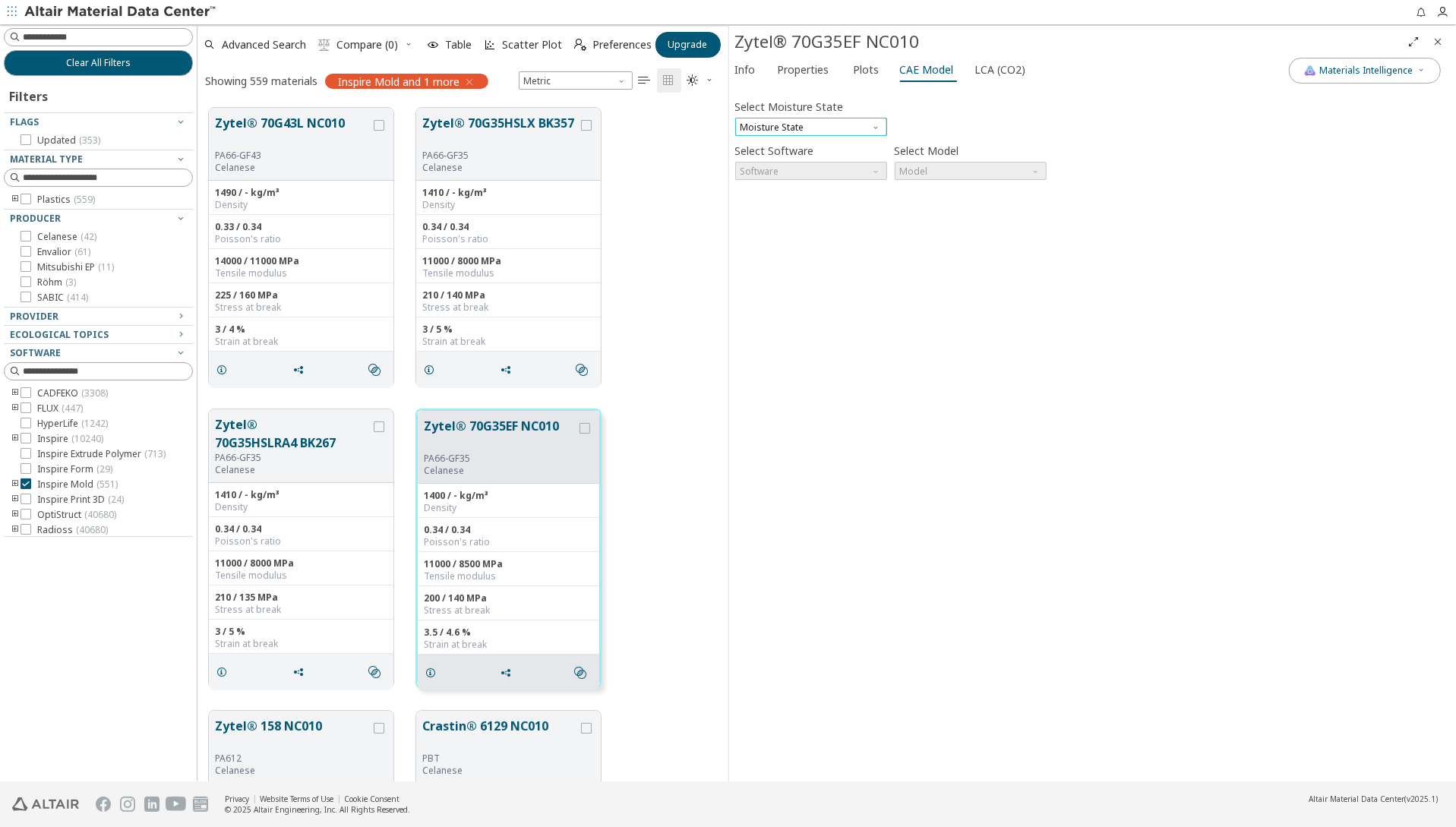
click at [842, 123] on span "Moisture State" at bounding box center [811, 127] width 152 height 18
click at [962, 119] on div "Select Moisture State Moisture State" at bounding box center [1092, 115] width 715 height 40
click at [795, 68] on span "Properties" at bounding box center [804, 69] width 52 height 24
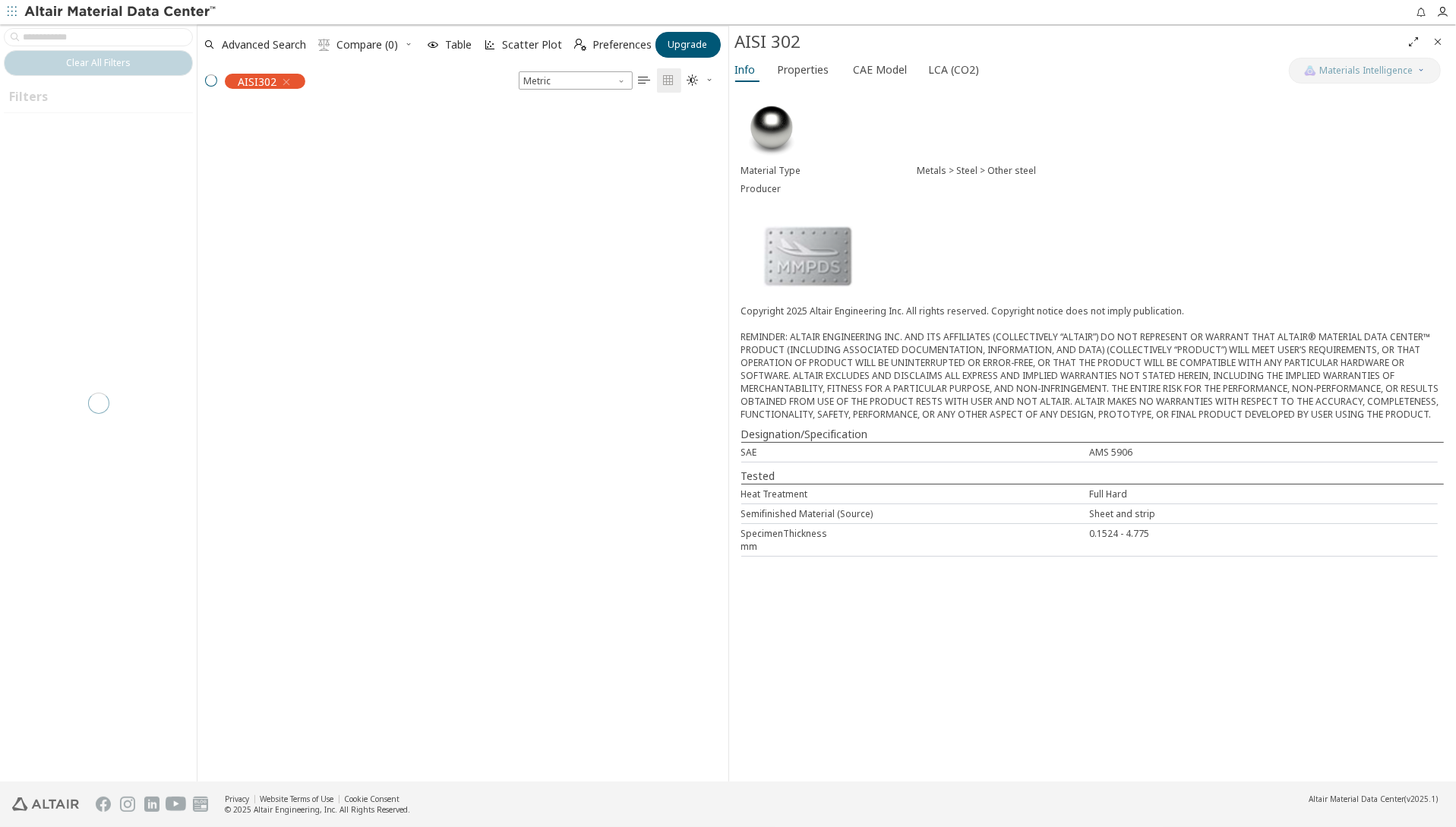
scroll to position [674, 519]
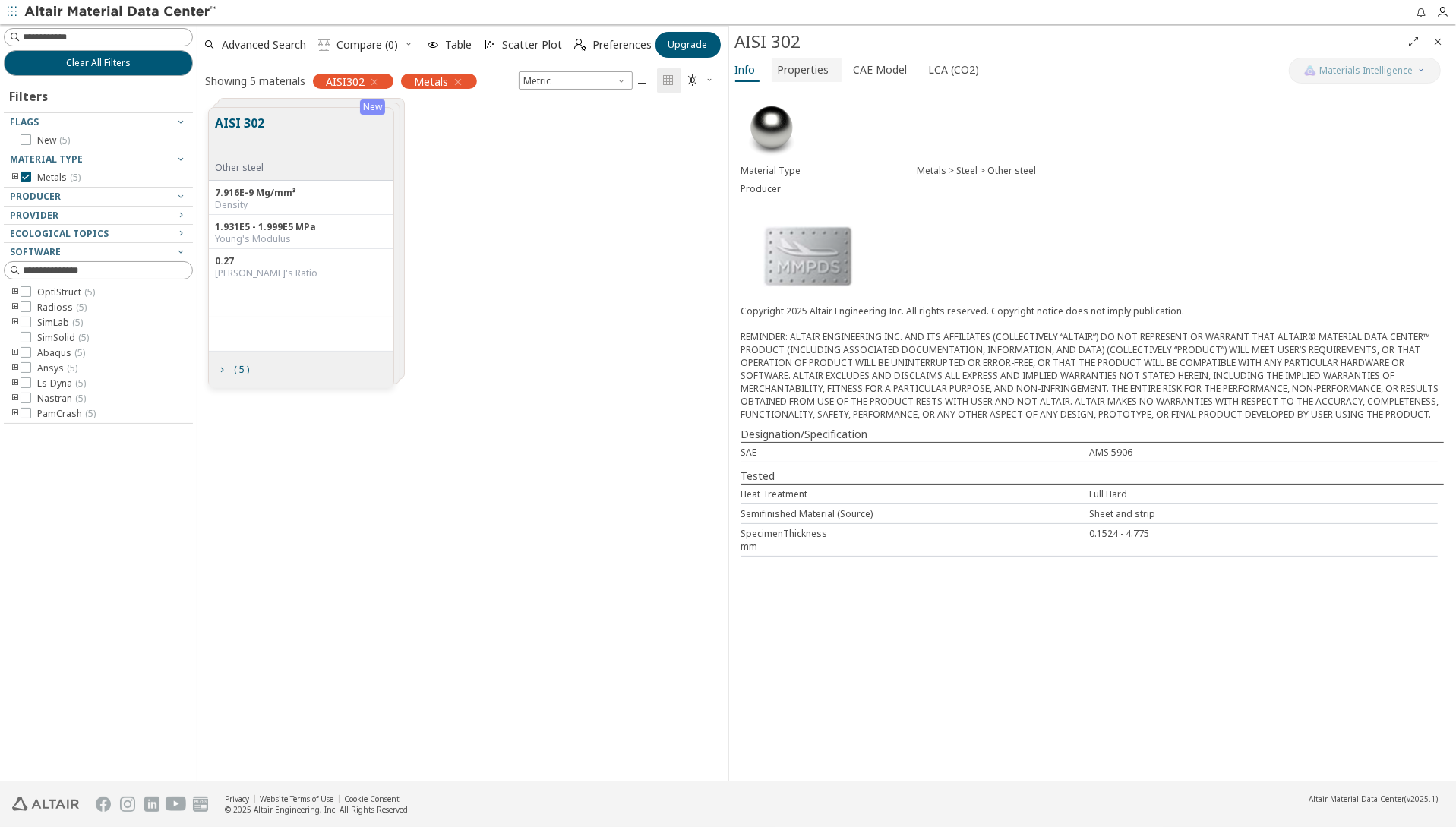
click at [800, 63] on span "Properties" at bounding box center [804, 69] width 52 height 24
